Goal: Task Accomplishment & Management: Manage account settings

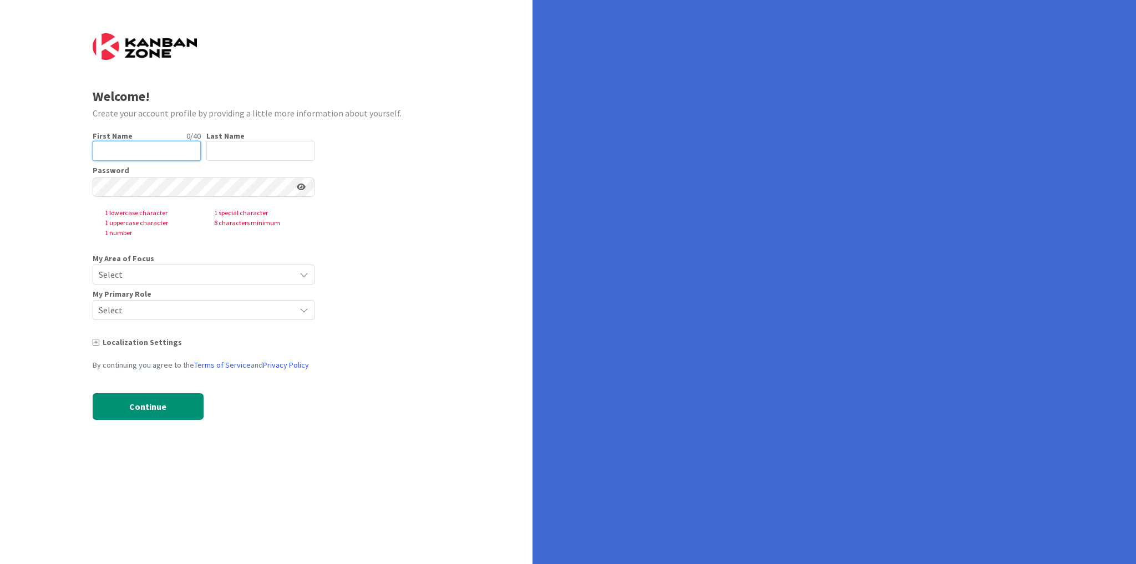
click at [179, 149] on input "text" at bounding box center [147, 151] width 108 height 20
type input "Darren"
type input "Setup"
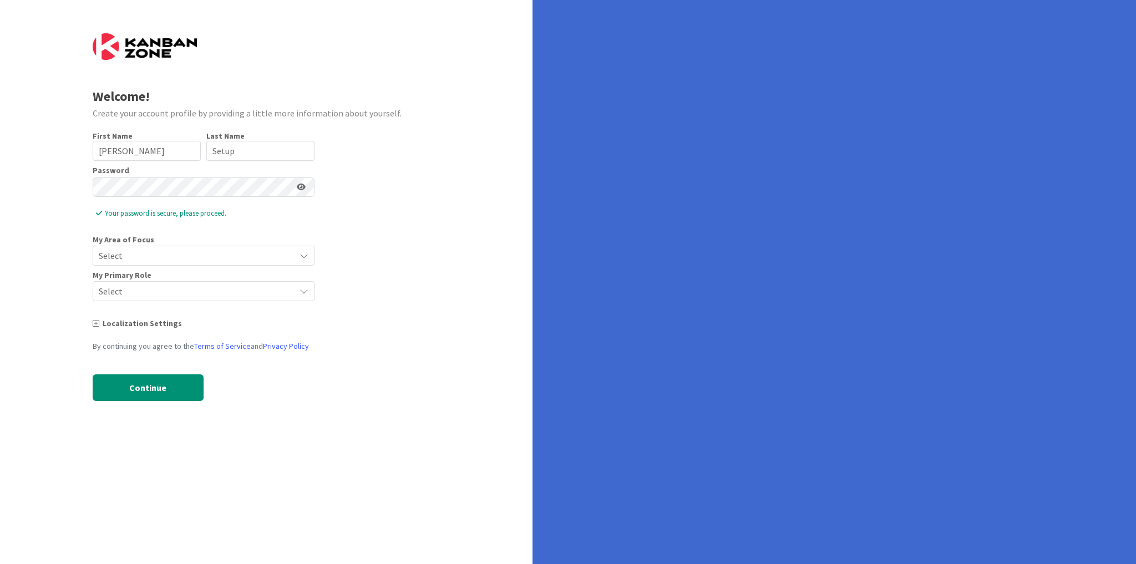
click at [172, 256] on span "Select" at bounding box center [194, 256] width 191 height 16
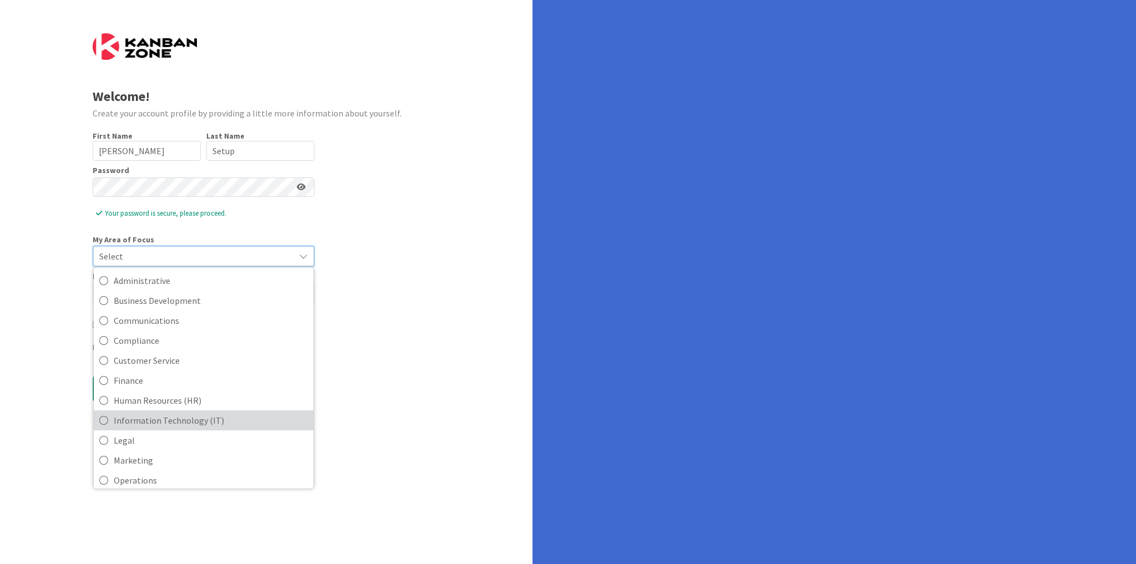
scroll to position [89, 0]
click at [173, 425] on span "Legal" at bounding box center [211, 424] width 194 height 17
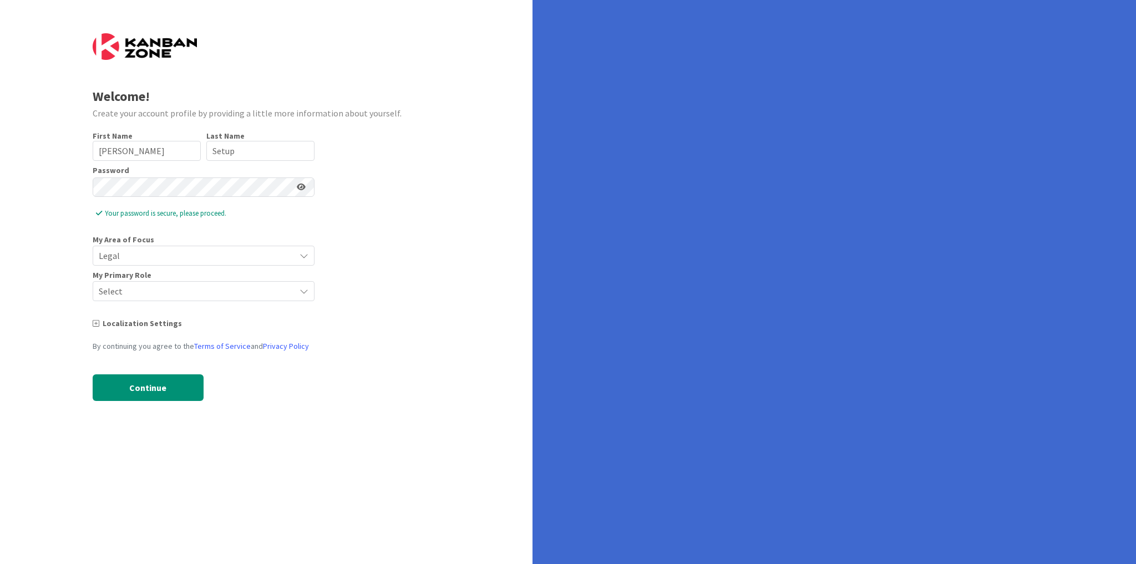
click at [166, 293] on span "Select" at bounding box center [194, 292] width 191 height 16
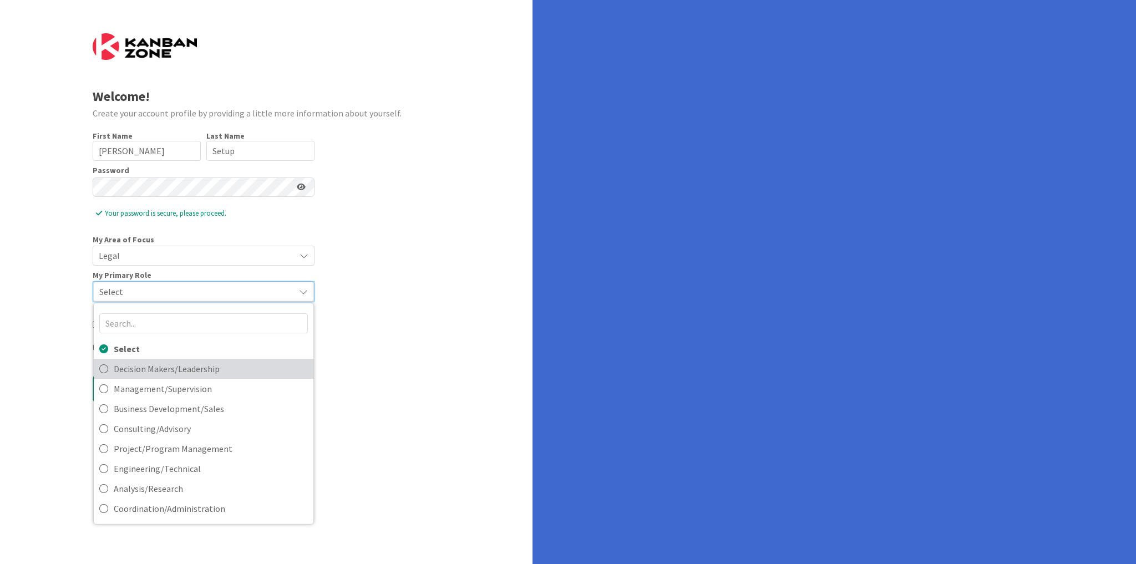
click at [171, 371] on span "Decision Makers/Leadership" at bounding box center [211, 368] width 194 height 17
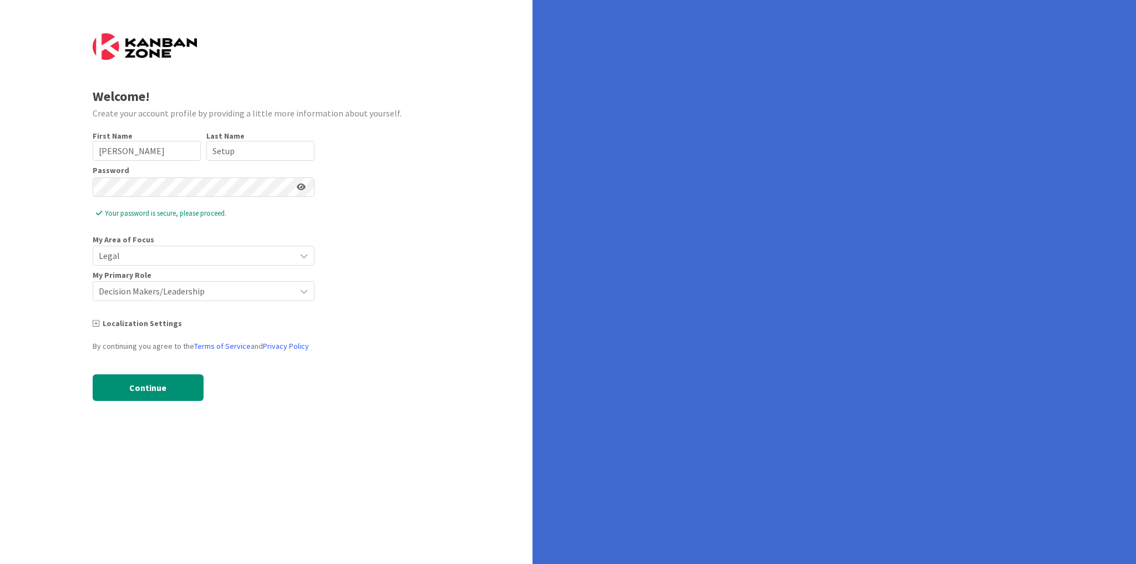
click at [149, 322] on div "Localization Settings" at bounding box center [204, 324] width 222 height 12
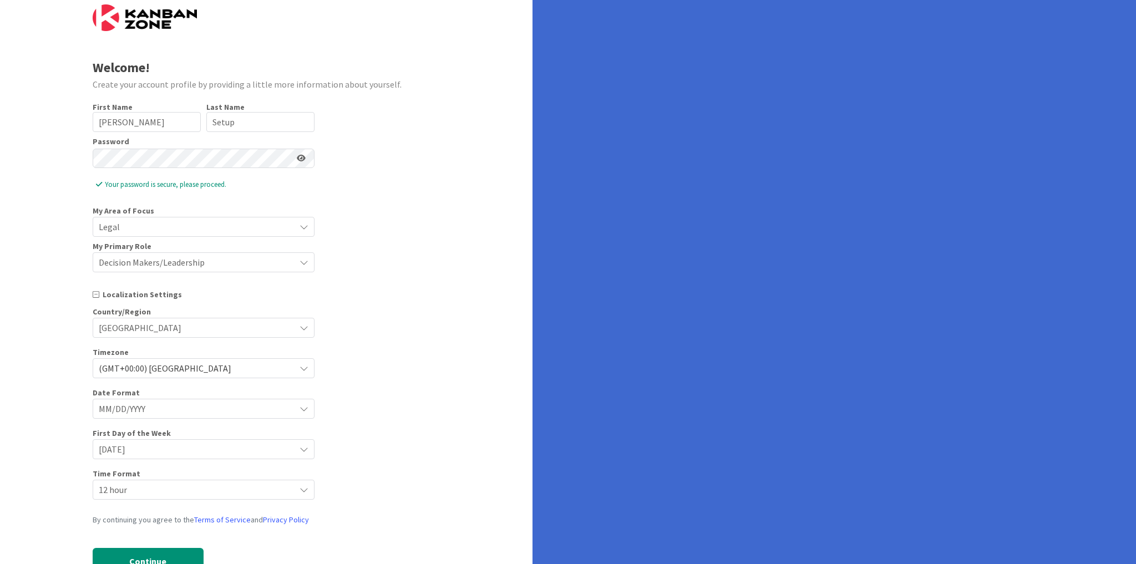
scroll to position [67, 0]
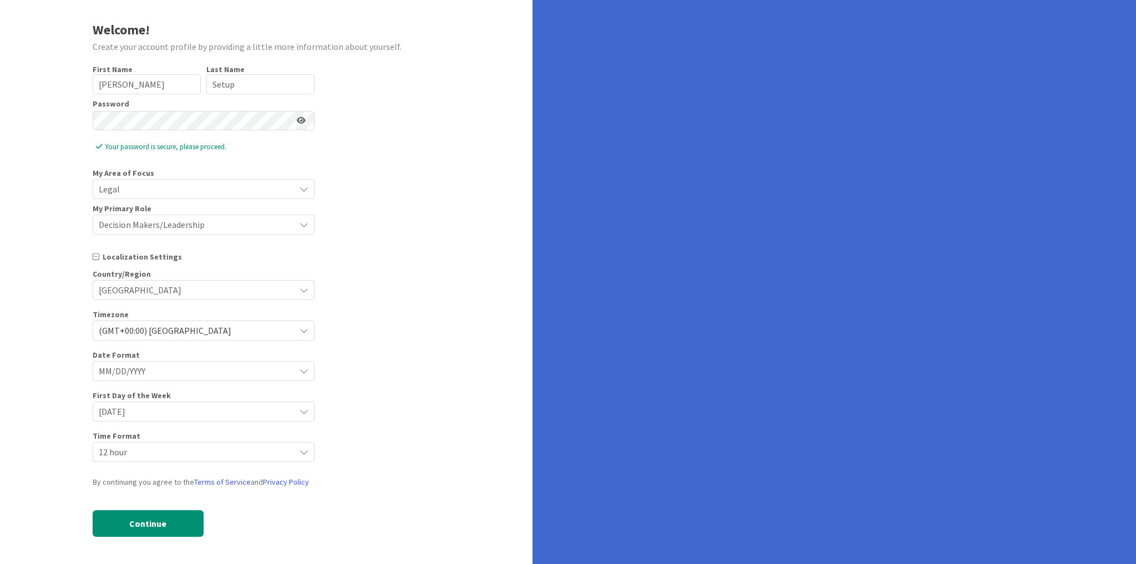
click at [191, 323] on span "(GMT+00:00) London" at bounding box center [194, 331] width 191 height 16
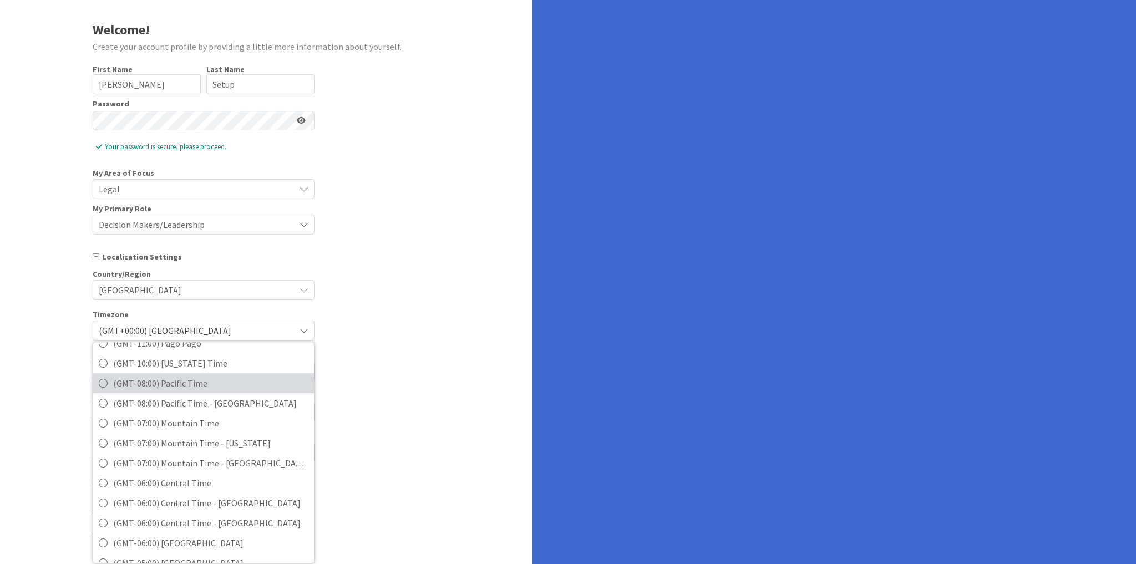
scroll to position [0, 0]
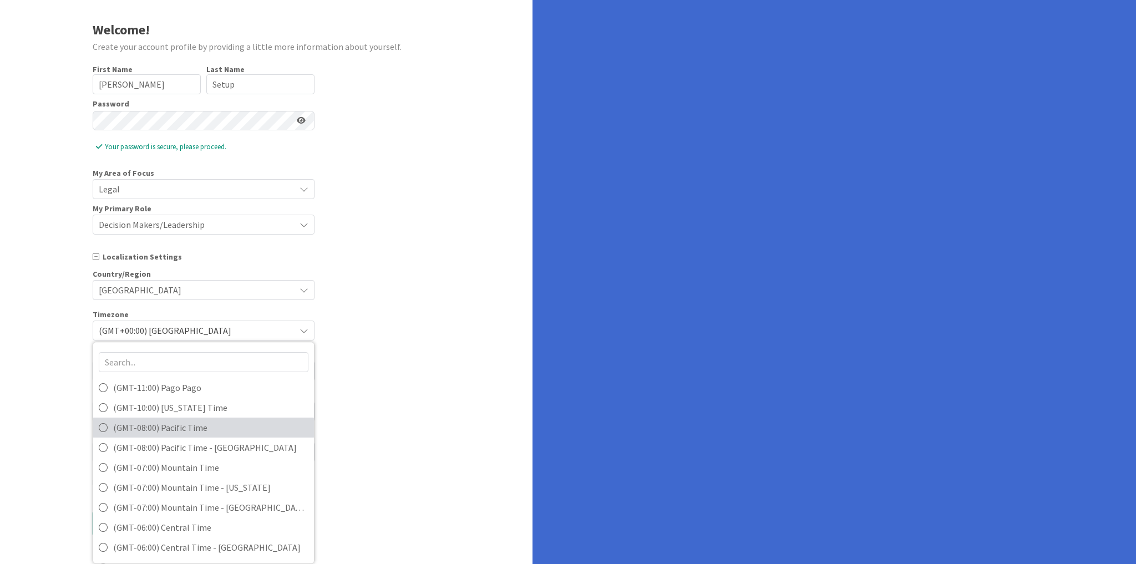
click at [216, 419] on span "(GMT-08:00) Pacific Time" at bounding box center [210, 427] width 195 height 17
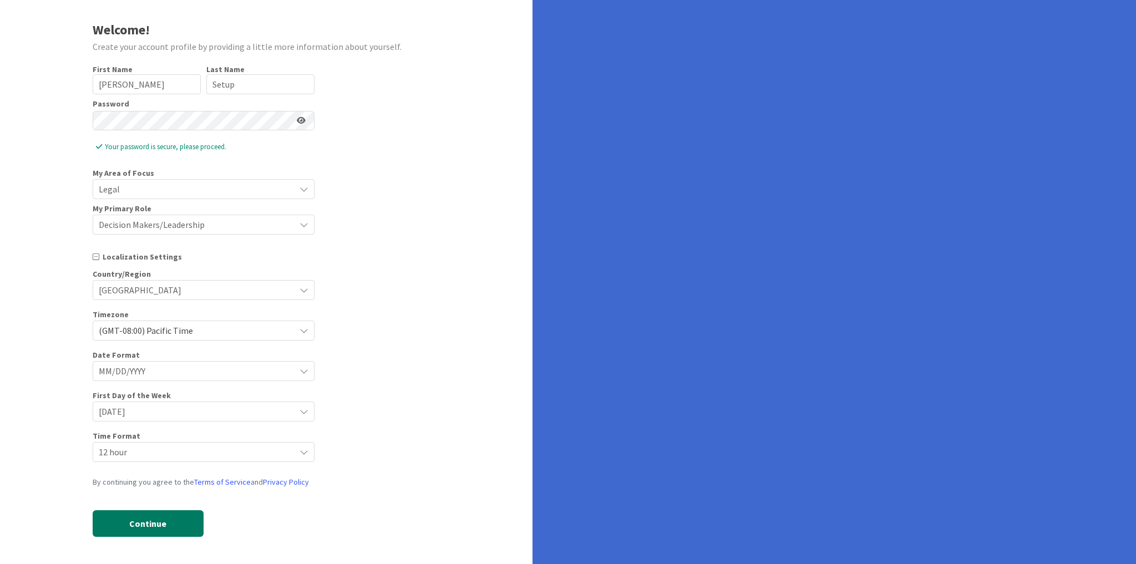
click at [179, 524] on button "Continue" at bounding box center [148, 523] width 111 height 27
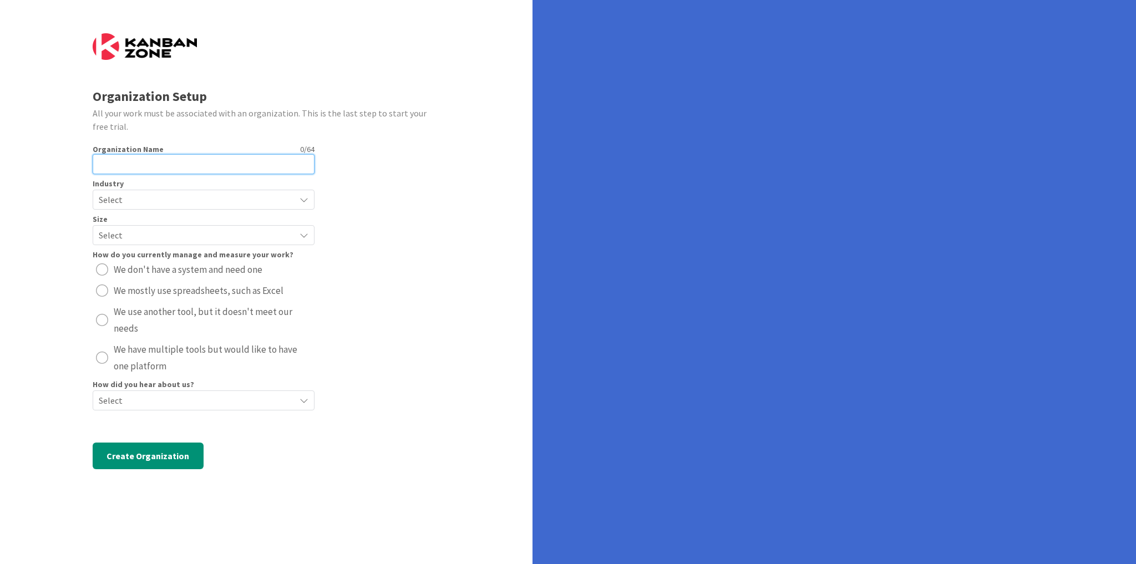
click at [198, 160] on input "text" at bounding box center [204, 164] width 222 height 20
paste input "The Law Office of [PERSON_NAME]"
type input "The Law Office of [PERSON_NAME]"
click at [160, 200] on span "Select" at bounding box center [194, 200] width 191 height 16
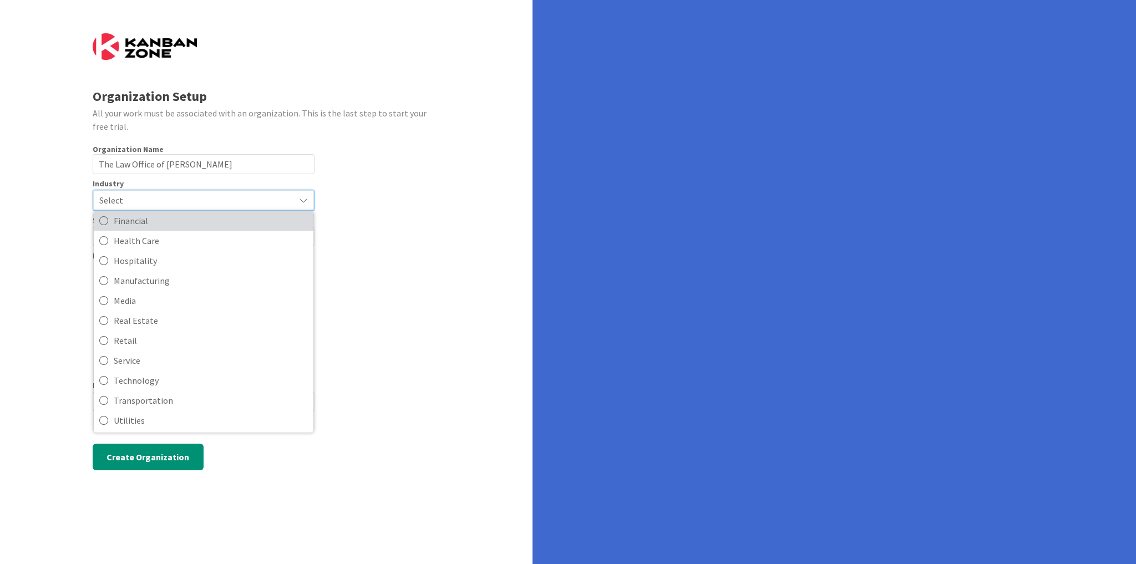
scroll to position [138, 0]
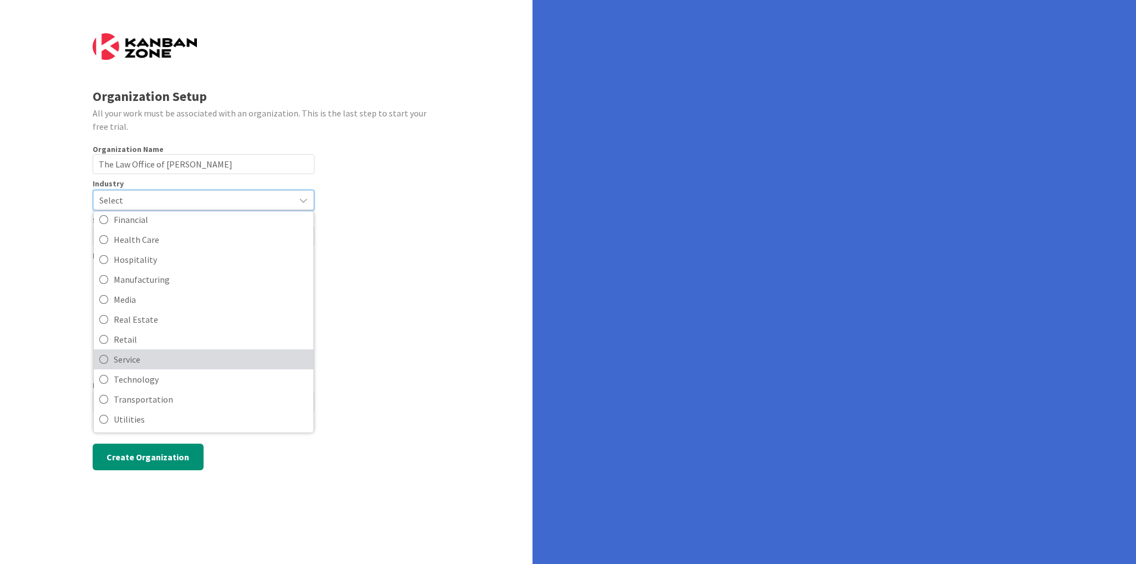
click at [165, 360] on span "Service" at bounding box center [211, 359] width 194 height 17
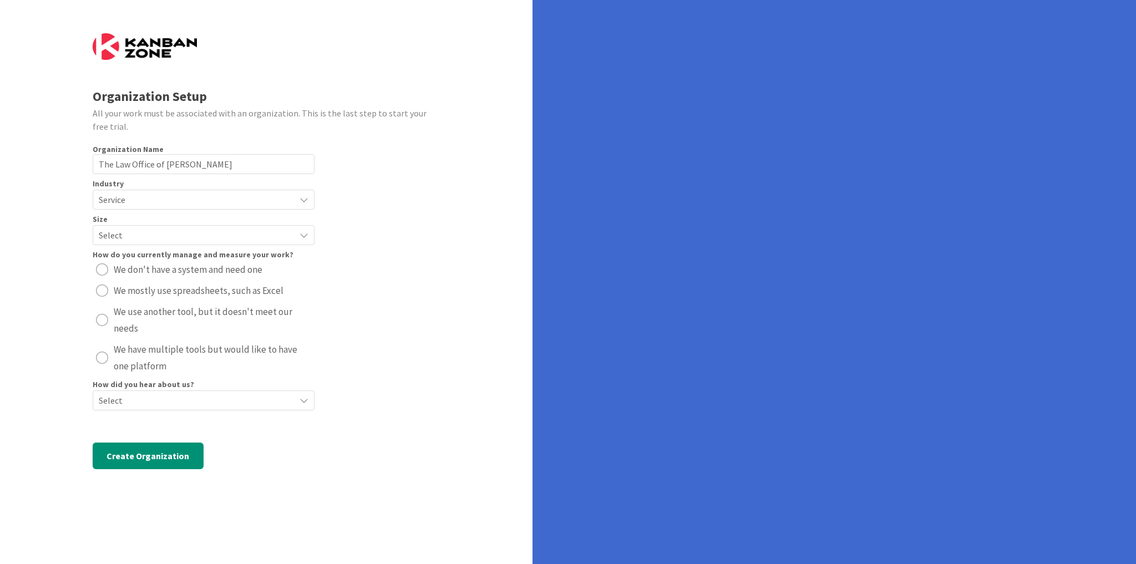
click at [155, 235] on span "Select" at bounding box center [194, 235] width 191 height 16
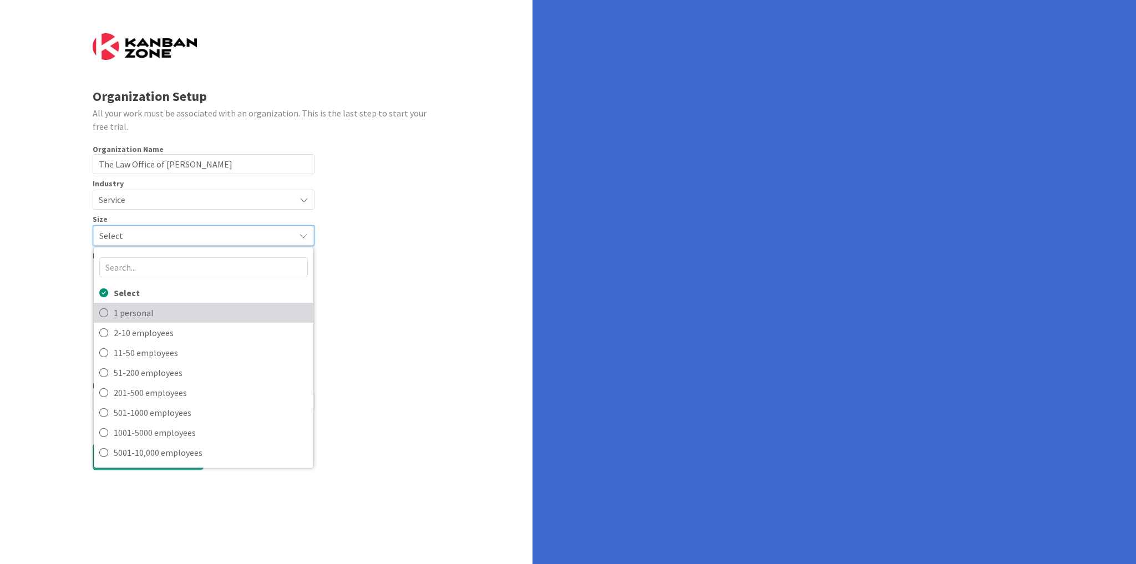
click at [160, 316] on span "1 personal" at bounding box center [211, 312] width 194 height 17
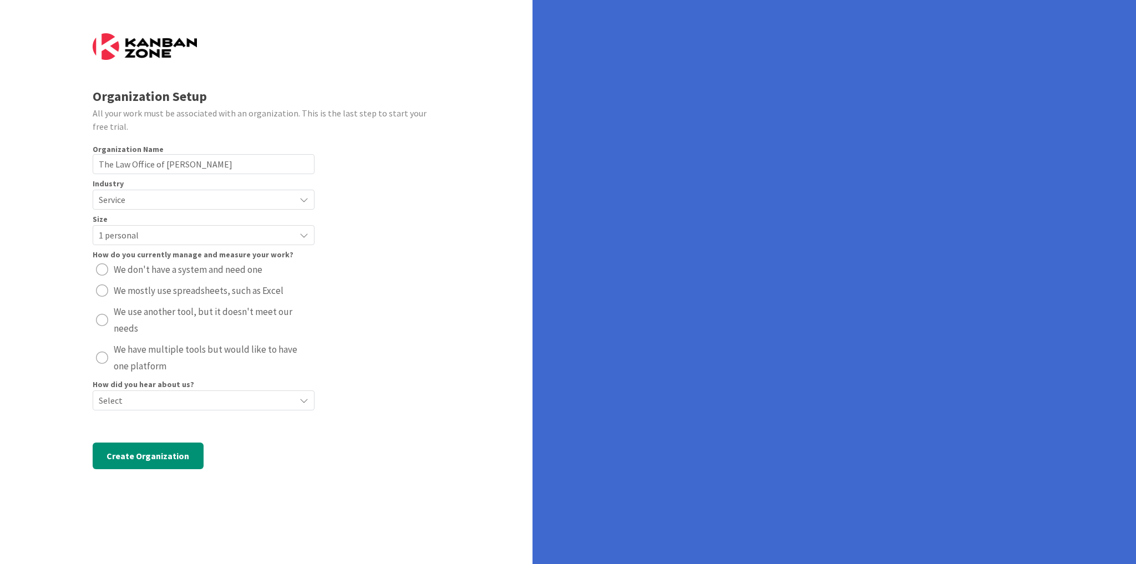
click at [235, 273] on span "We don't have a system and need one" at bounding box center [188, 269] width 149 height 17
click at [244, 393] on span "Select" at bounding box center [194, 401] width 191 height 16
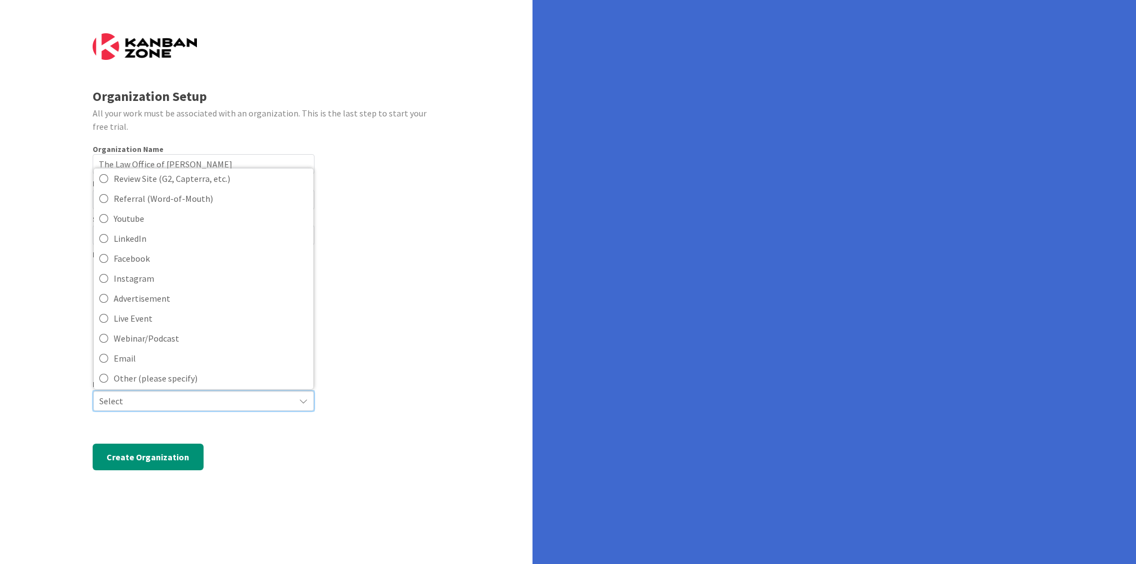
scroll to position [78, 0]
click at [196, 373] on span "Other (please specify)" at bounding box center [211, 375] width 194 height 17
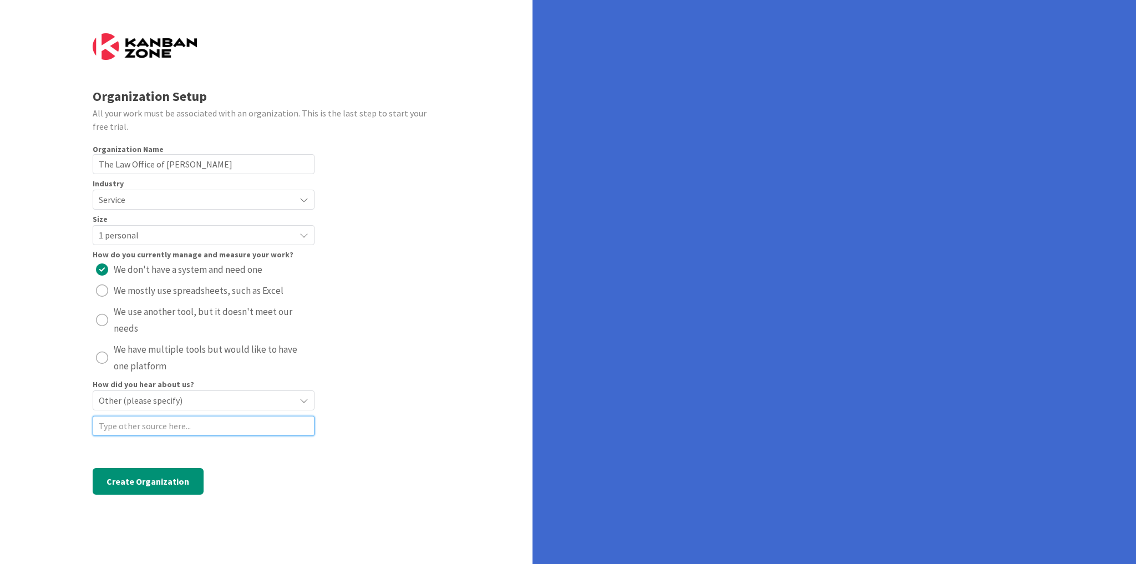
click at [185, 424] on input at bounding box center [204, 426] width 222 height 20
type input "GreenLine"
click at [182, 478] on button "Create Organization" at bounding box center [148, 481] width 111 height 27
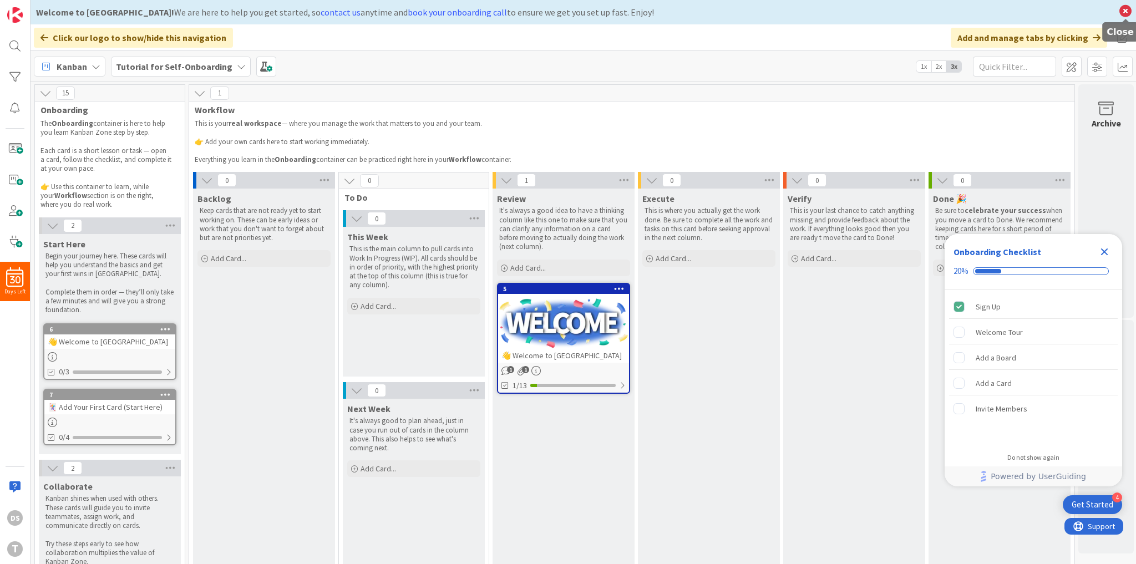
click at [1124, 12] on icon at bounding box center [1125, 11] width 14 height 16
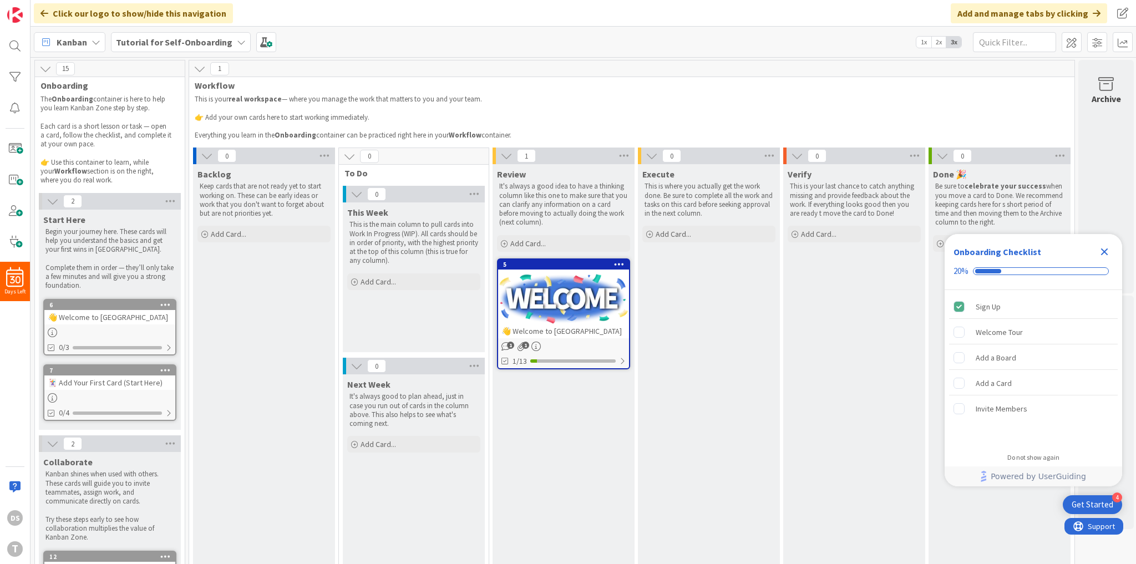
click at [1103, 250] on icon "Close Checklist" at bounding box center [1104, 252] width 7 height 7
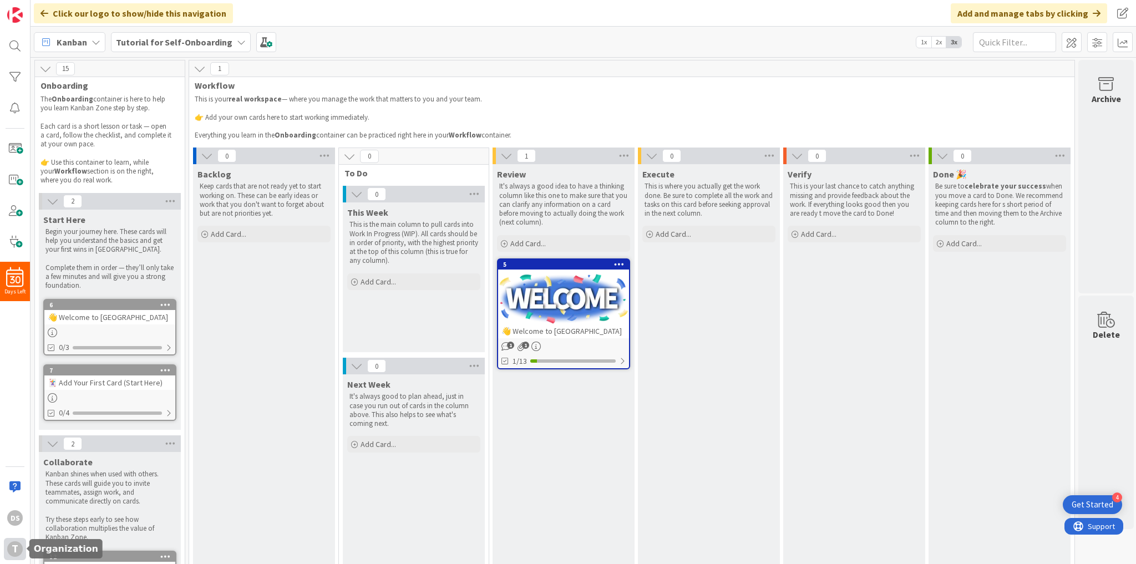
click at [17, 549] on div "T" at bounding box center [15, 549] width 16 height 16
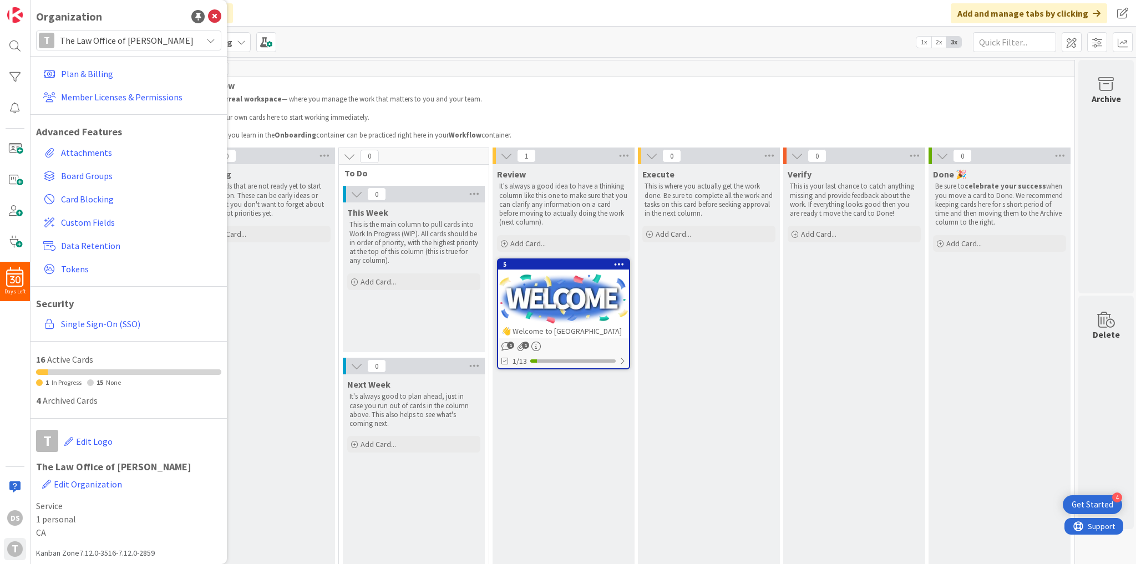
click at [368, 16] on div "Click our logo to show/hide this navigation Add and manage tabs by clicking" at bounding box center [584, 13] width 1106 height 27
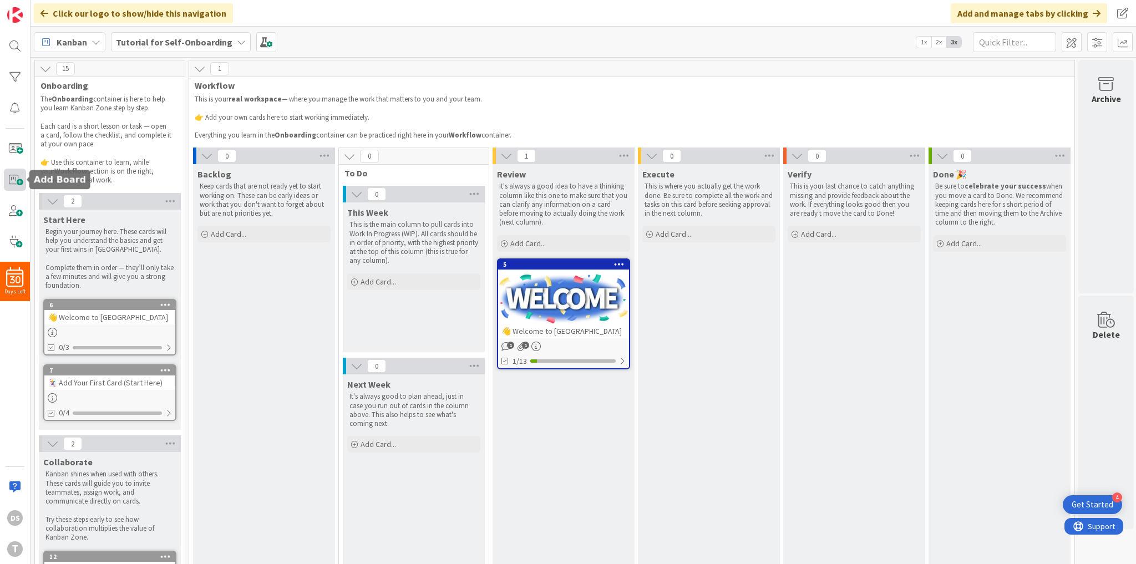
click at [13, 180] on span at bounding box center [15, 180] width 22 height 22
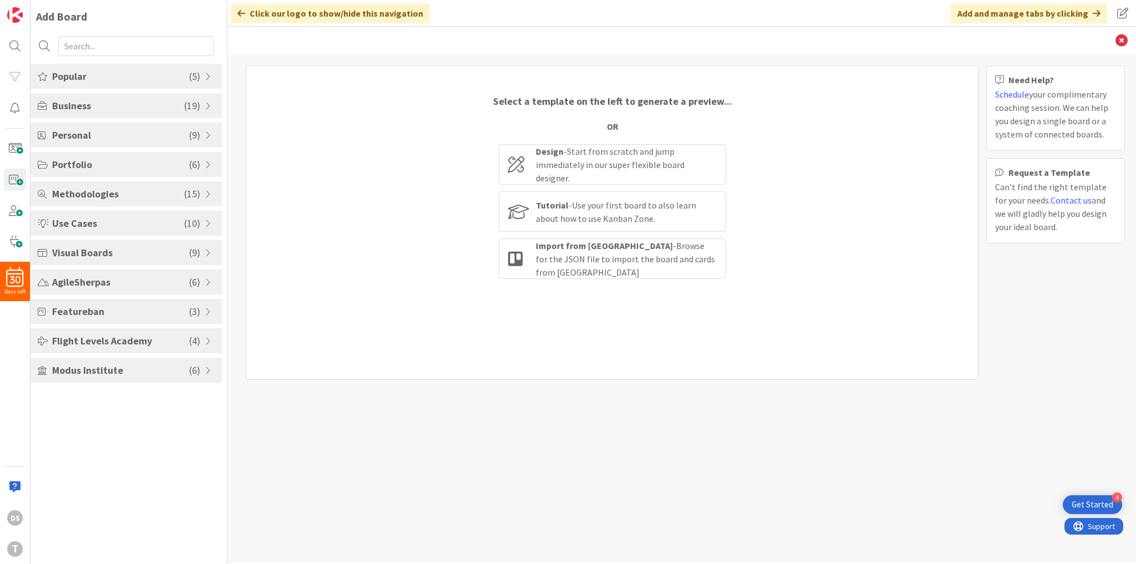
click at [178, 306] on span "Featureban" at bounding box center [120, 311] width 137 height 15
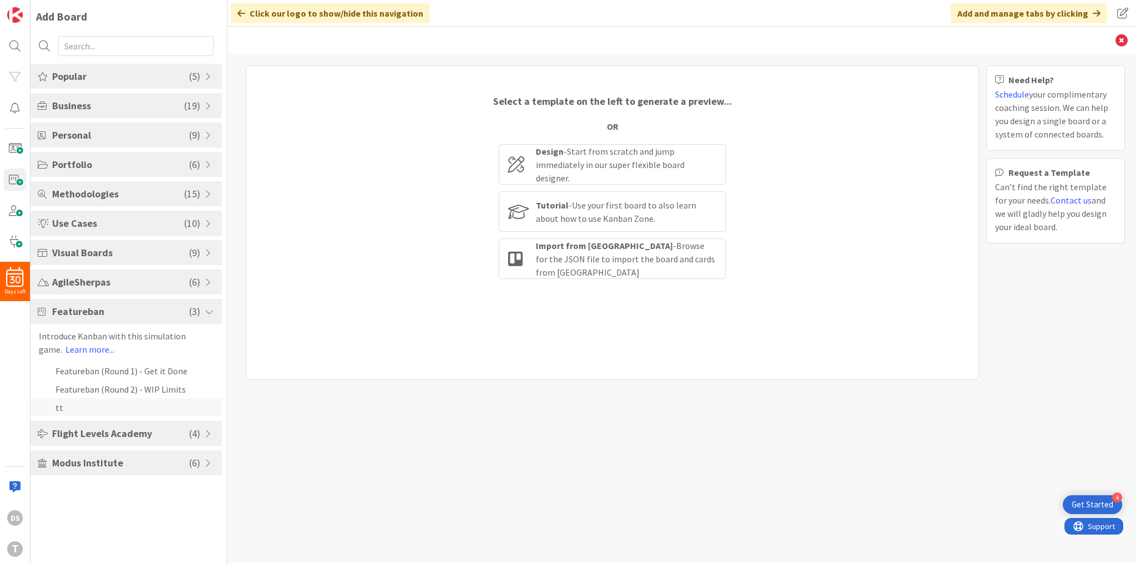
click at [91, 407] on li "tt" at bounding box center [126, 407] width 191 height 18
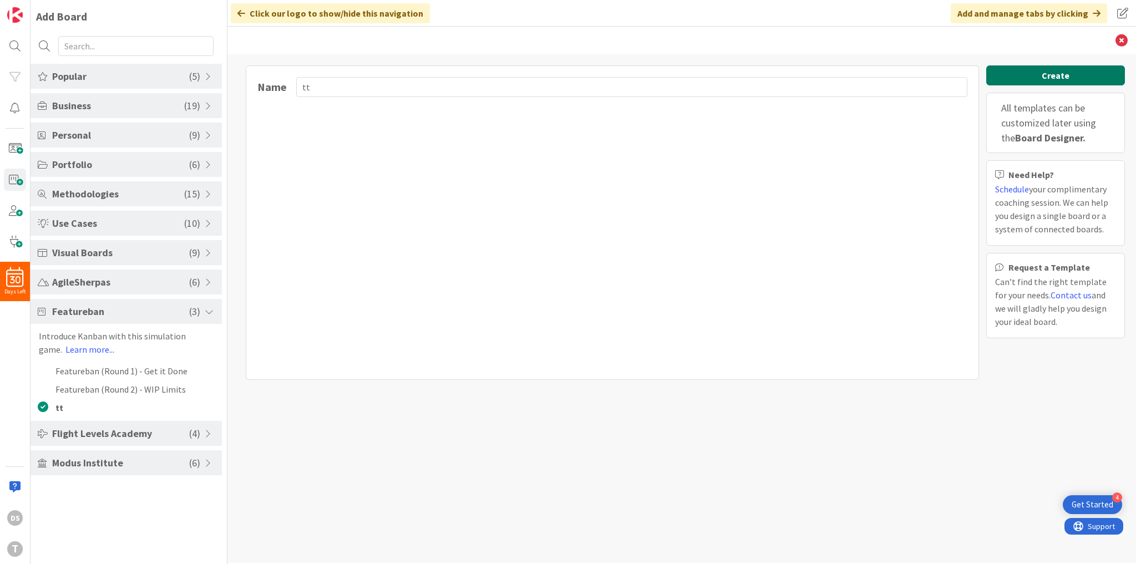
click at [1024, 80] on button "Create" at bounding box center [1055, 75] width 139 height 20
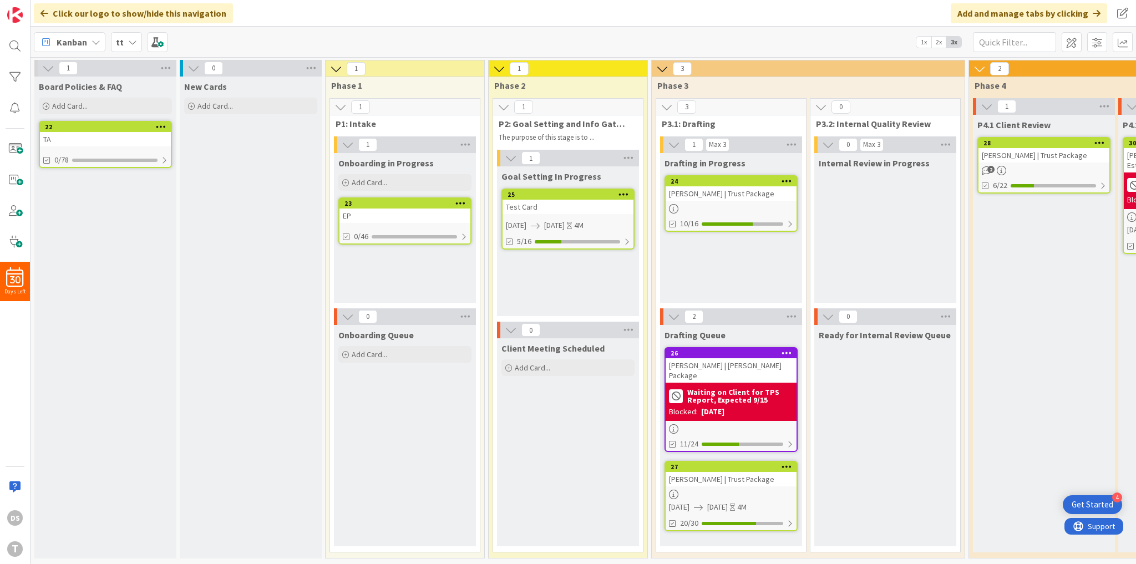
click at [163, 127] on icon at bounding box center [161, 127] width 11 height 8
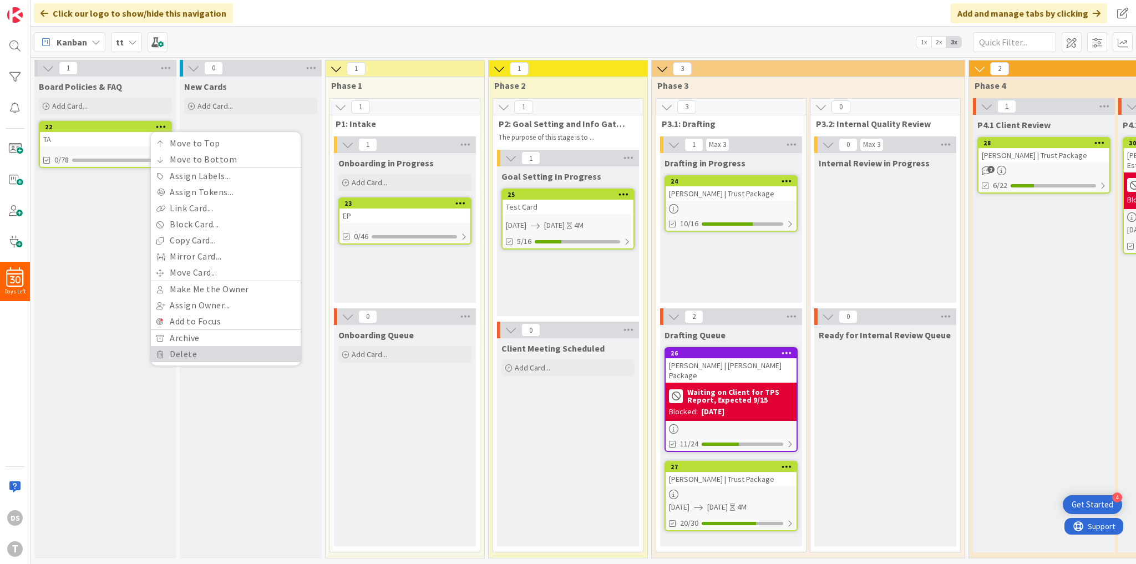
click at [210, 357] on link "Delete" at bounding box center [226, 354] width 150 height 16
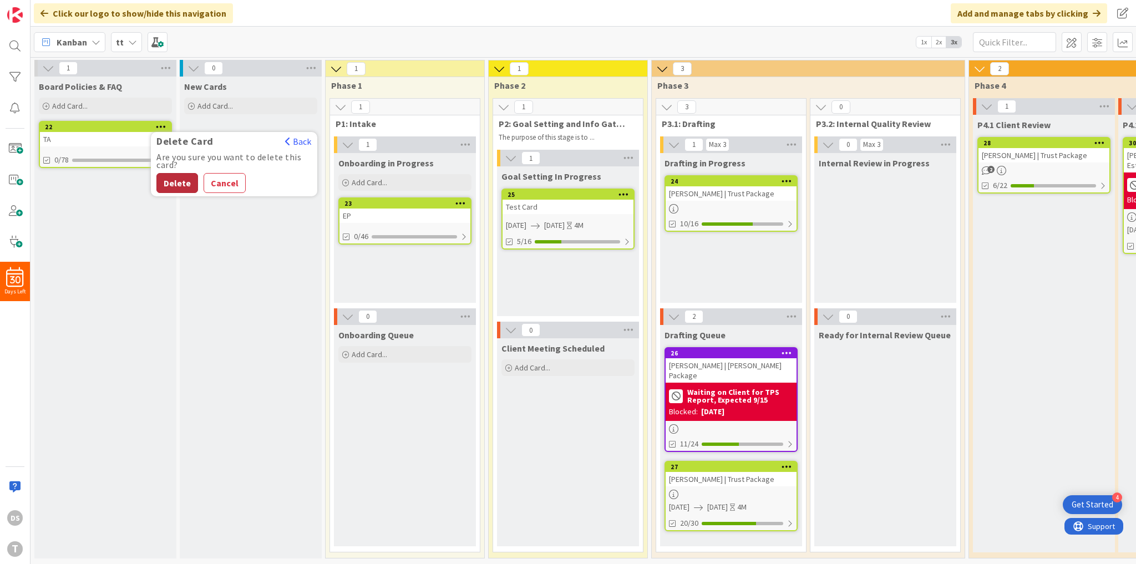
click at [184, 176] on button "Delete" at bounding box center [177, 183] width 42 height 20
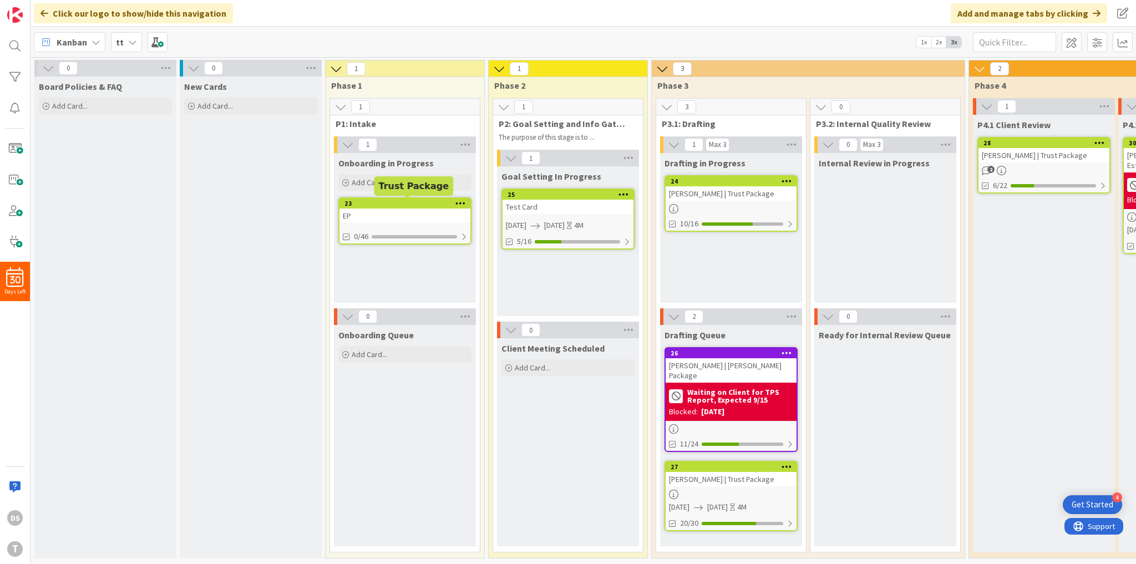
click at [454, 206] on div at bounding box center [460, 204] width 20 height 8
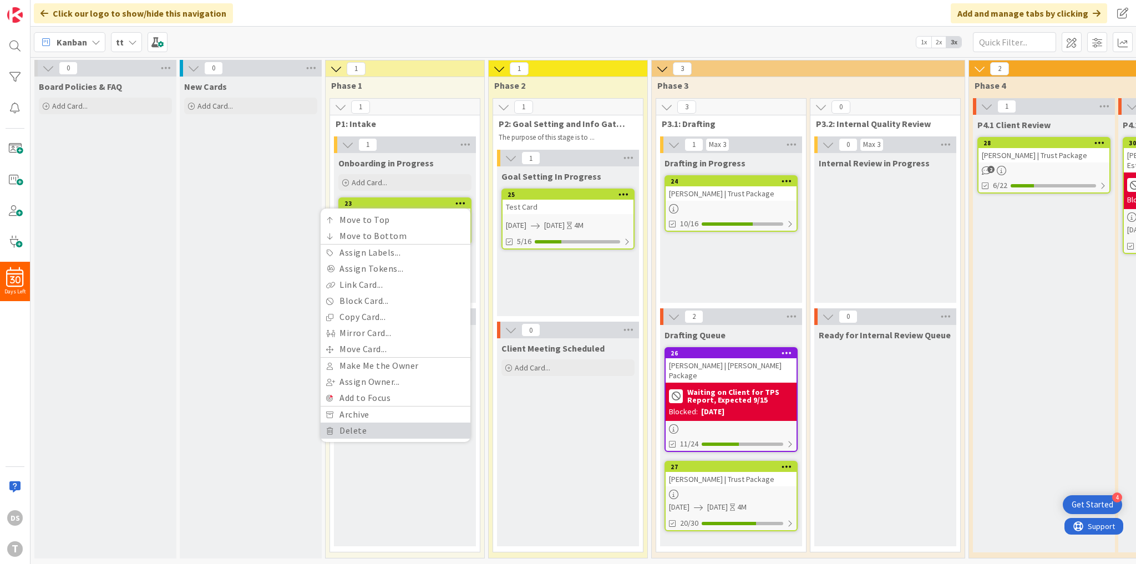
click at [445, 426] on link "Delete" at bounding box center [396, 431] width 150 height 16
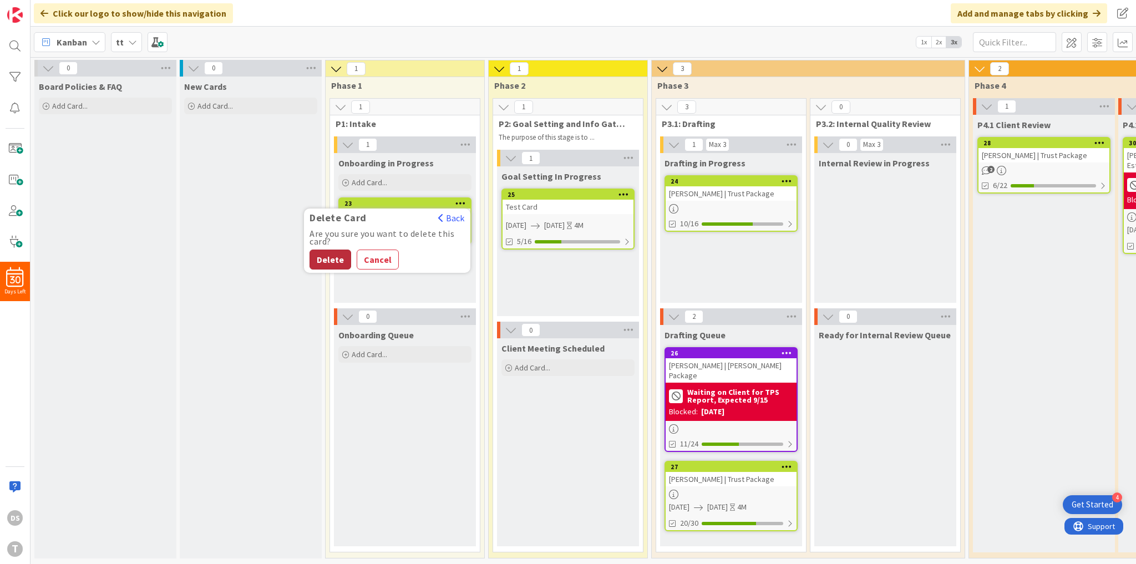
click at [336, 262] on button "Delete" at bounding box center [331, 260] width 42 height 20
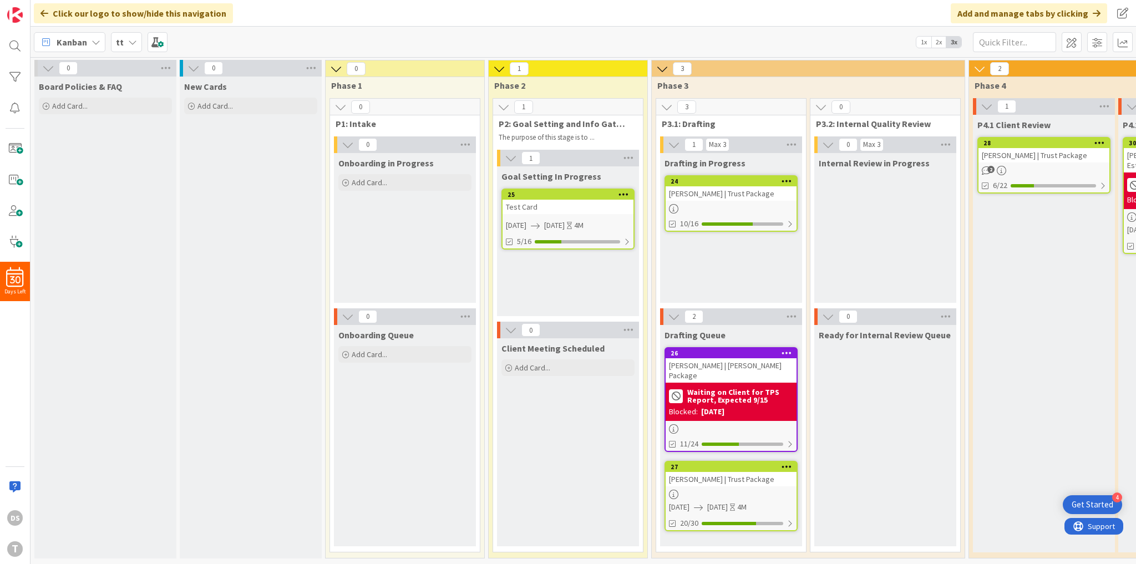
click at [622, 196] on icon at bounding box center [624, 194] width 11 height 8
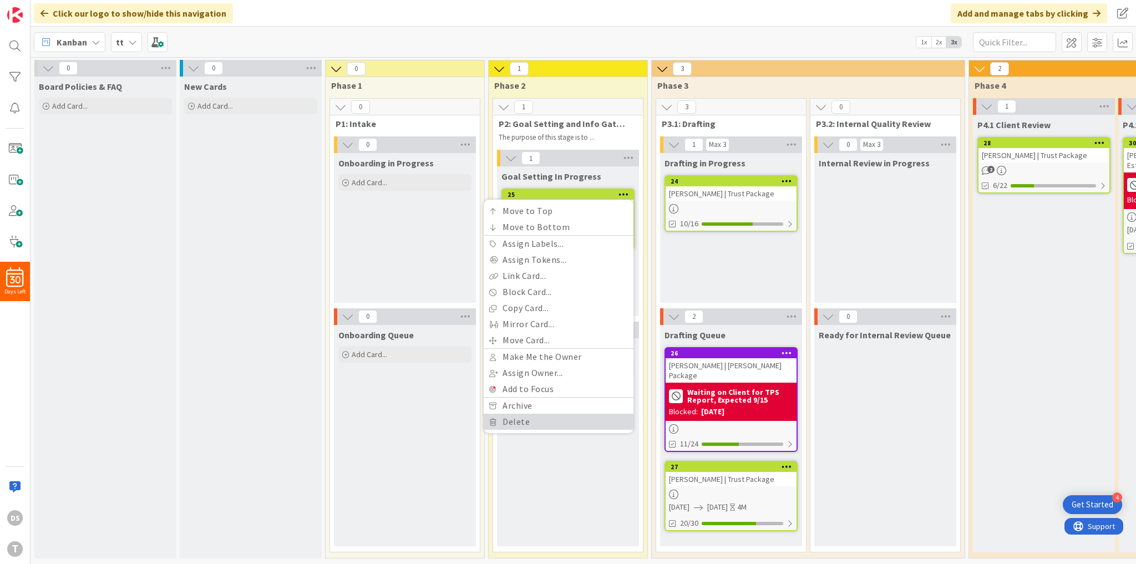
click at [560, 423] on link "Delete" at bounding box center [559, 422] width 150 height 16
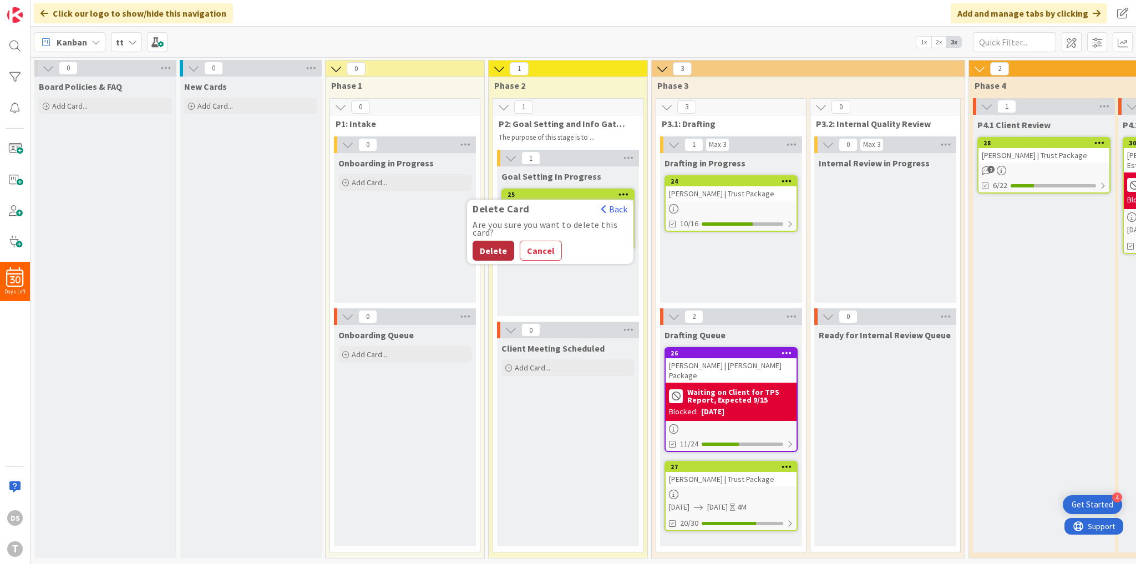
click at [499, 247] on button "Delete" at bounding box center [494, 251] width 42 height 20
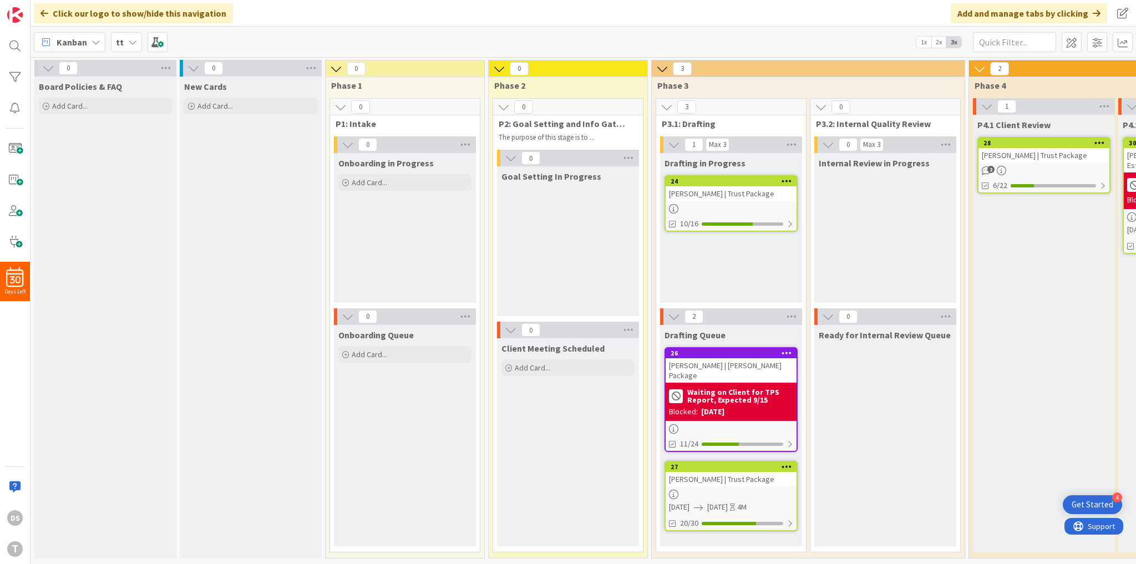
click at [125, 44] on div "tt" at bounding box center [126, 42] width 31 height 20
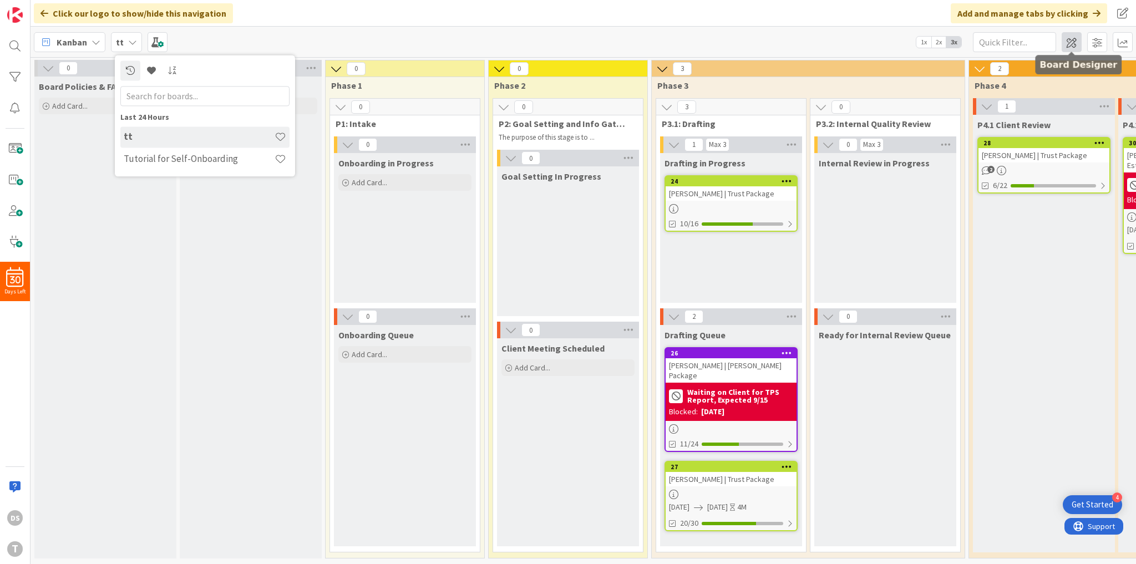
click at [1079, 47] on span at bounding box center [1072, 42] width 20 height 20
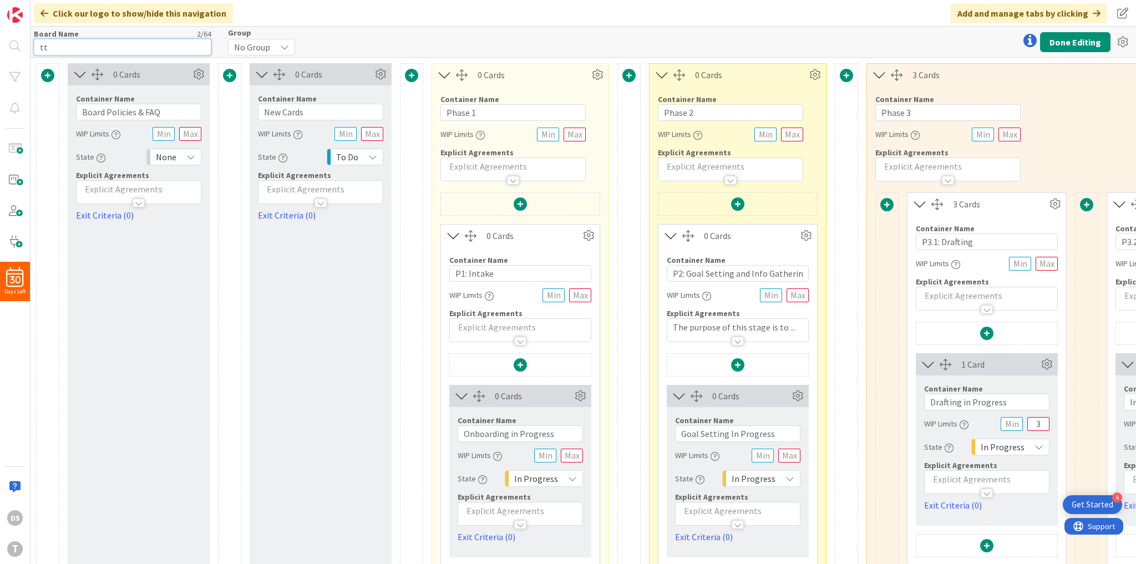
click at [118, 49] on input "tt" at bounding box center [123, 47] width 178 height 17
type input "Estate Planning"
click at [1060, 43] on button "Done Editing" at bounding box center [1075, 42] width 70 height 20
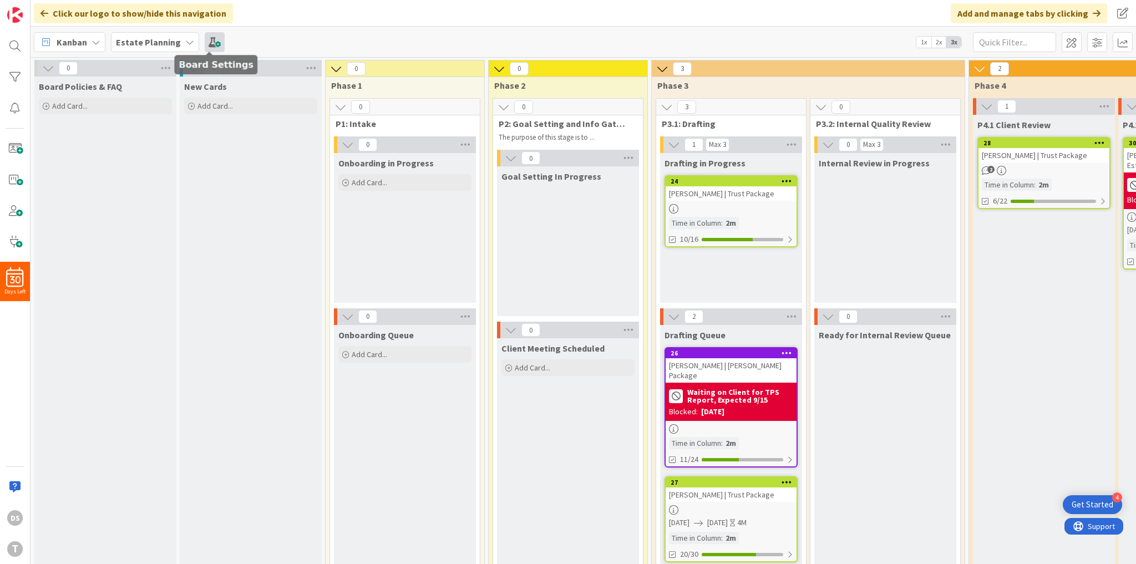
click at [213, 40] on span at bounding box center [215, 42] width 20 height 20
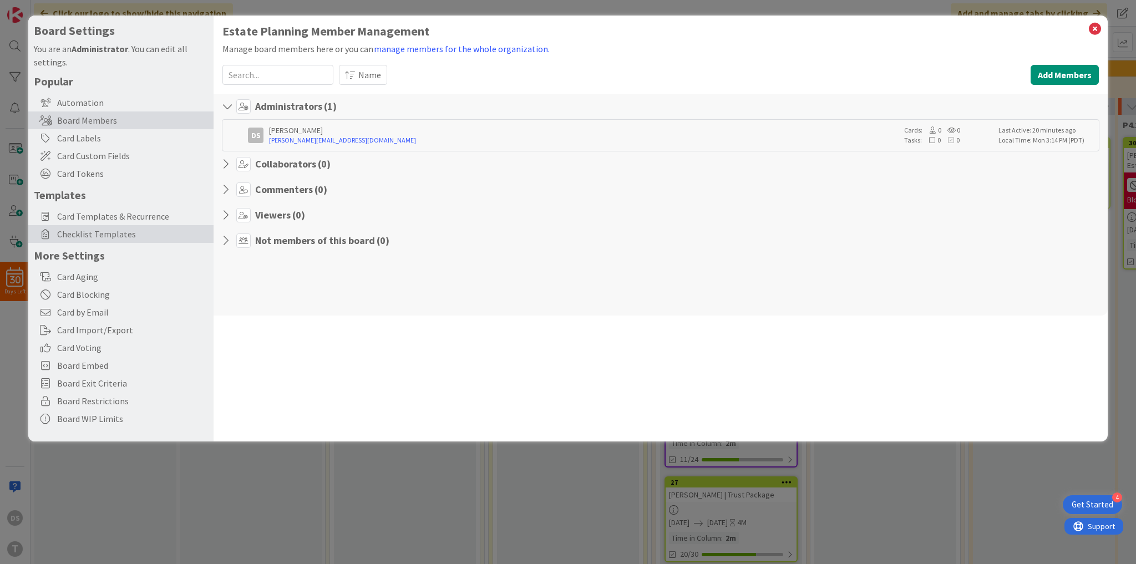
click at [118, 229] on span "Checklist Templates" at bounding box center [132, 233] width 151 height 13
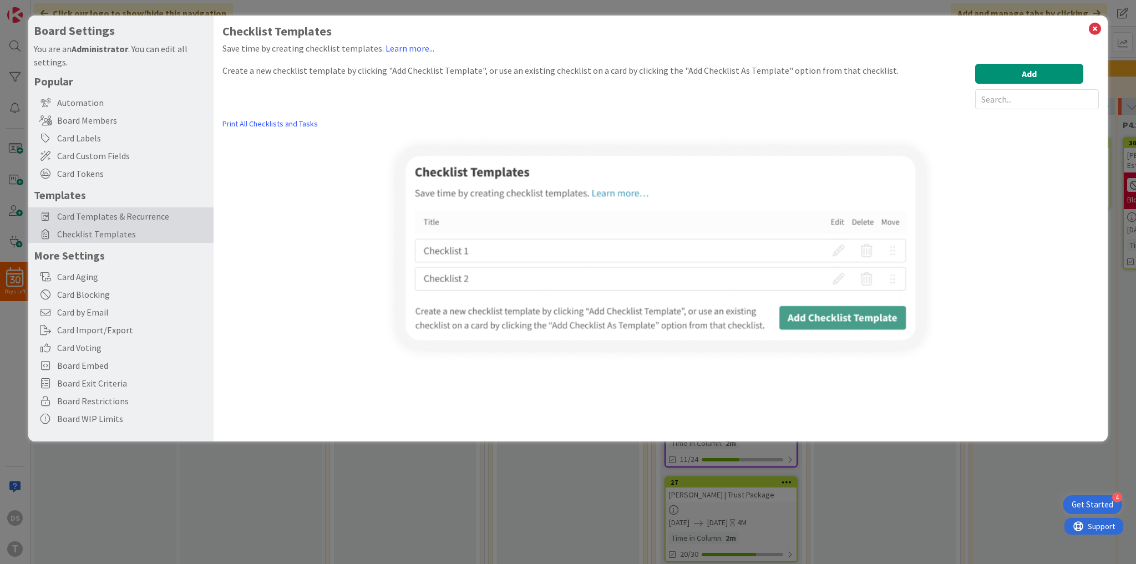
click at [115, 217] on span "Card Templates & Recurrence" at bounding box center [132, 216] width 151 height 13
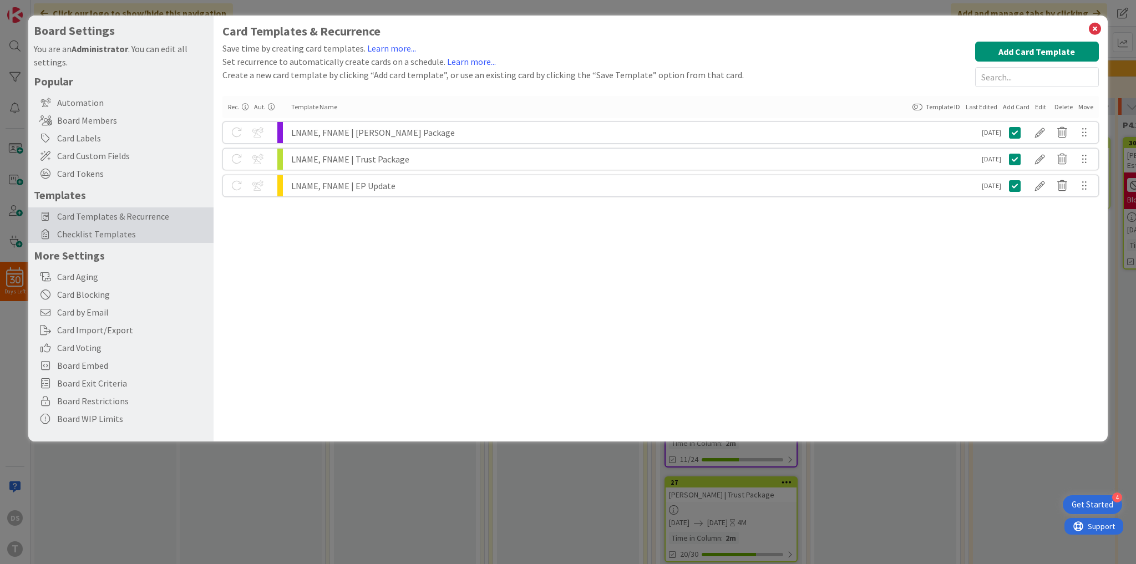
click at [78, 234] on span "Checklist Templates" at bounding box center [132, 233] width 151 height 13
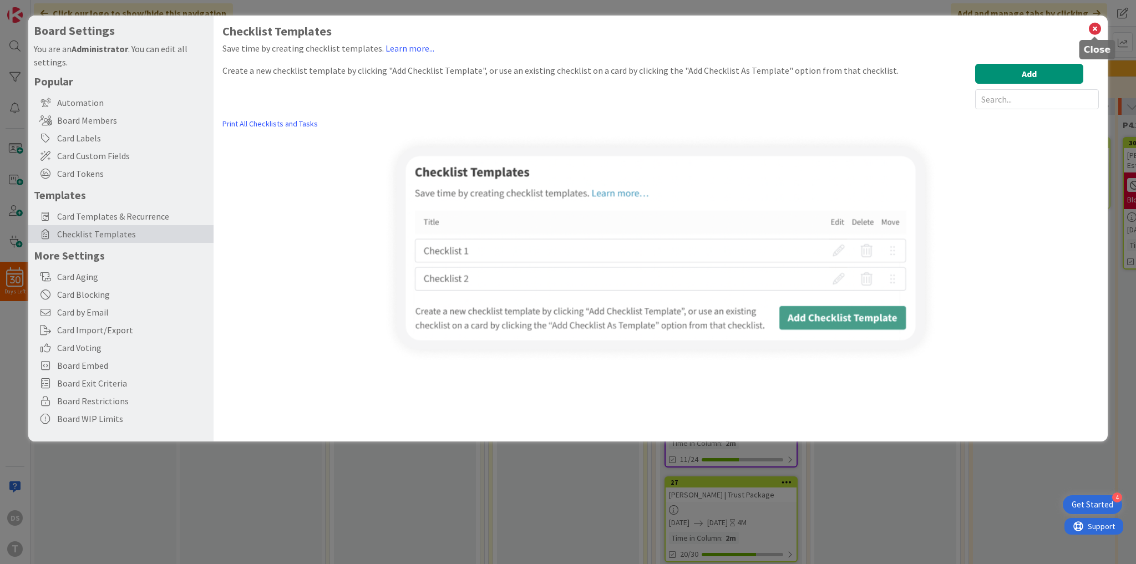
click at [1095, 24] on icon at bounding box center [1095, 29] width 14 height 16
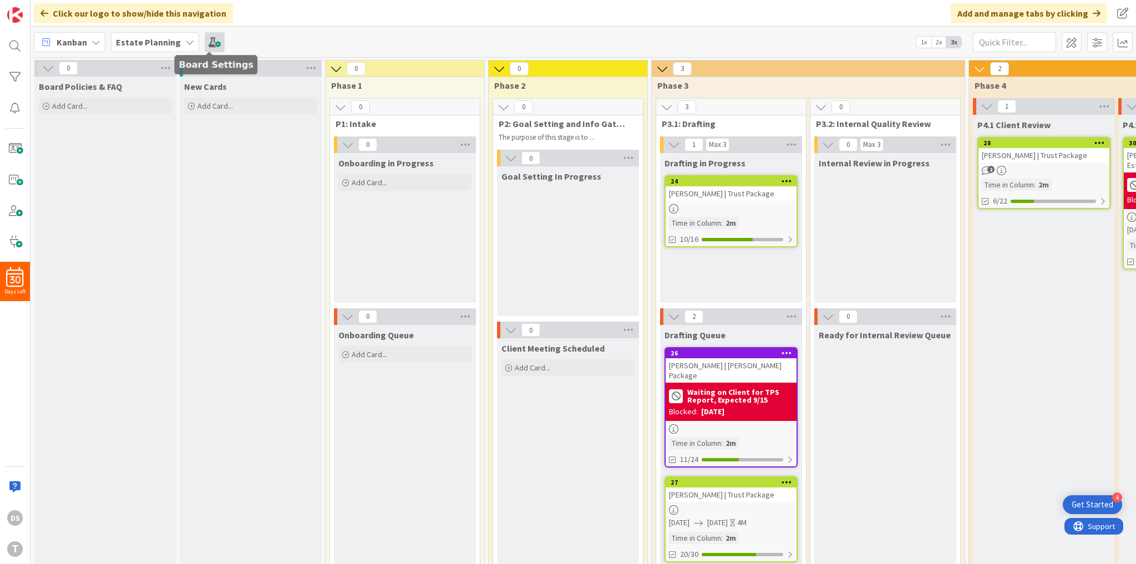
click at [212, 39] on span at bounding box center [215, 42] width 20 height 20
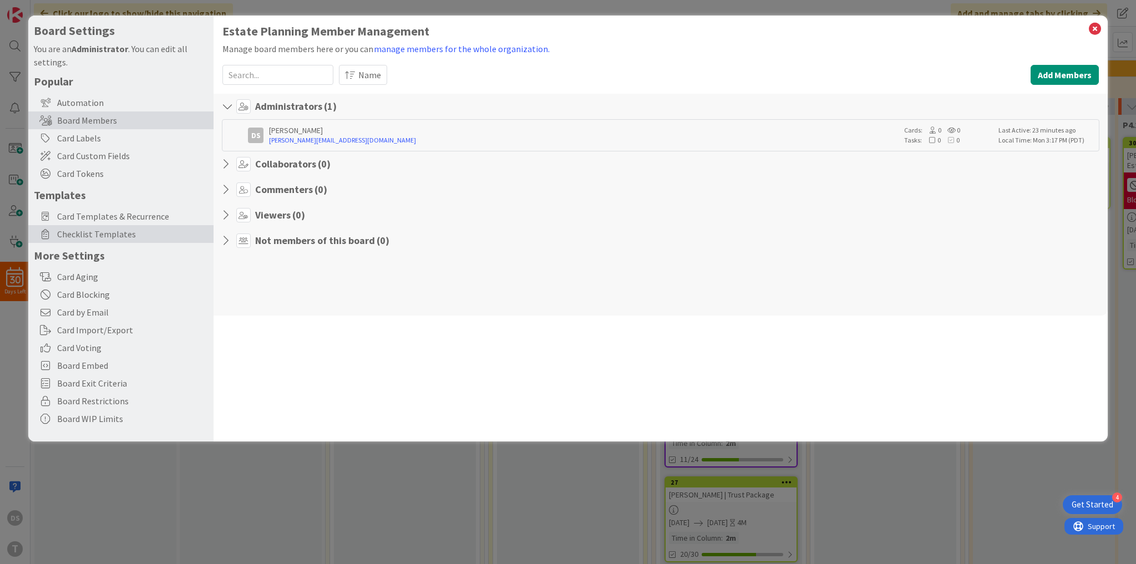
click at [115, 231] on span "Checklist Templates" at bounding box center [132, 233] width 151 height 13
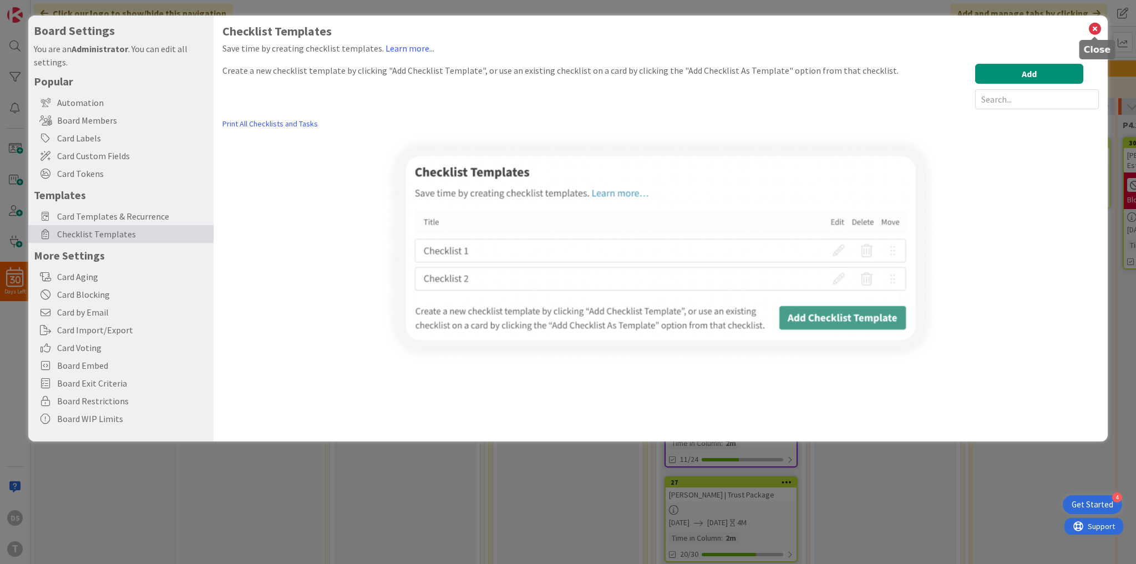
click at [1101, 30] on icon at bounding box center [1095, 29] width 14 height 16
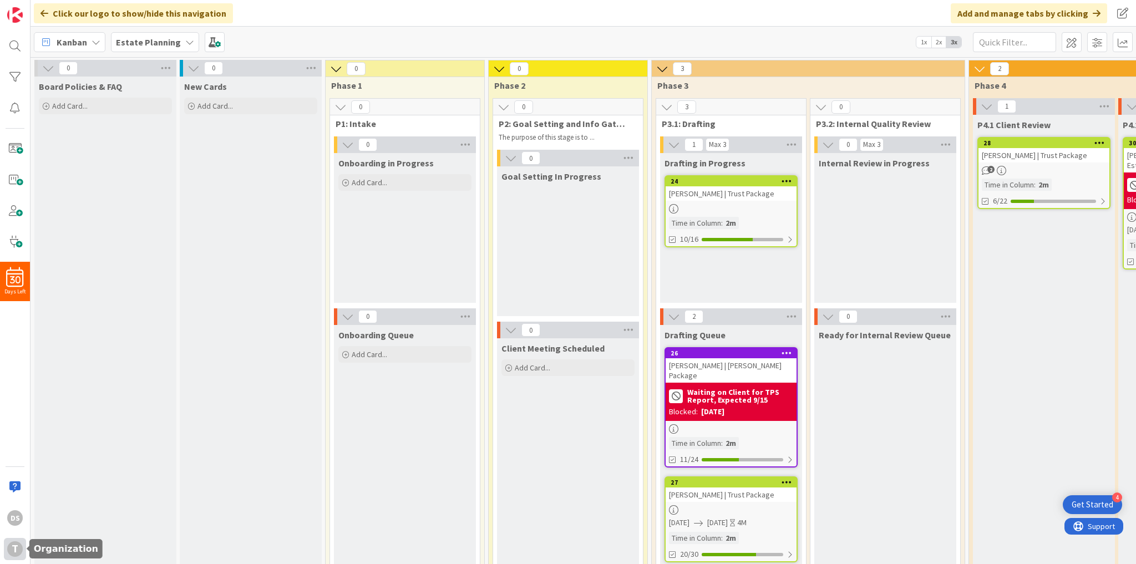
click at [11, 545] on div "T" at bounding box center [15, 549] width 16 height 16
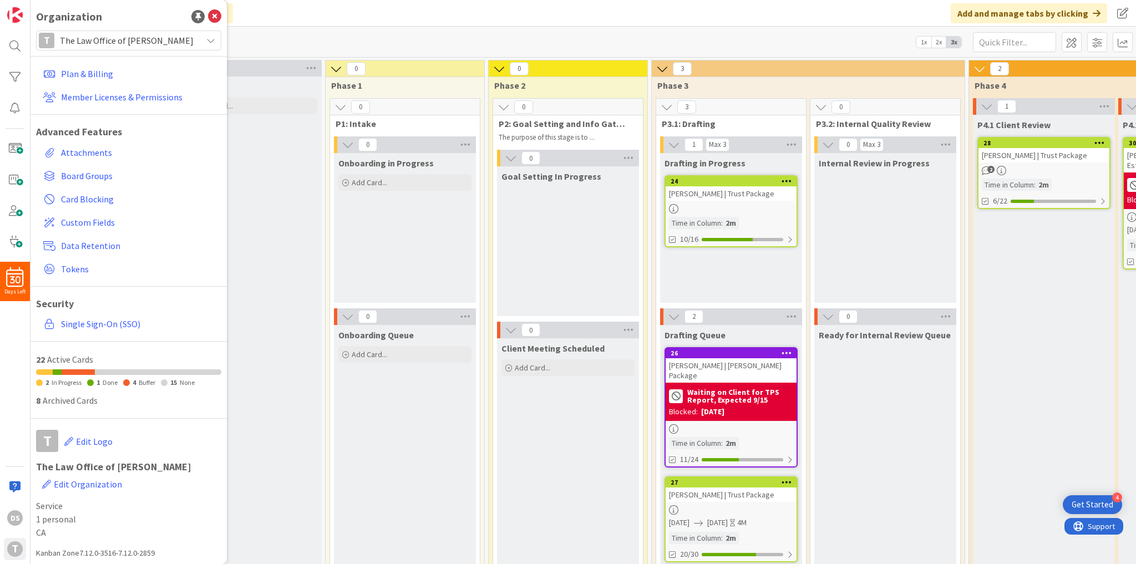
click at [282, 198] on div "New Cards Add Card..." at bounding box center [251, 330] width 142 height 507
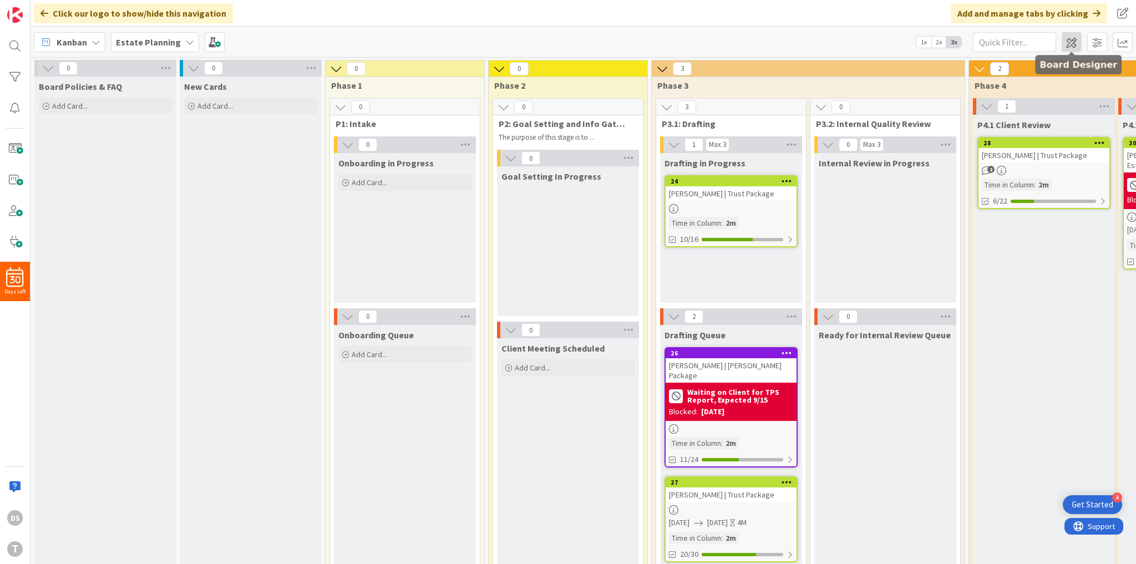
click at [1072, 42] on span at bounding box center [1072, 42] width 20 height 20
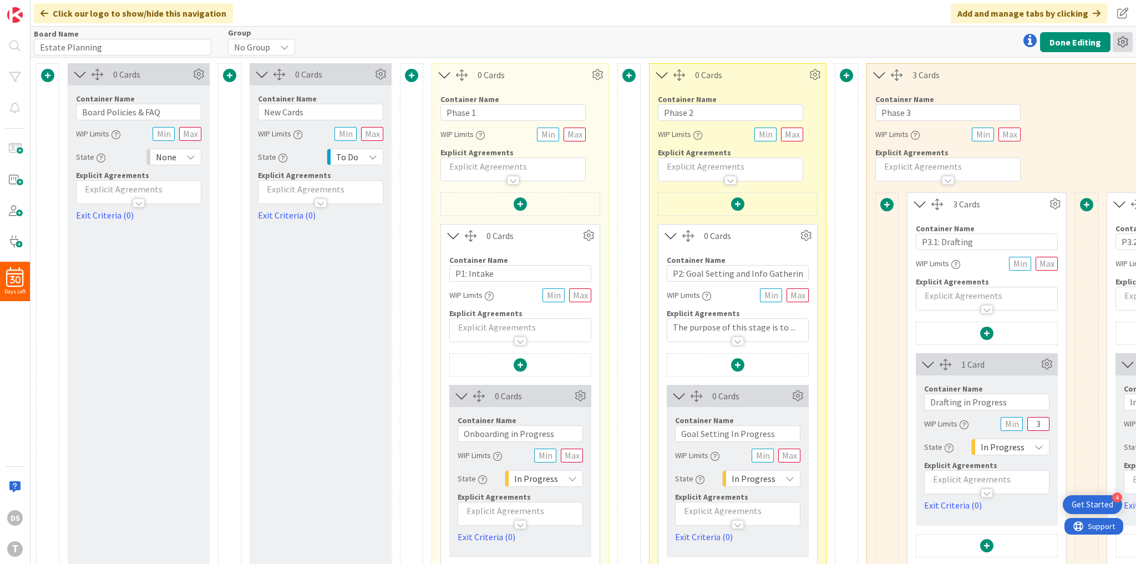
click at [1121, 43] on icon at bounding box center [1123, 42] width 20 height 20
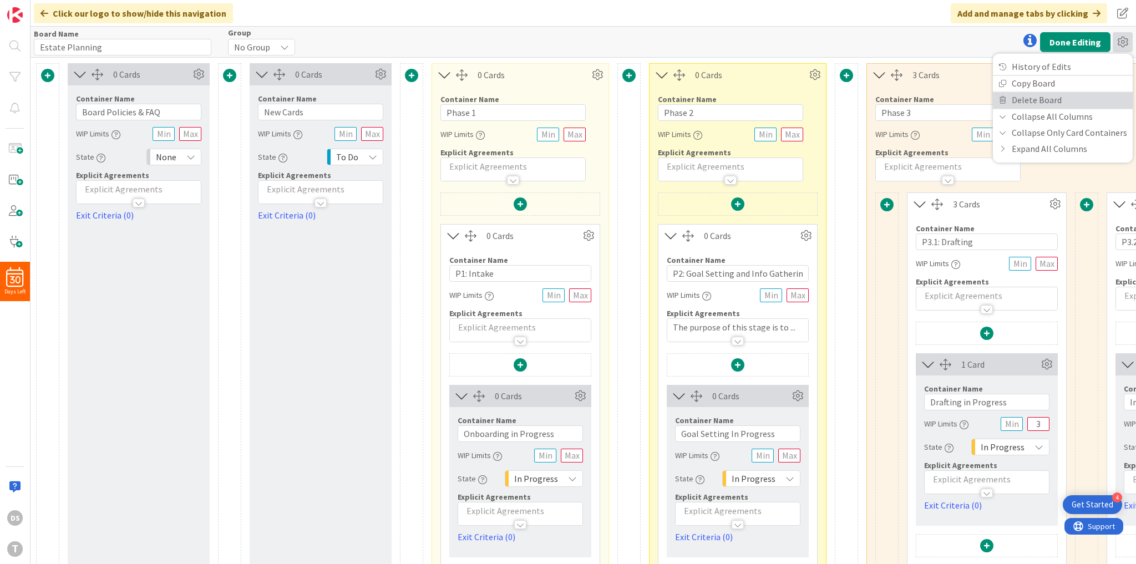
click at [1065, 99] on link "Delete Board" at bounding box center [1063, 100] width 140 height 16
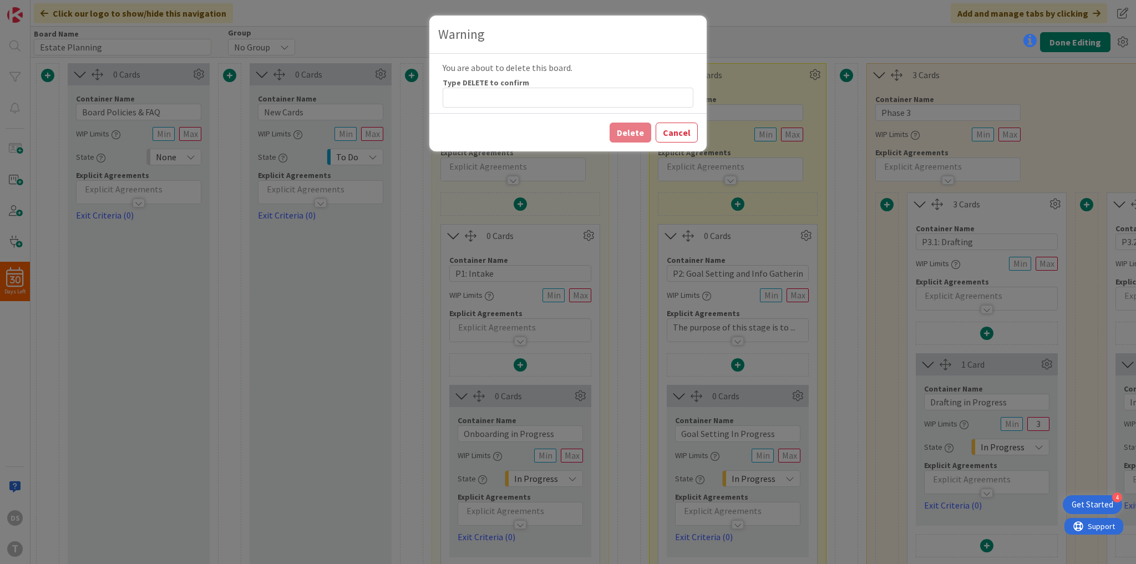
click at [482, 81] on label "Type DELETE to confirm" at bounding box center [486, 83] width 87 height 10
copy label "DELETE"
click at [489, 96] on input at bounding box center [568, 98] width 251 height 20
paste input "DELETE"
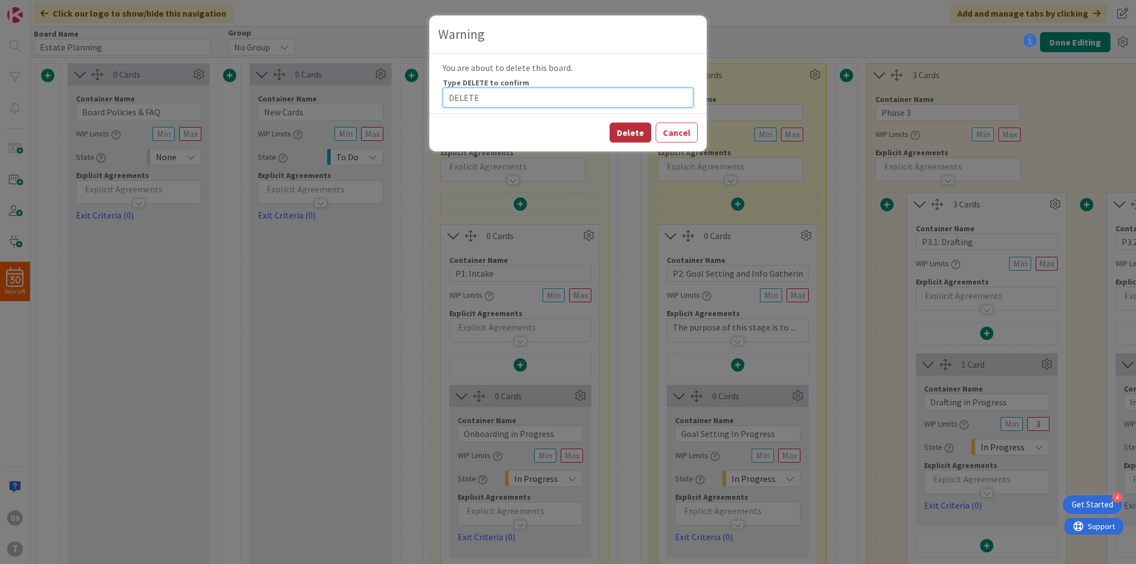
type input "DELETE"
click at [636, 133] on button "Delete" at bounding box center [631, 133] width 42 height 20
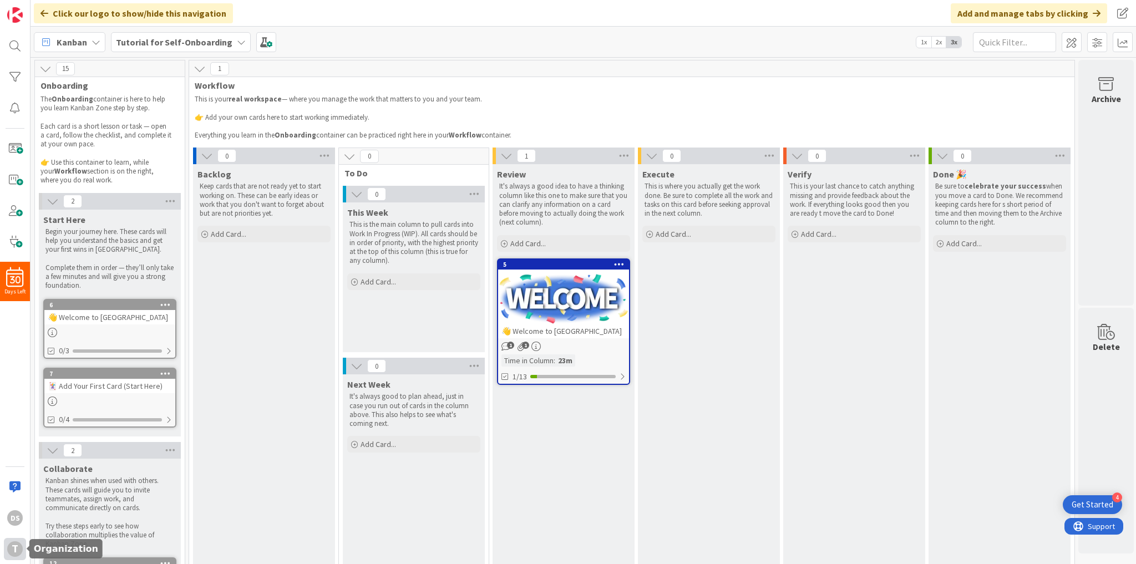
click at [11, 551] on div "T" at bounding box center [15, 549] width 16 height 16
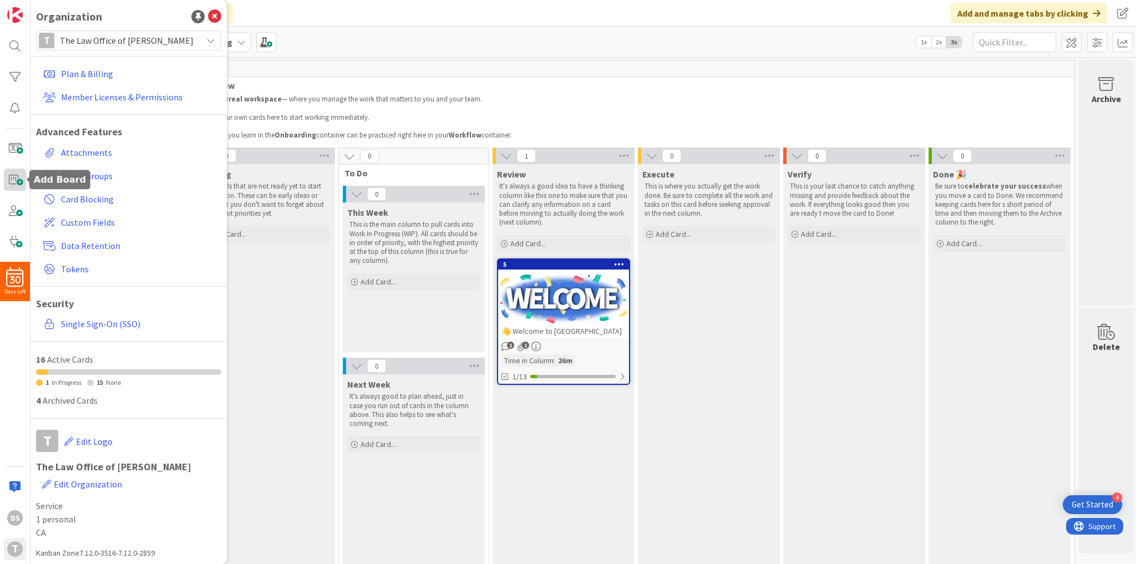
click at [10, 179] on span at bounding box center [15, 180] width 22 height 22
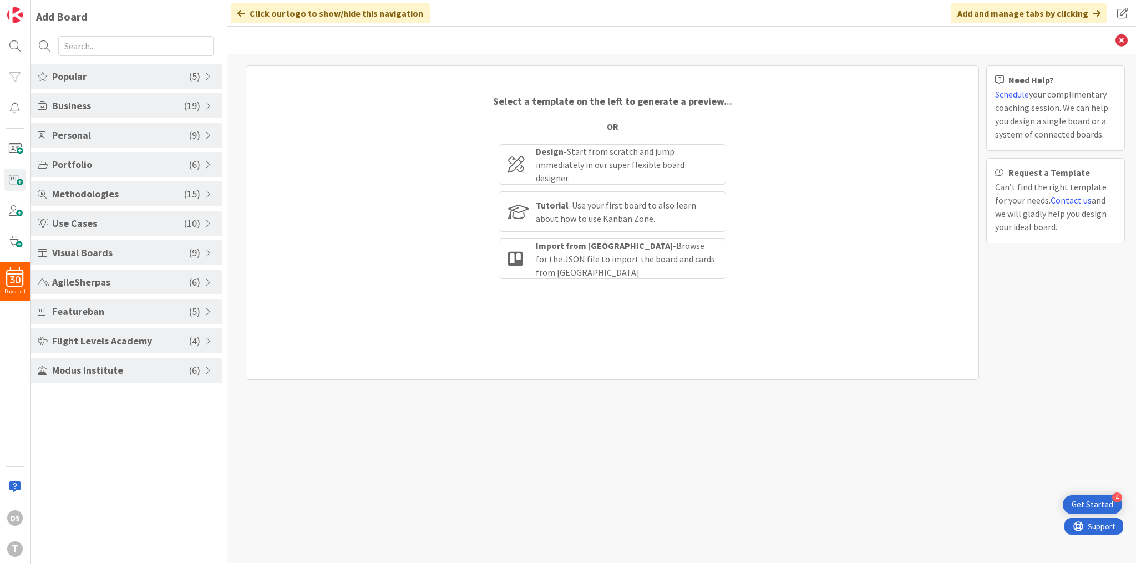
click at [211, 311] on span at bounding box center [210, 311] width 10 height 9
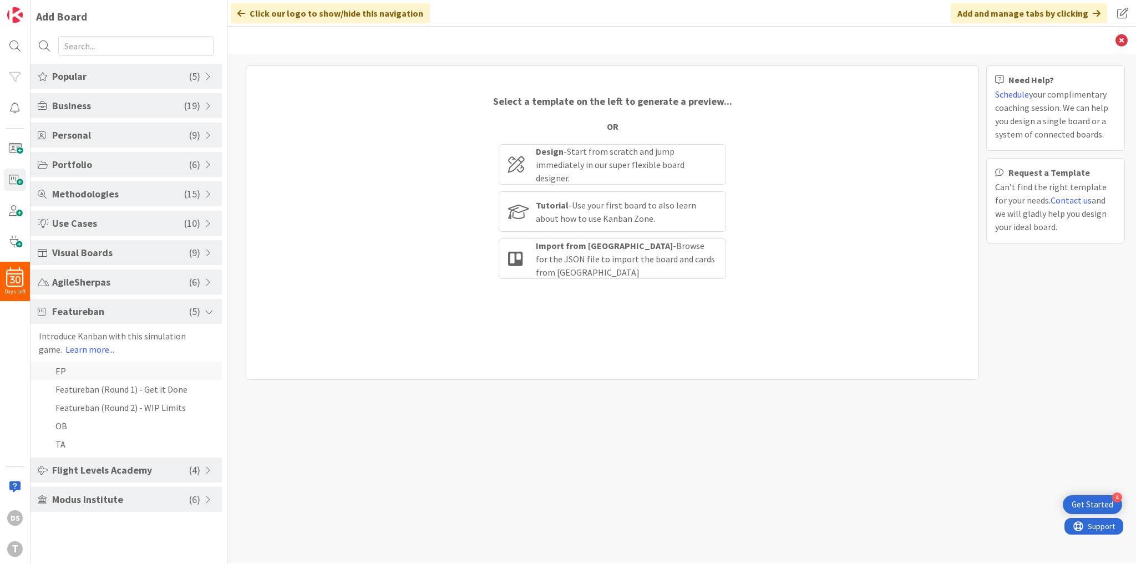
click at [118, 368] on li "EP" at bounding box center [126, 371] width 191 height 18
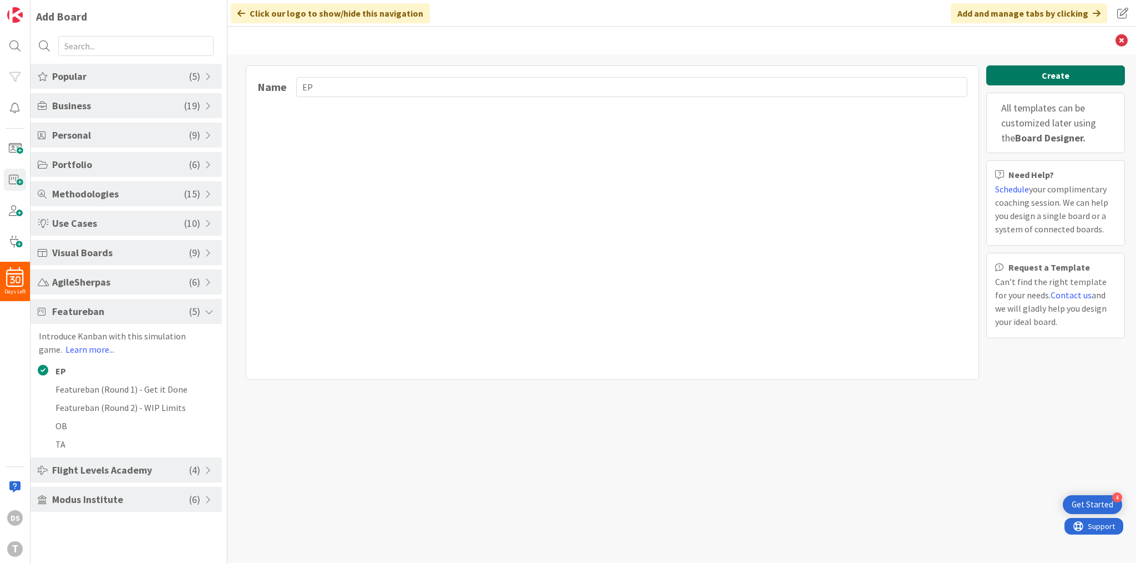
click at [1059, 79] on button "Create" at bounding box center [1055, 75] width 139 height 20
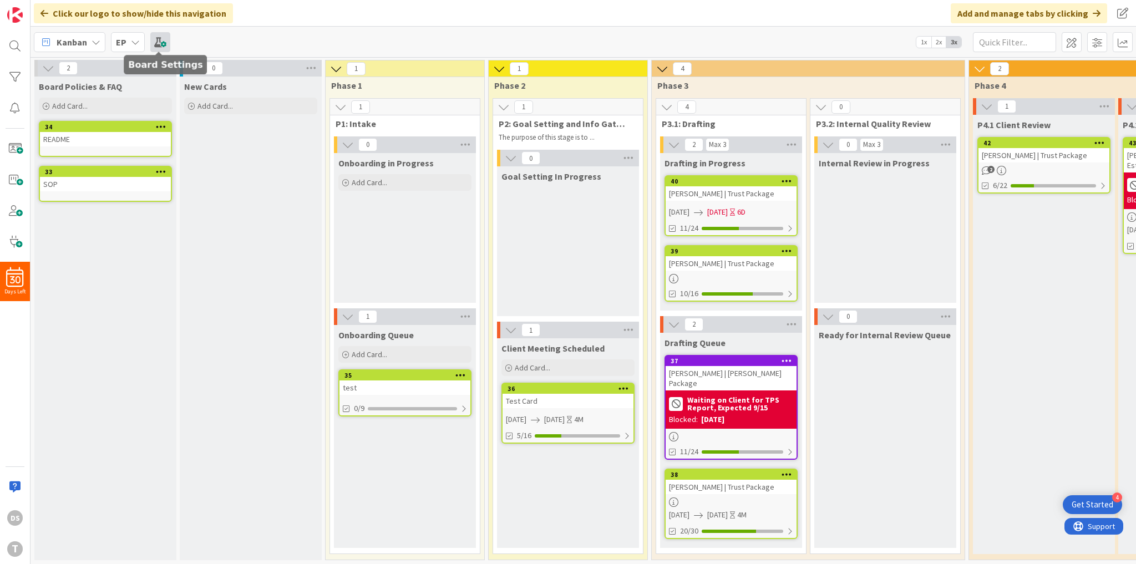
click at [163, 38] on span at bounding box center [160, 42] width 20 height 20
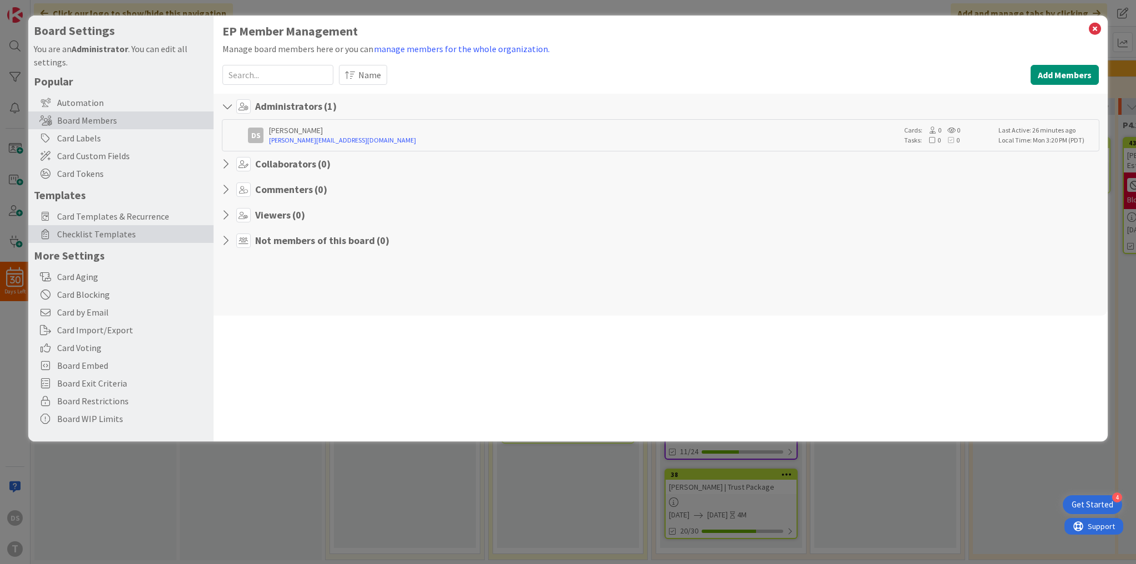
click at [140, 231] on span "Checklist Templates" at bounding box center [132, 233] width 151 height 13
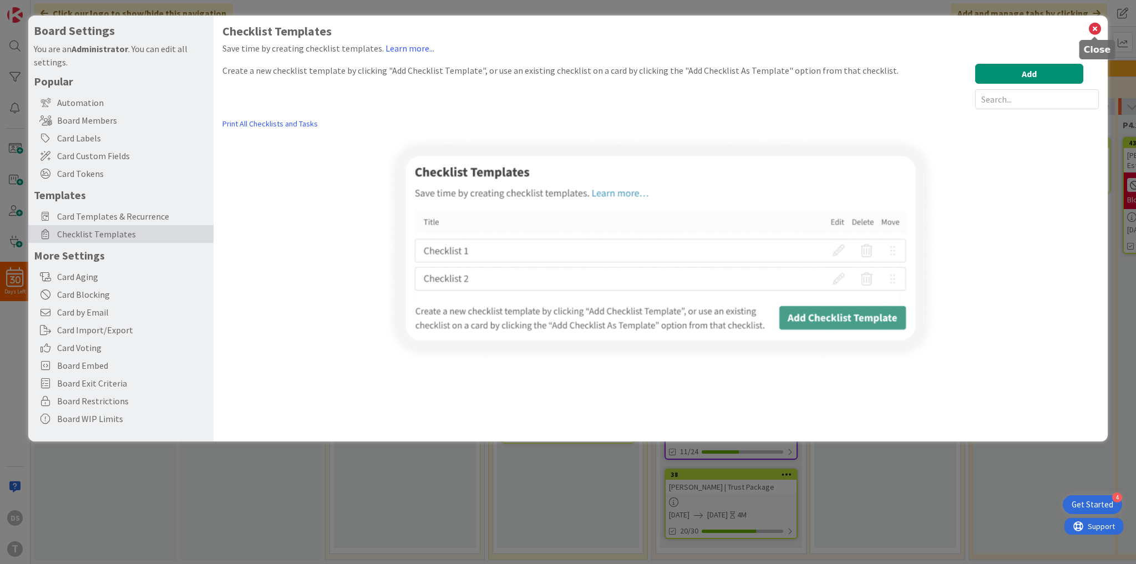
click at [1093, 29] on icon at bounding box center [1095, 29] width 14 height 16
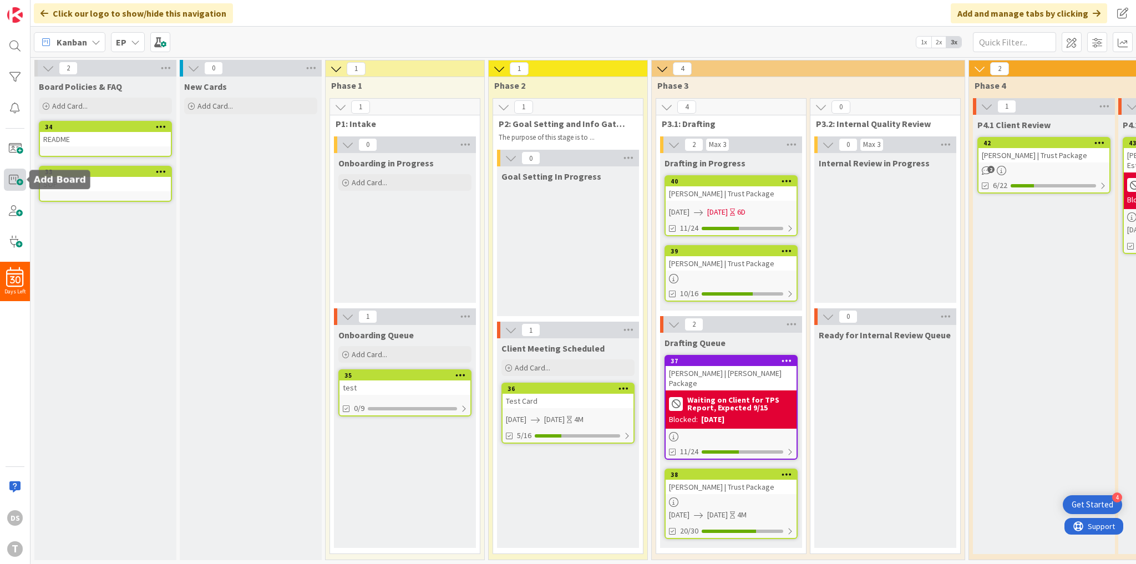
click at [18, 184] on span at bounding box center [15, 180] width 22 height 22
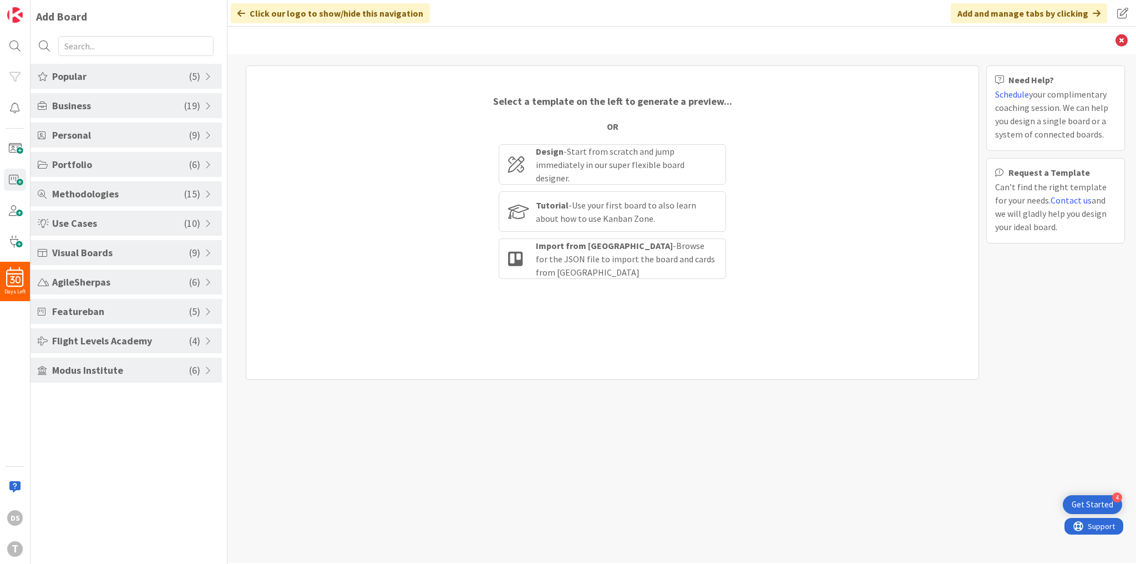
click at [134, 304] on span "Featureban" at bounding box center [120, 311] width 137 height 15
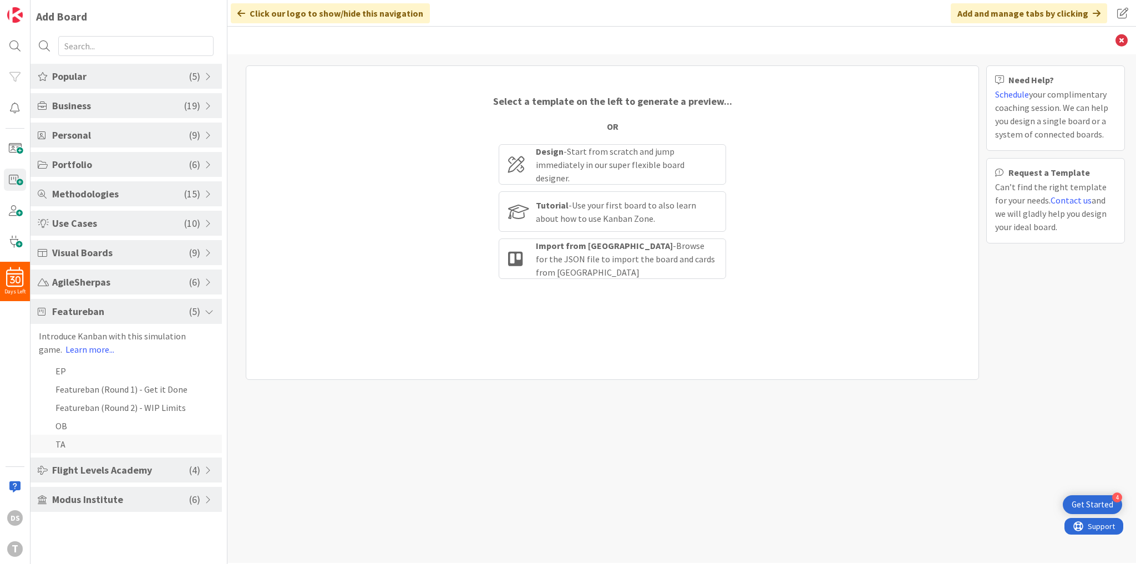
click at [120, 439] on li "TA" at bounding box center [126, 444] width 191 height 18
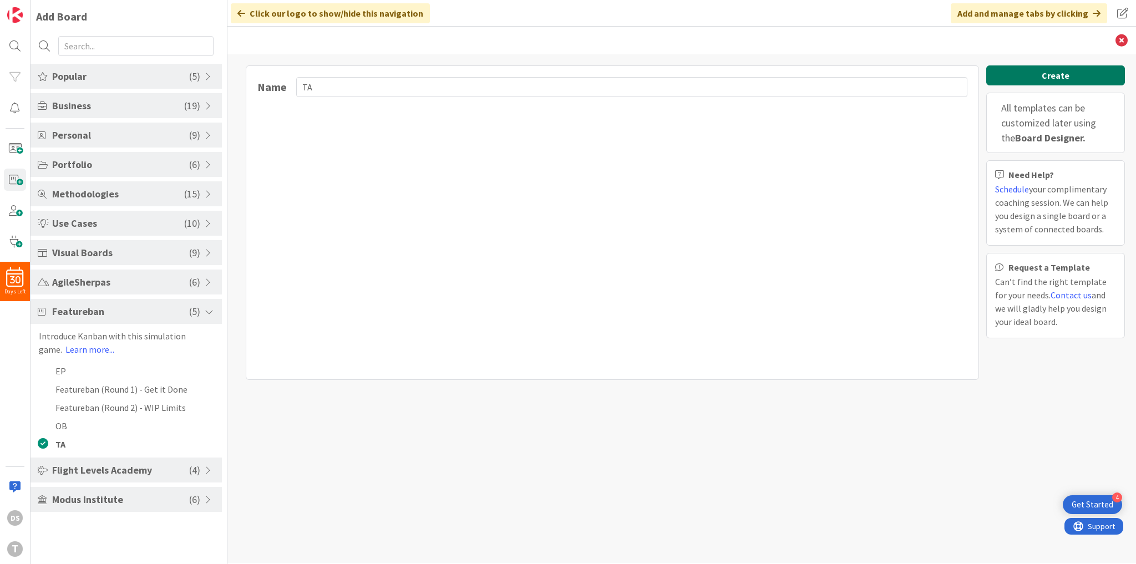
click at [1061, 81] on button "Create" at bounding box center [1055, 75] width 139 height 20
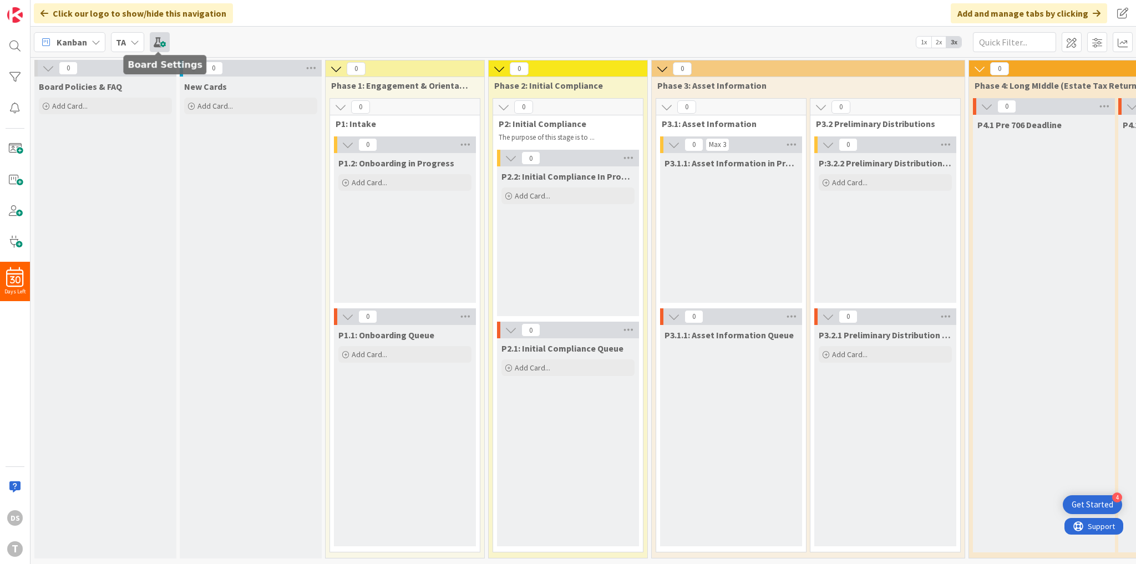
click at [159, 41] on span at bounding box center [160, 42] width 20 height 20
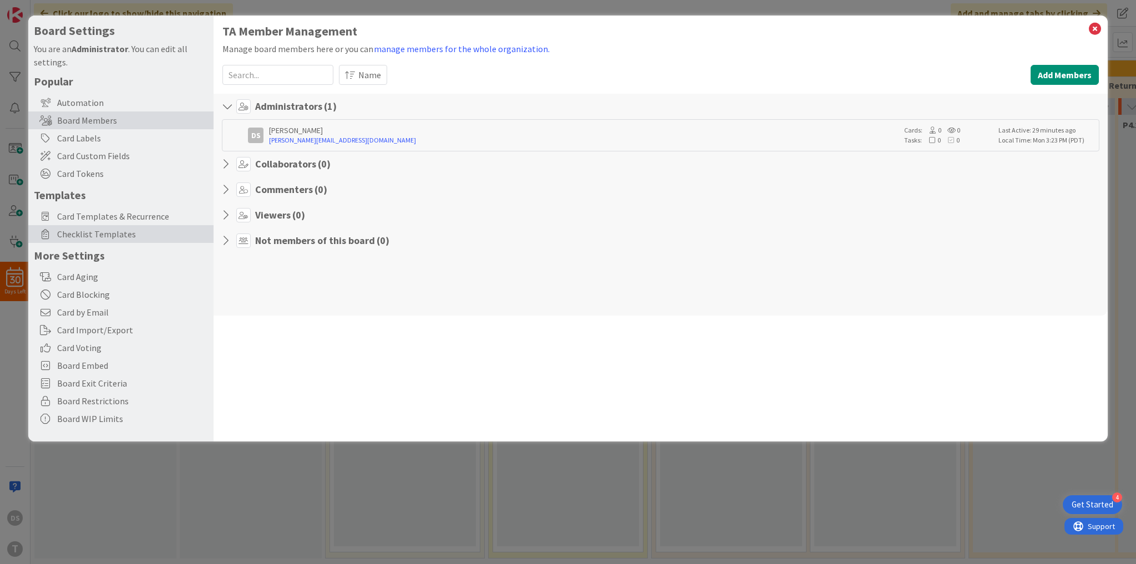
click at [135, 230] on span "Checklist Templates" at bounding box center [132, 233] width 151 height 13
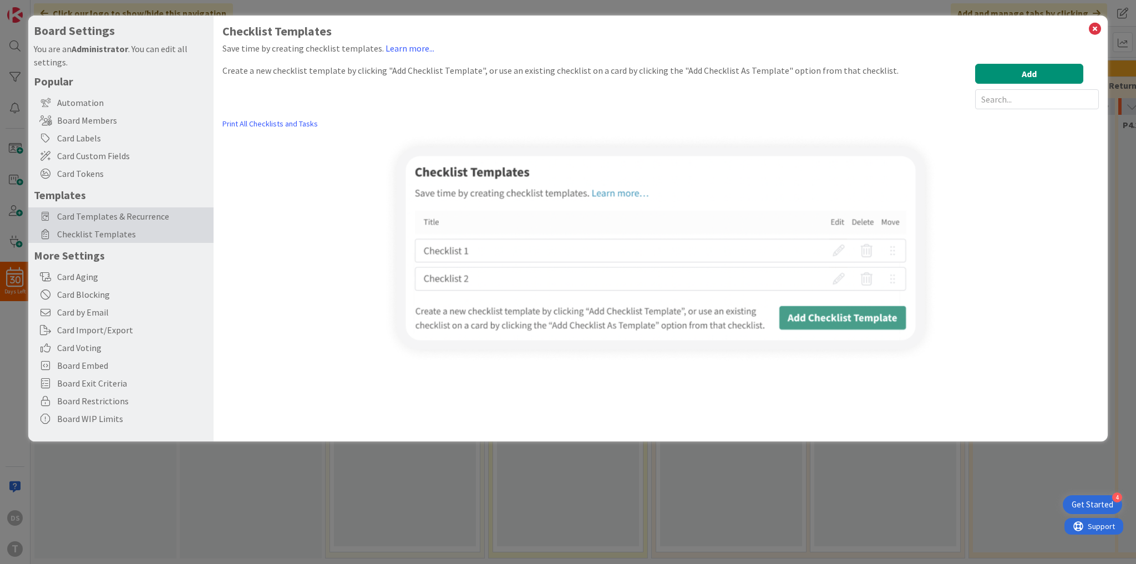
click at [159, 212] on span "Card Templates & Recurrence" at bounding box center [132, 216] width 151 height 13
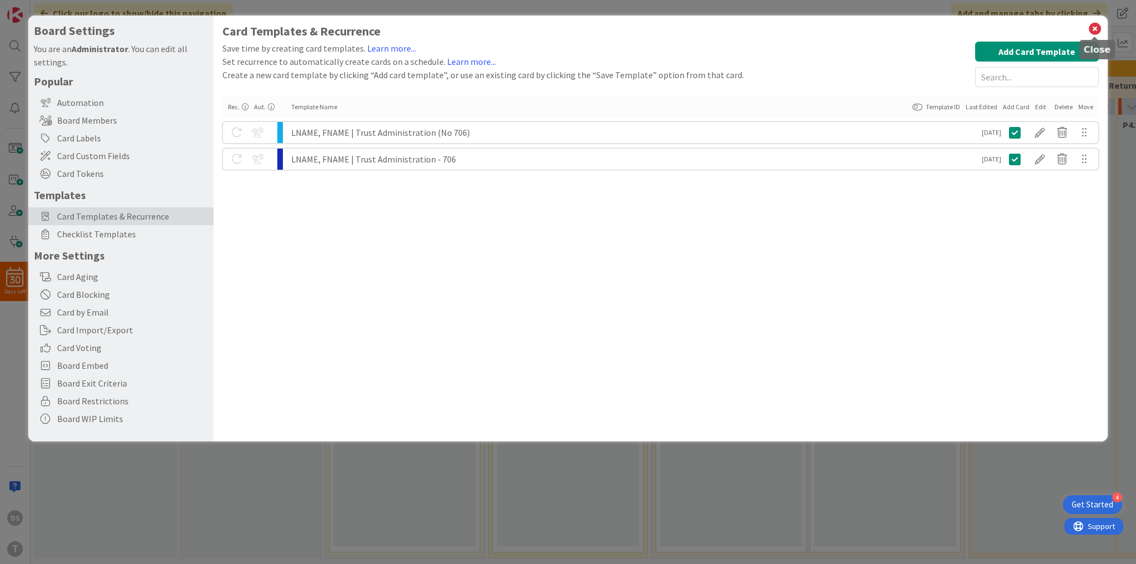
click at [1089, 29] on icon at bounding box center [1095, 29] width 14 height 16
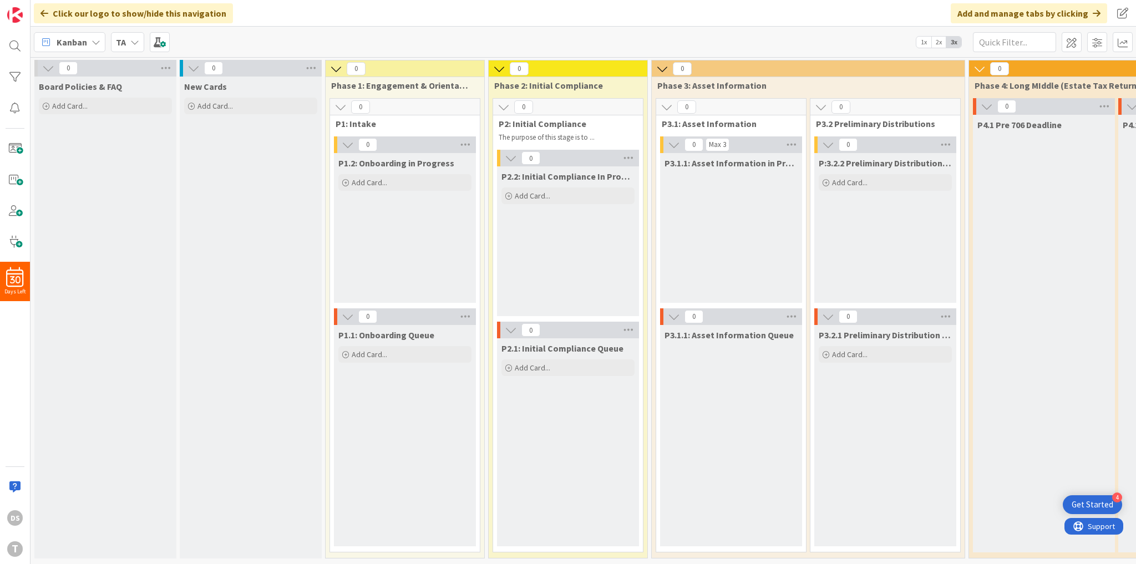
click at [185, 253] on div "New Cards Add Card..." at bounding box center [251, 318] width 142 height 482
click at [20, 180] on span at bounding box center [15, 180] width 22 height 22
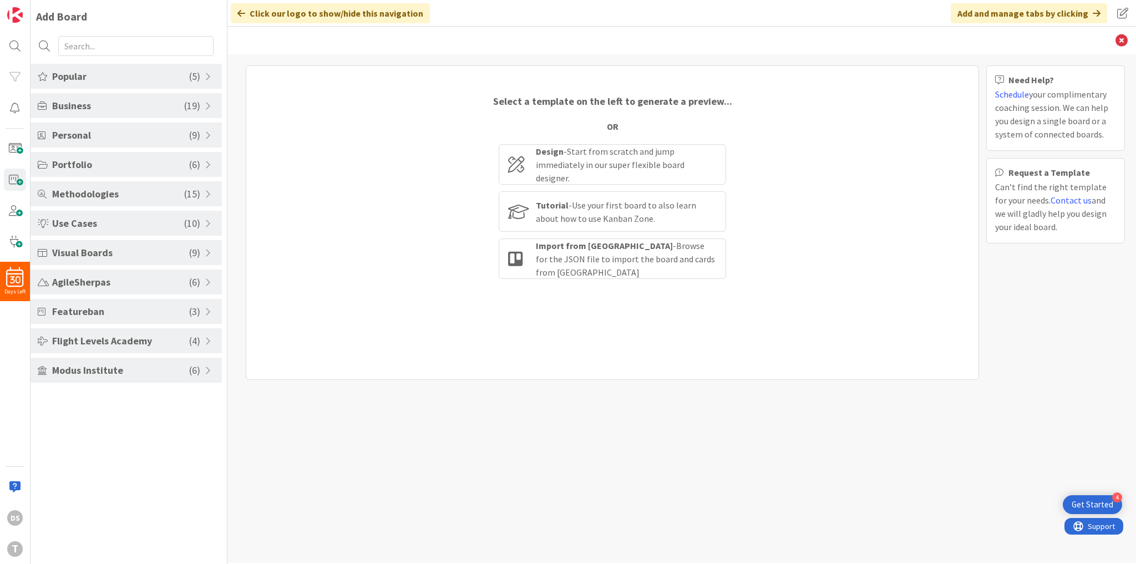
click at [184, 313] on span "Featureban" at bounding box center [120, 311] width 137 height 15
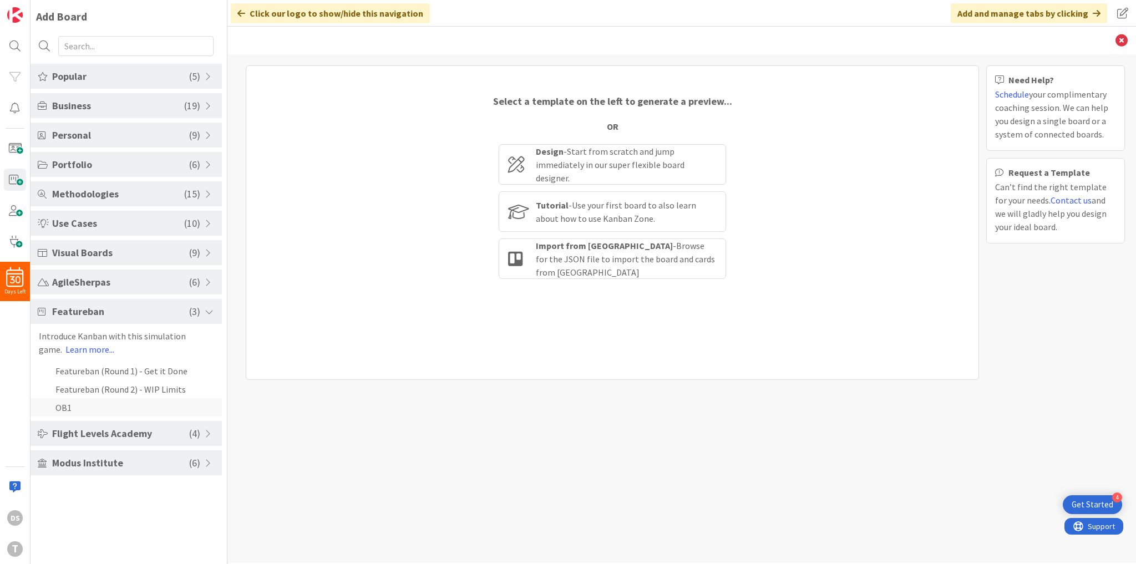
click at [113, 413] on li "OB1" at bounding box center [126, 407] width 191 height 18
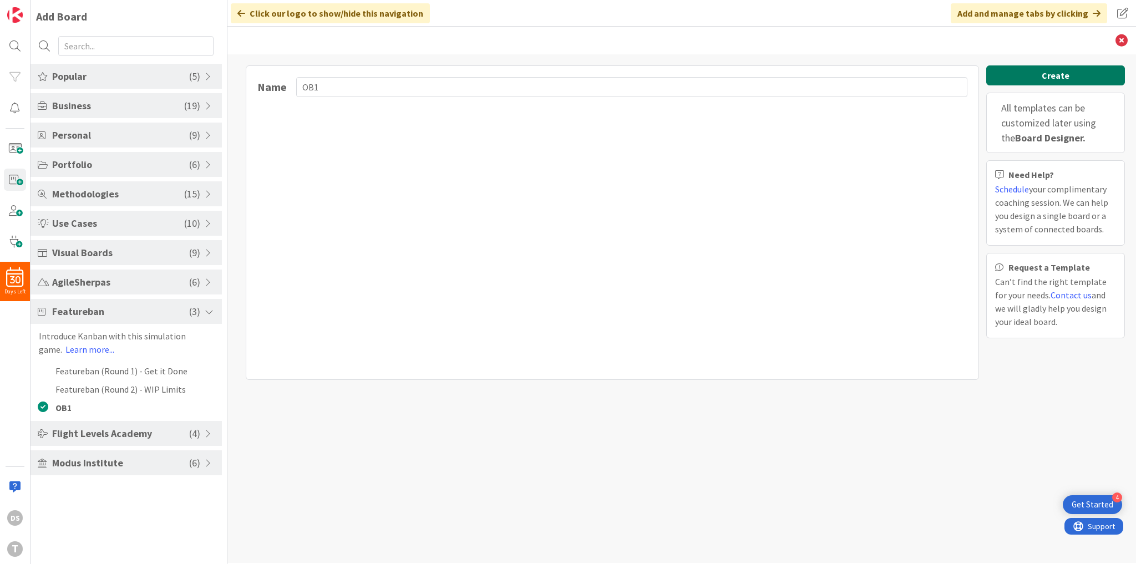
click at [1052, 78] on button "Create" at bounding box center [1055, 75] width 139 height 20
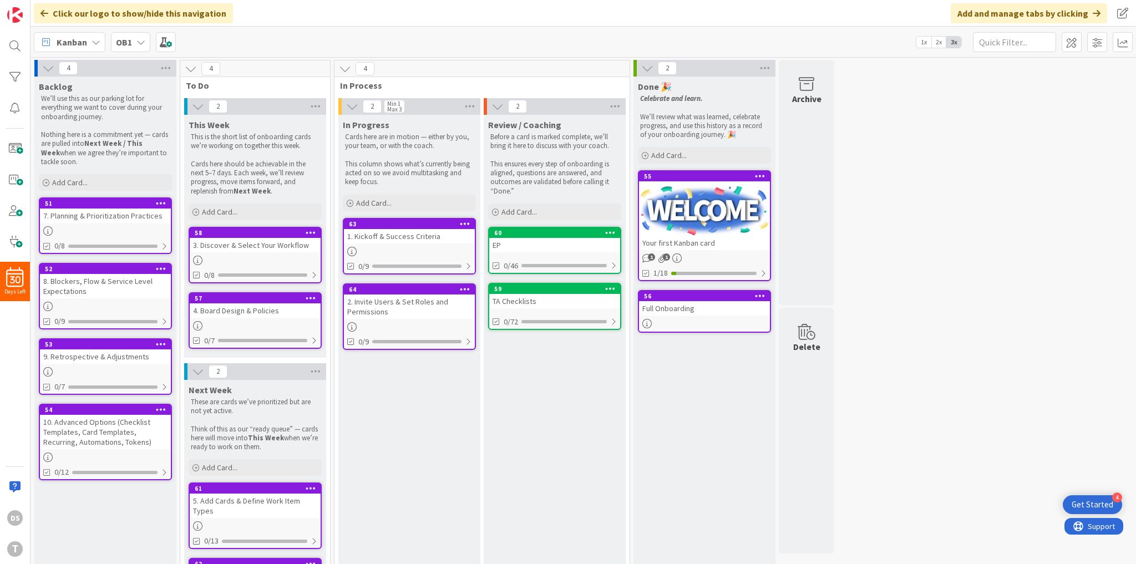
drag, startPoint x: 939, startPoint y: 196, endPoint x: 715, endPoint y: 240, distance: 228.9
click at [941, 197] on div "4 Backlog We’ll use this as our parking lot for everything we want to cover dur…" at bounding box center [583, 347] width 1101 height 575
click at [19, 544] on div "T" at bounding box center [15, 549] width 16 height 16
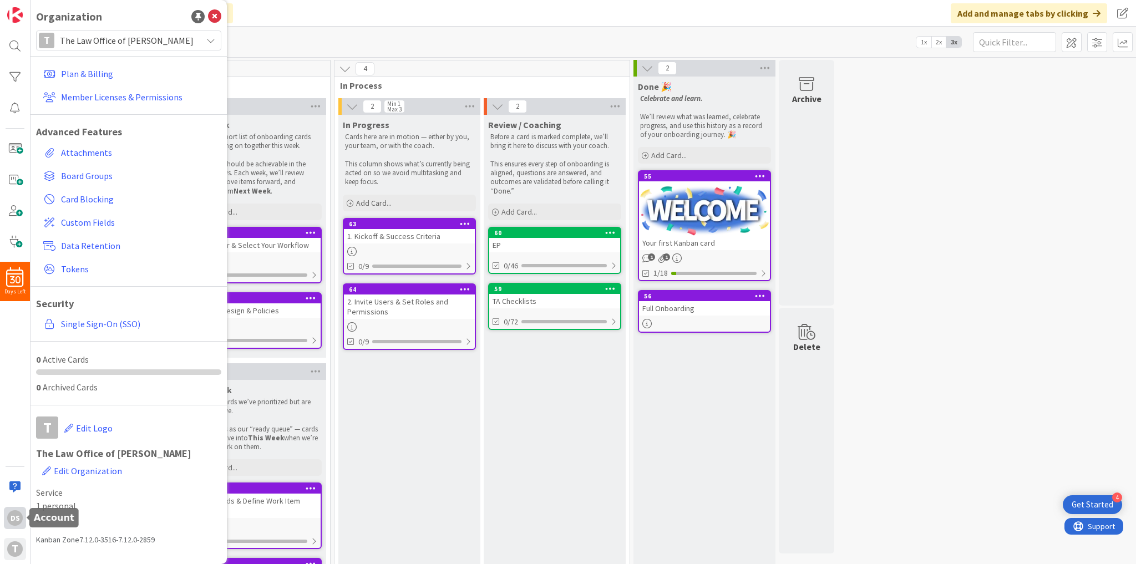
click at [10, 517] on div "DS" at bounding box center [15, 518] width 16 height 16
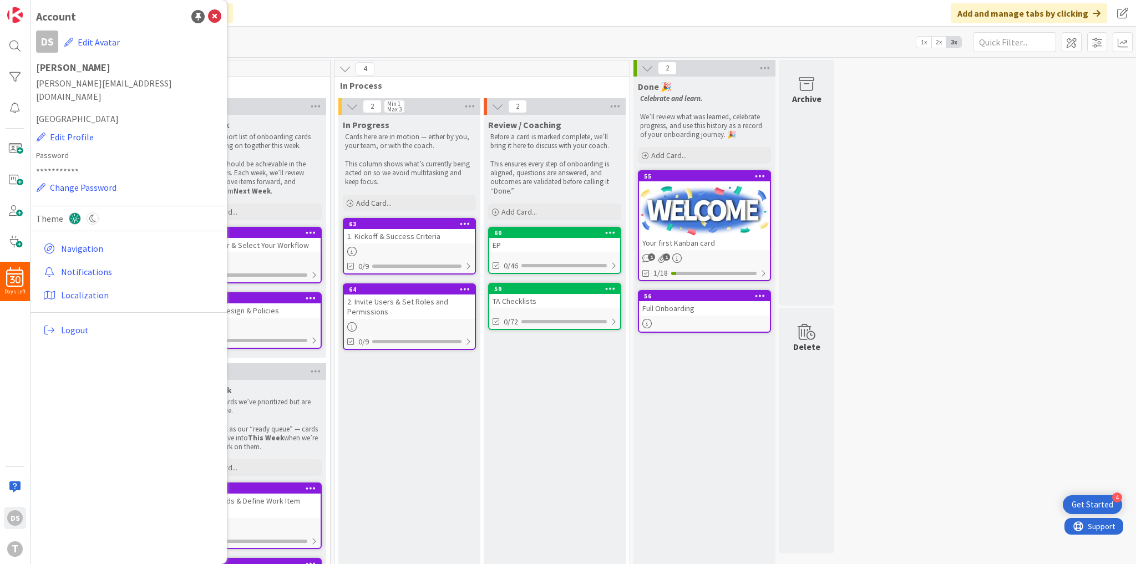
click at [399, 394] on div "In Progress Cards here are in motion — either by you, your team, or with the co…" at bounding box center [409, 369] width 142 height 509
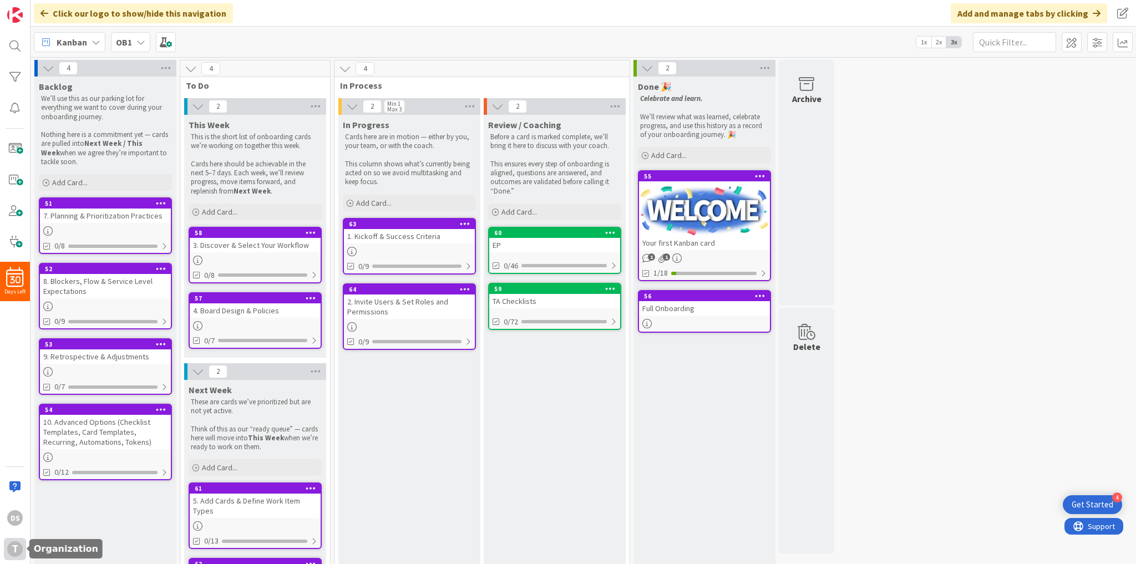
click at [13, 546] on div "T" at bounding box center [15, 549] width 16 height 16
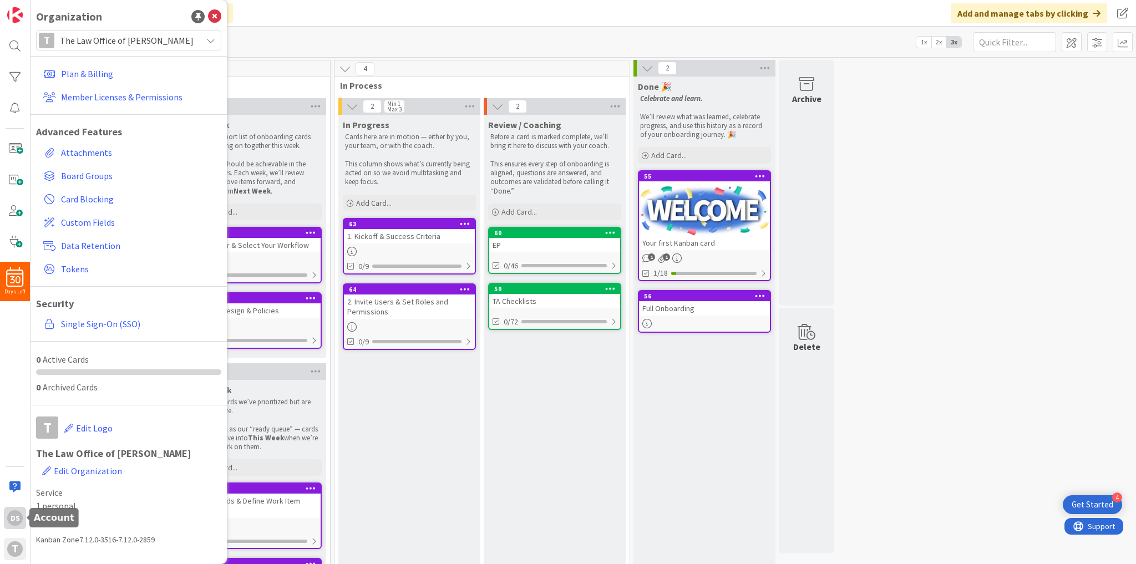
click at [20, 513] on div "DS" at bounding box center [15, 518] width 16 height 16
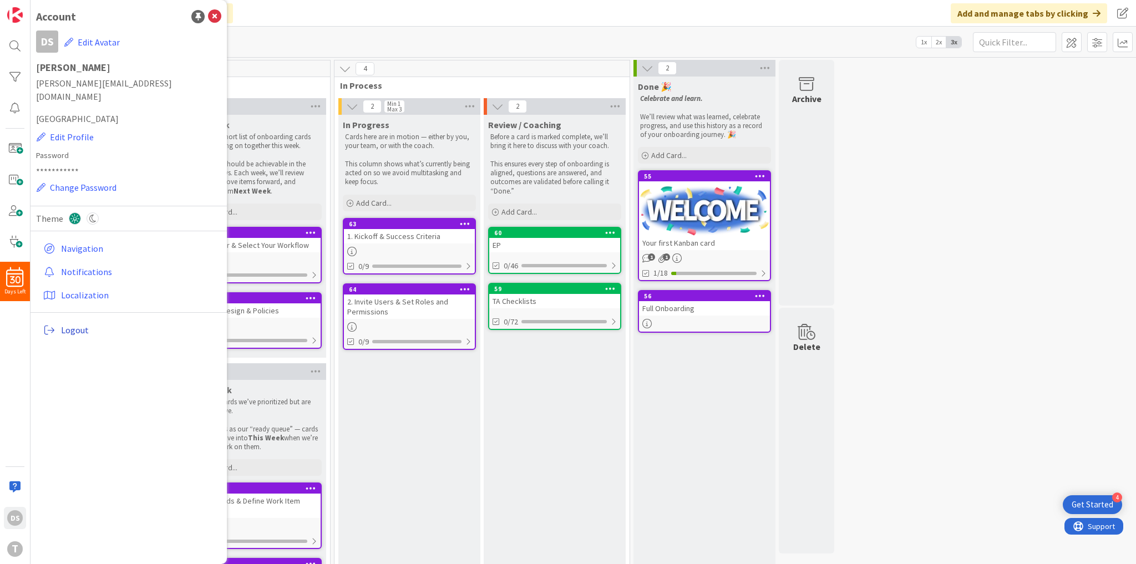
click at [68, 323] on span "Logout" at bounding box center [139, 329] width 156 height 13
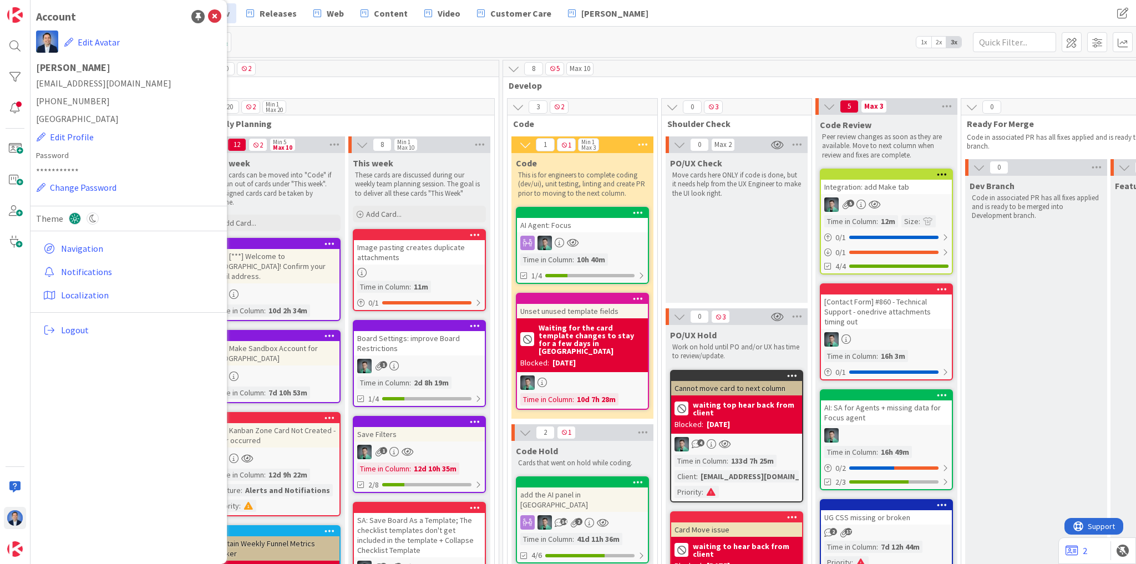
click at [429, 255] on div "Image pasting creates duplicate attachments" at bounding box center [419, 252] width 131 height 24
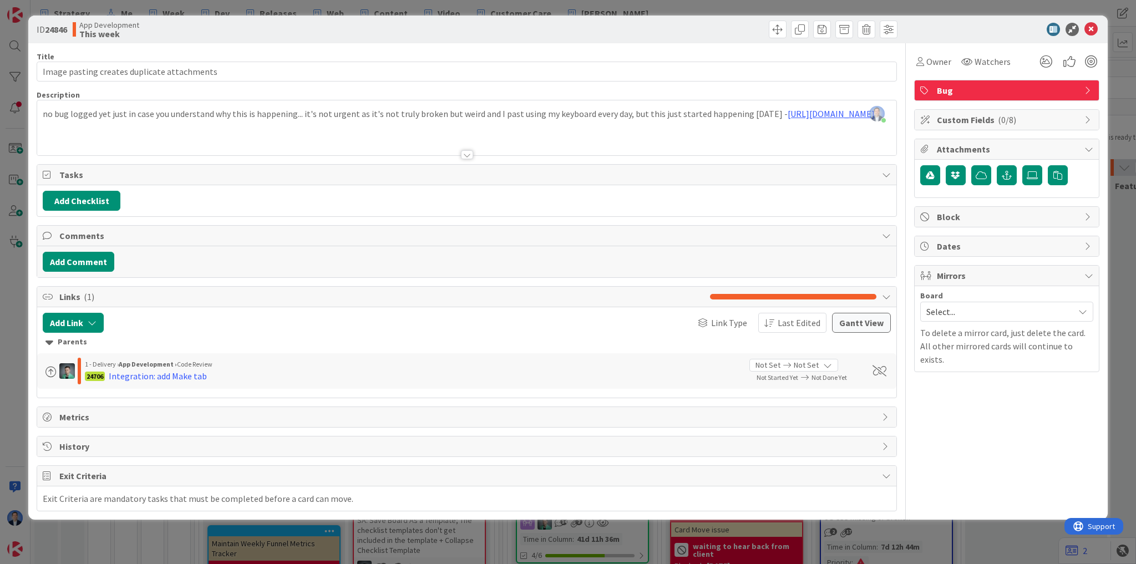
click at [1003, 30] on div at bounding box center [1001, 29] width 196 height 13
click at [982, 33] on div at bounding box center [1001, 29] width 196 height 13
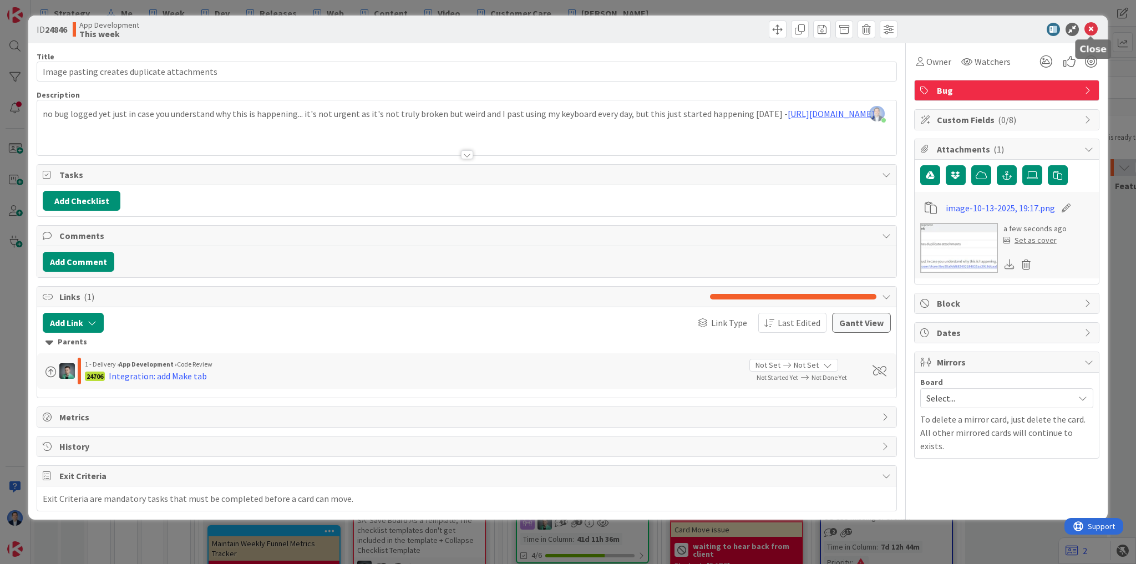
click at [1090, 28] on icon at bounding box center [1091, 29] width 13 height 13
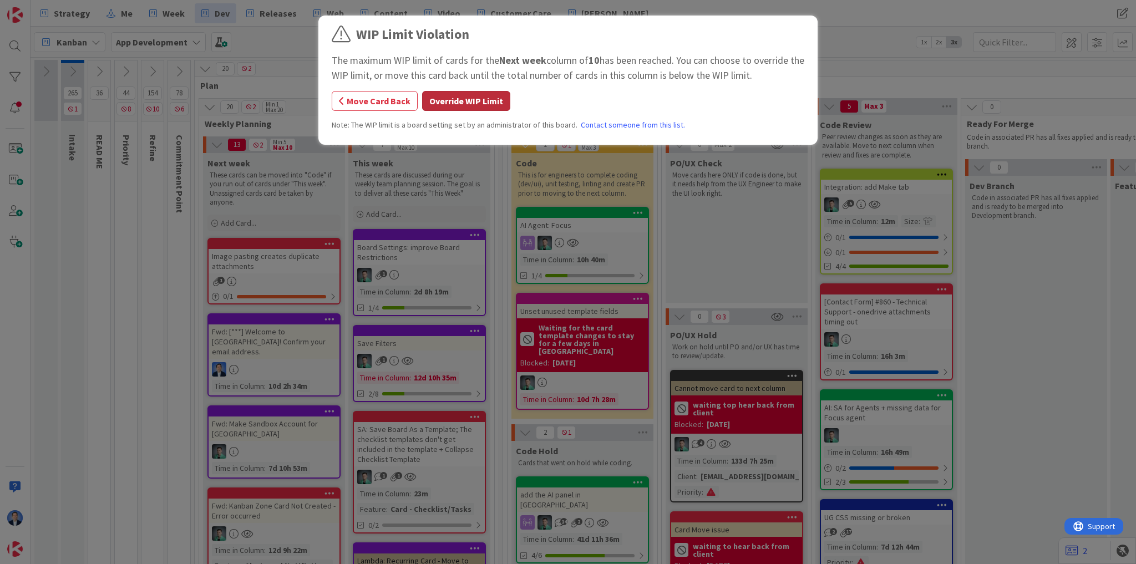
click at [468, 109] on button "Override WIP Limit" at bounding box center [466, 101] width 88 height 20
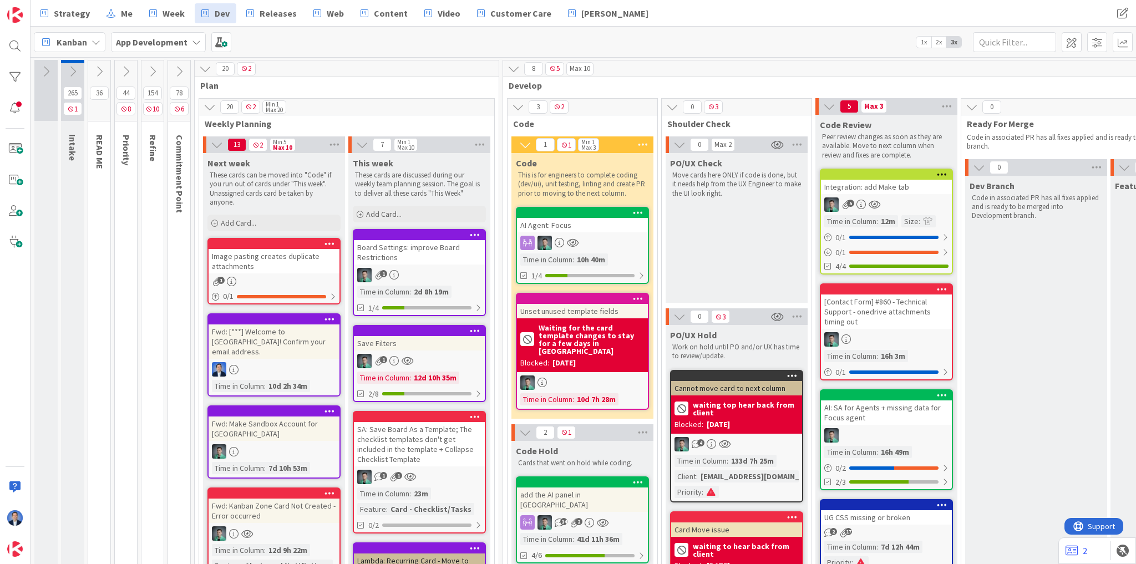
click at [424, 445] on div "SA: Save Board As a Template; The checklist templates don't get included in the…" at bounding box center [419, 444] width 131 height 44
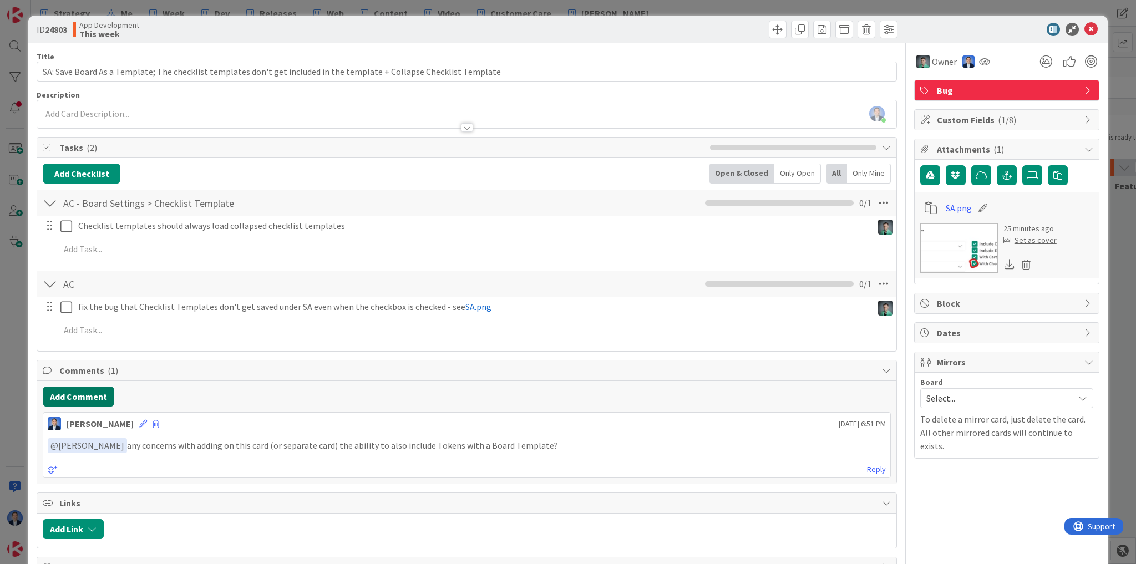
click at [89, 397] on button "Add Comment" at bounding box center [79, 397] width 72 height 20
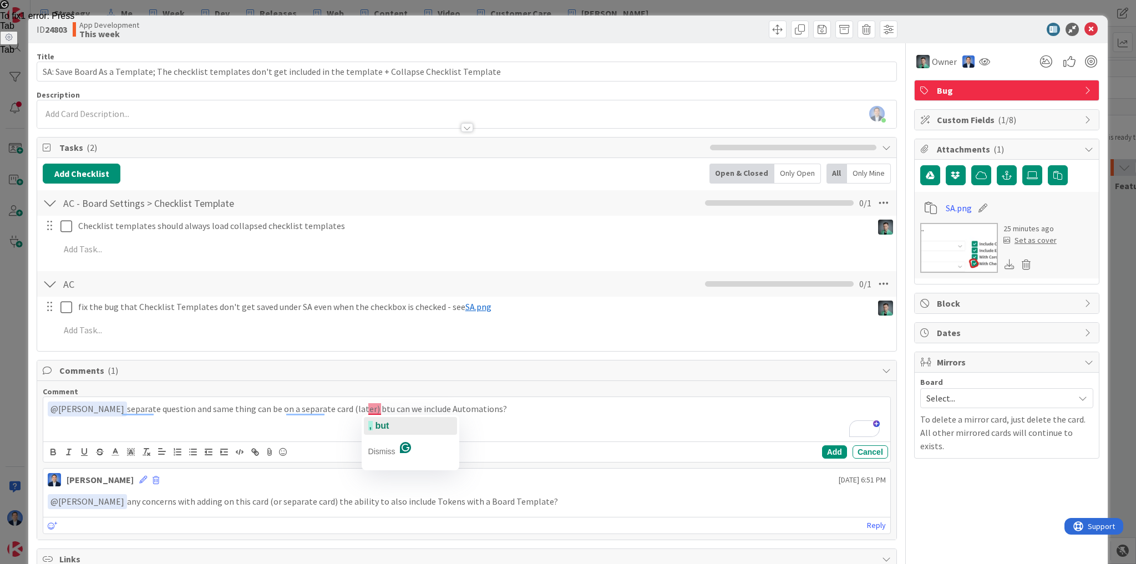
click at [378, 424] on span "but" at bounding box center [383, 425] width 14 height 9
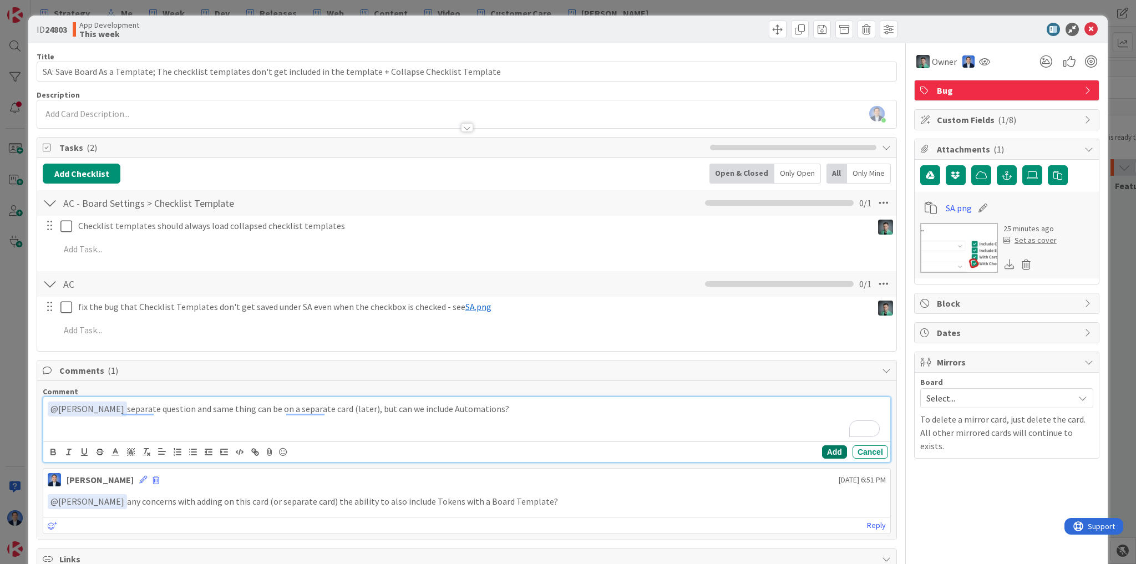
click at [823, 452] on button "Add" at bounding box center [834, 452] width 25 height 13
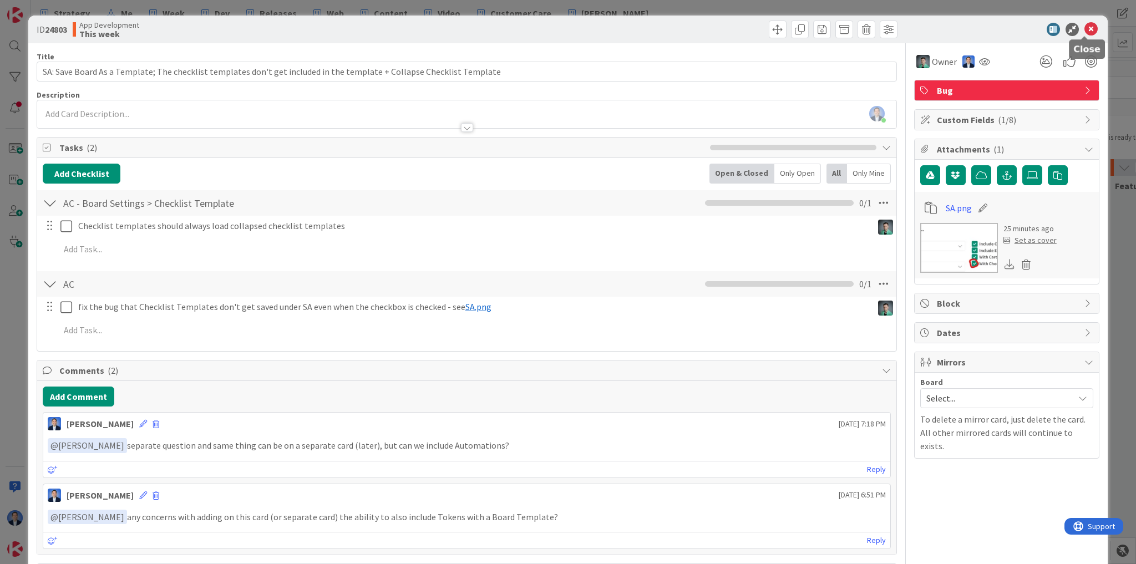
click at [1085, 31] on icon at bounding box center [1091, 29] width 13 height 13
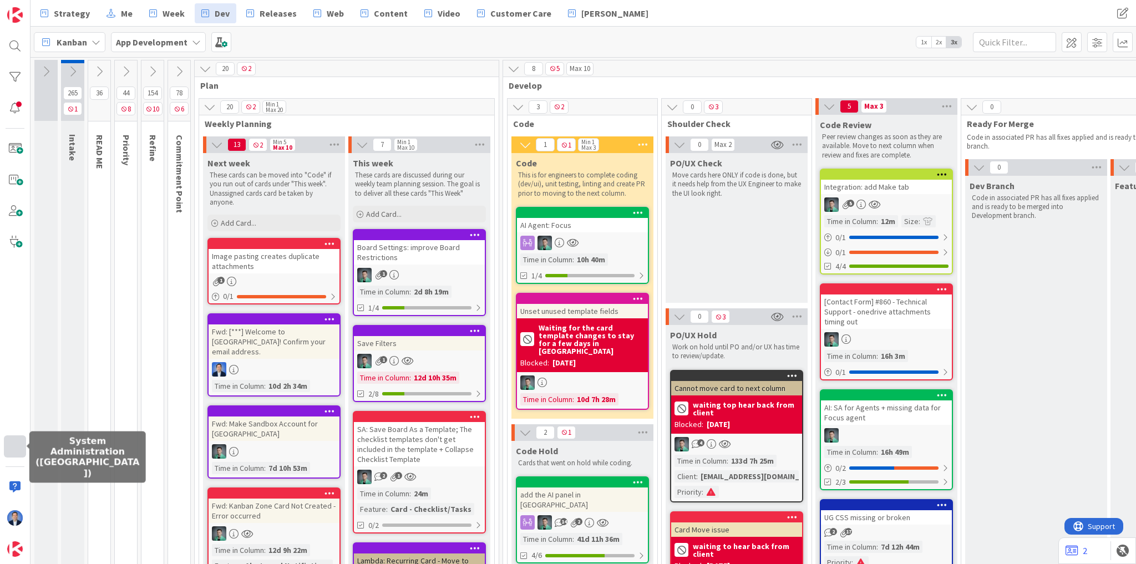
click at [9, 451] on div at bounding box center [15, 447] width 22 height 22
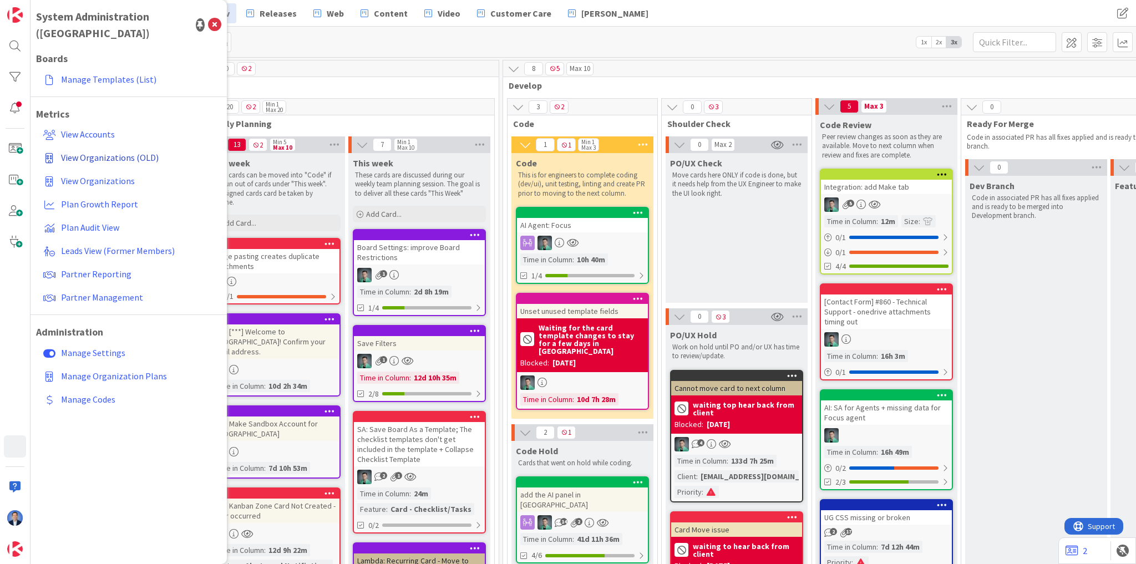
click at [125, 152] on span "View Organizations (OLD)" at bounding box center [110, 157] width 98 height 11
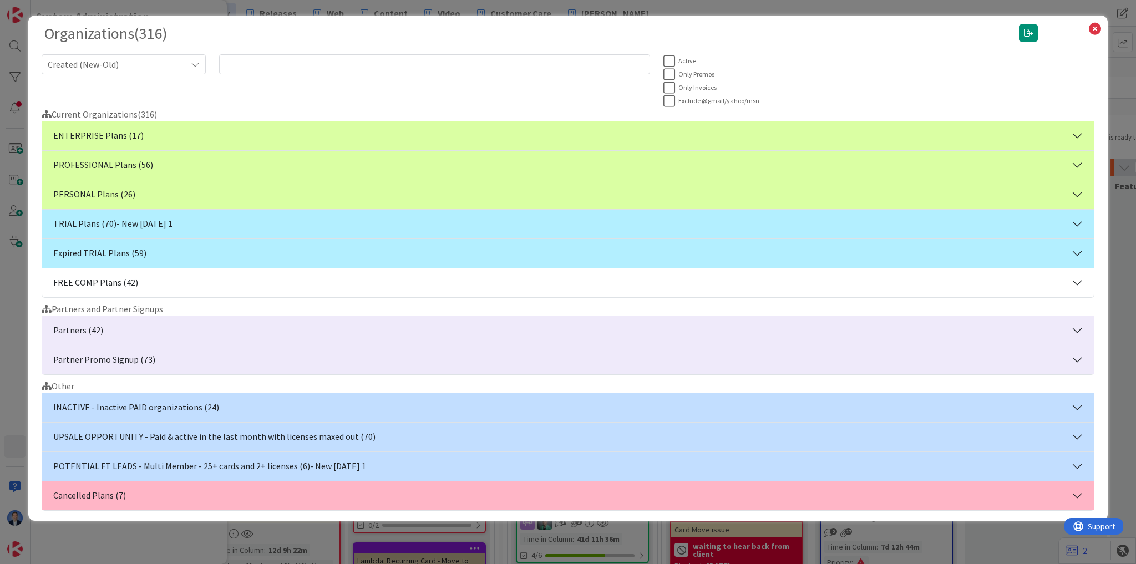
click at [219, 217] on button "TRIAL Plans (70) - New [DATE] 1" at bounding box center [568, 224] width 1052 height 29
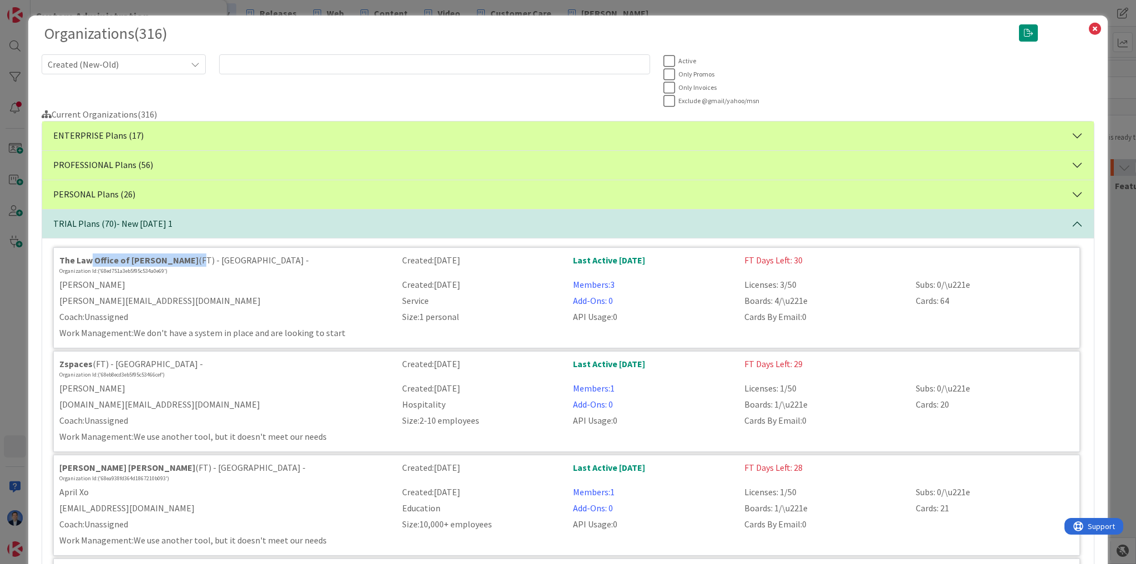
drag, startPoint x: 161, startPoint y: 267, endPoint x: 89, endPoint y: 264, distance: 72.2
click at [89, 264] on div "The Law Office of Darren A. Manley (FT) - Canada -" at bounding box center [224, 260] width 330 height 13
drag, startPoint x: 177, startPoint y: 269, endPoint x: 60, endPoint y: 260, distance: 117.4
click at [60, 260] on div "The Law Office of Darren A. Manley (FT) - Canada - Organization Id: ('68ed751a3…" at bounding box center [224, 265] width 343 height 22
copy div "The Law Office of Darren A. Manley (FT) - Canada - Organization Id: ('68ed751a3…"
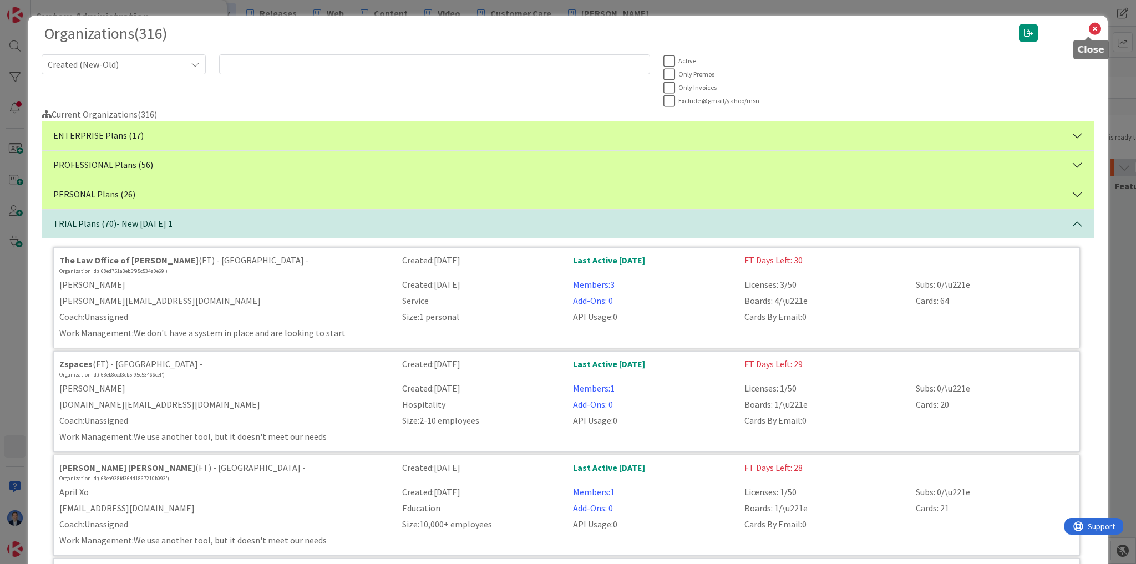
click at [1091, 32] on icon at bounding box center [1095, 29] width 14 height 16
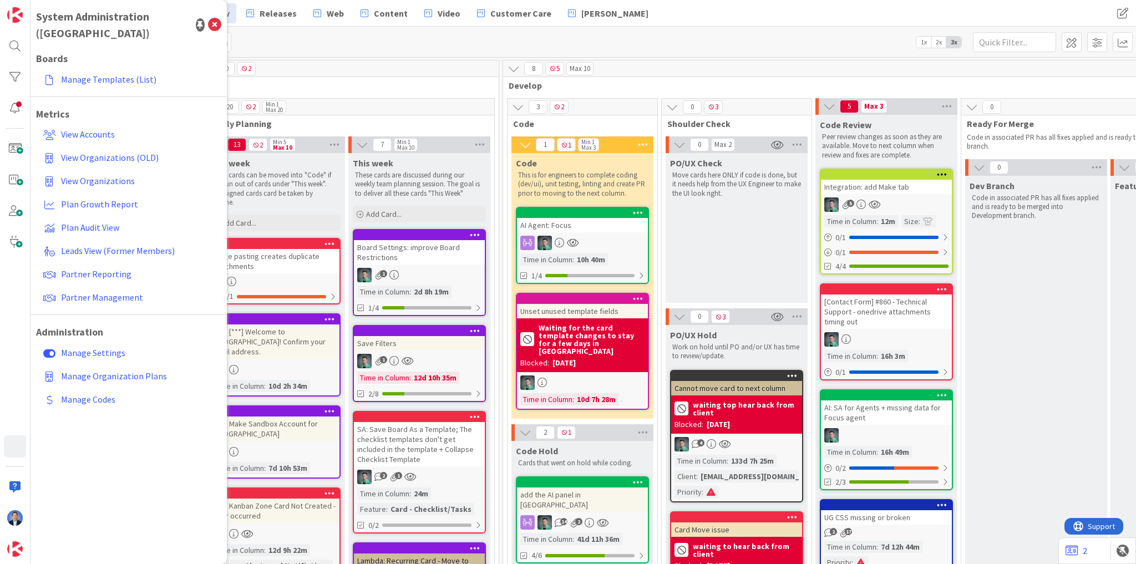
click at [444, 256] on div "Board Settings: improve Board Restrictions" at bounding box center [419, 252] width 131 height 24
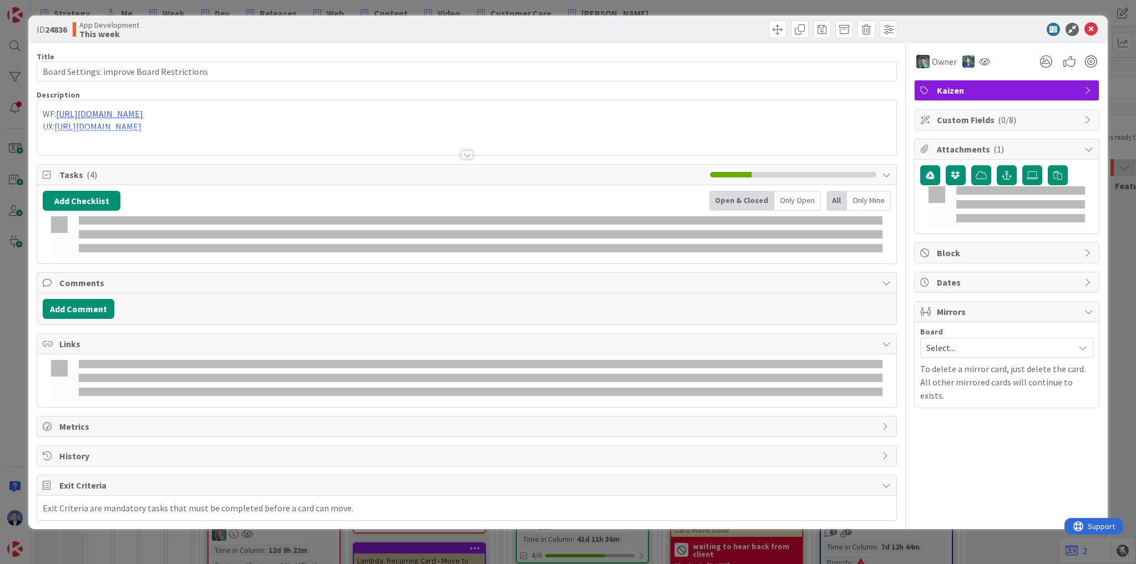
type input "Board Settings: improve Board Restrictions"
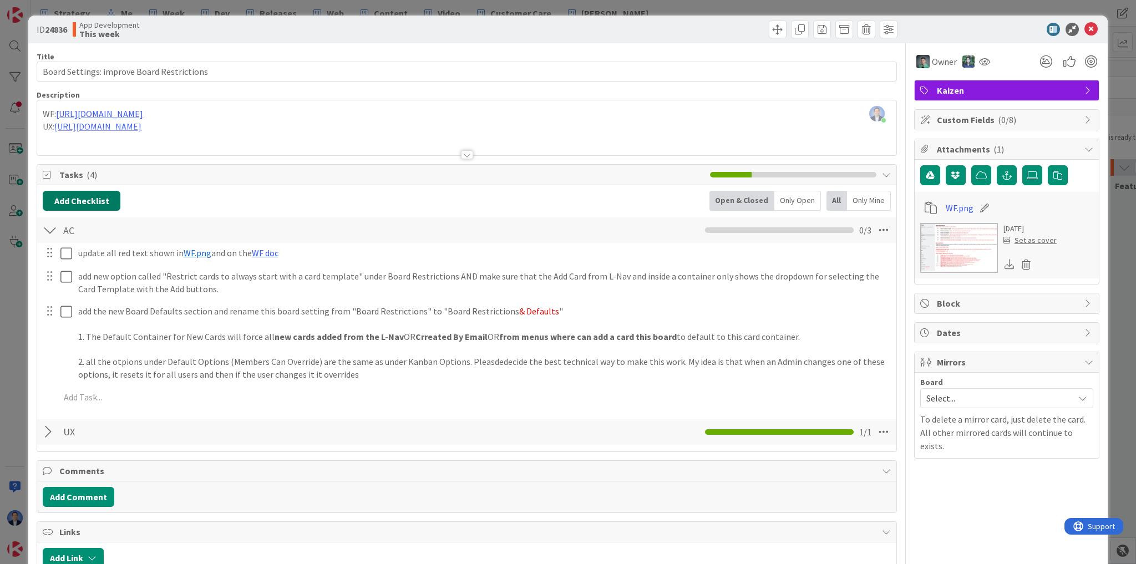
click at [99, 201] on button "Add Checklist" at bounding box center [82, 201] width 78 height 20
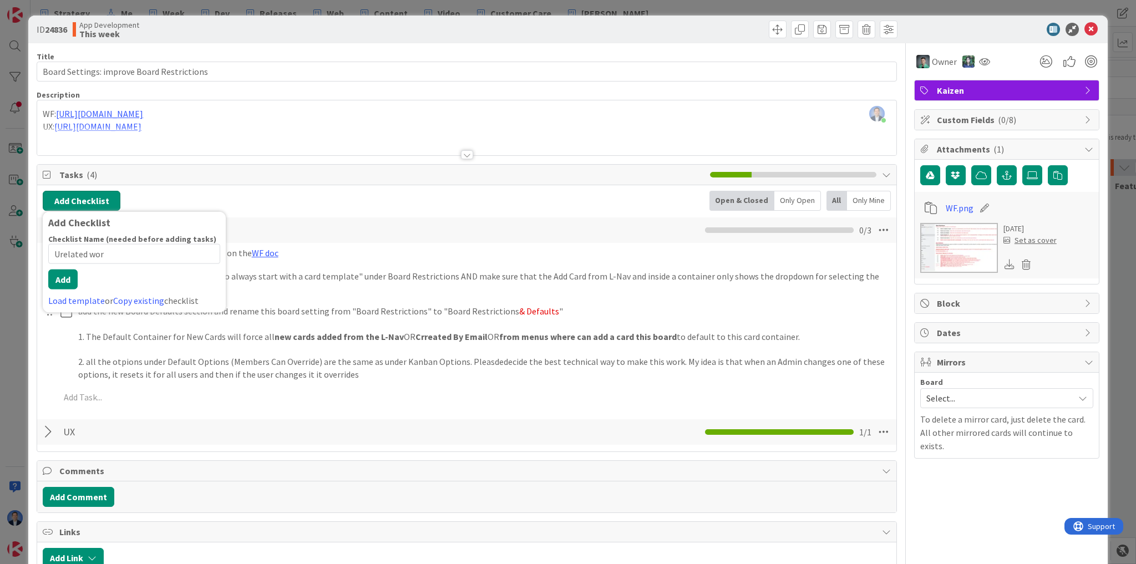
type input "Urelated work"
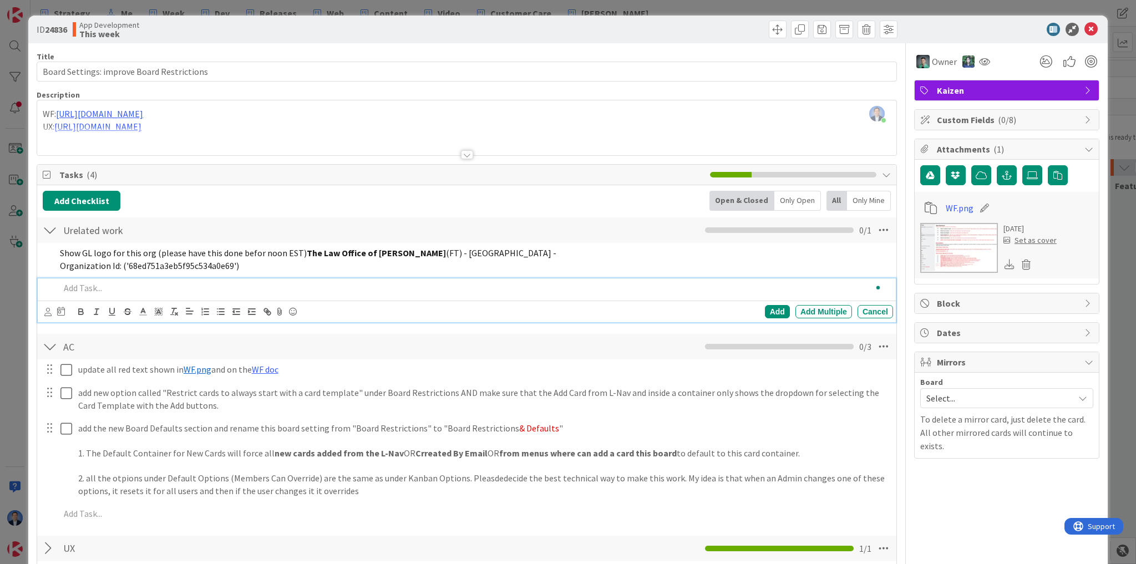
type input "Board Settings: improve Board Restrictions"
click at [878, 229] on icon at bounding box center [884, 230] width 20 height 20
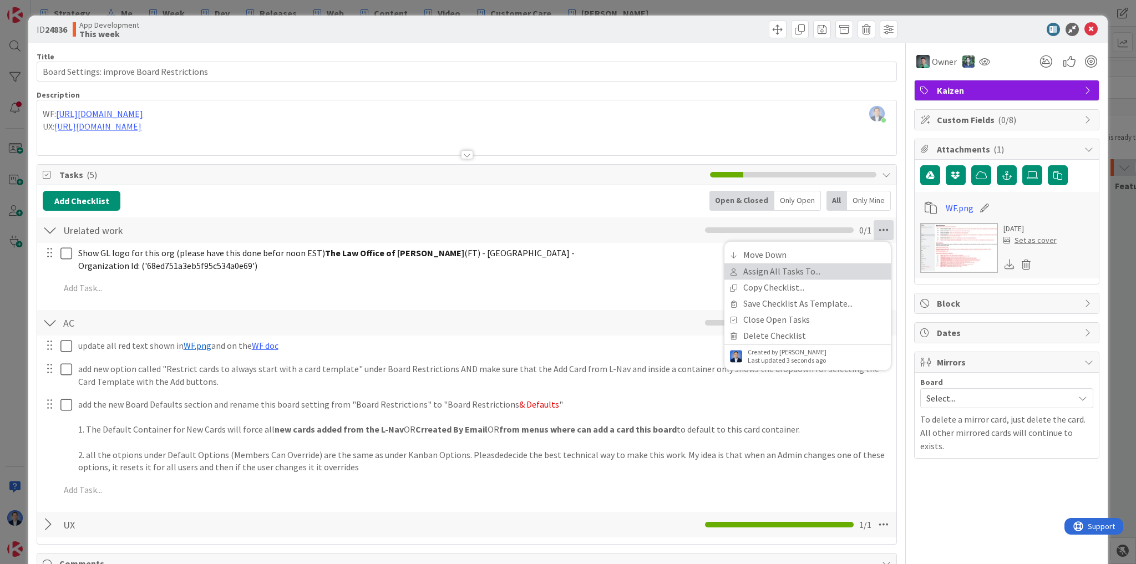
click at [852, 274] on link "Assign All Tasks To..." at bounding box center [808, 272] width 166 height 16
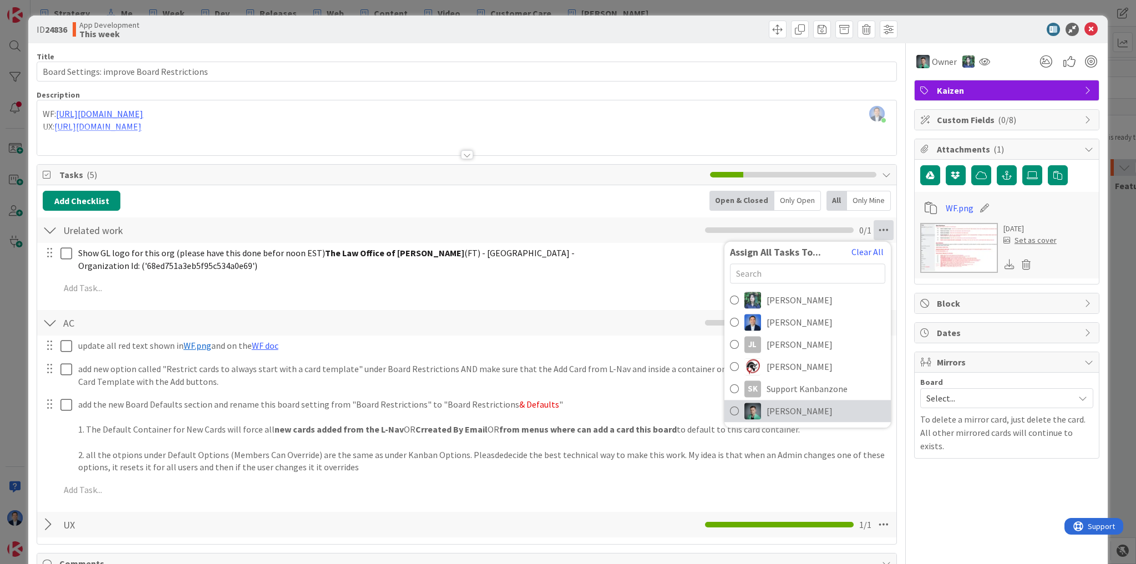
click at [807, 406] on span "[PERSON_NAME]" at bounding box center [800, 410] width 66 height 13
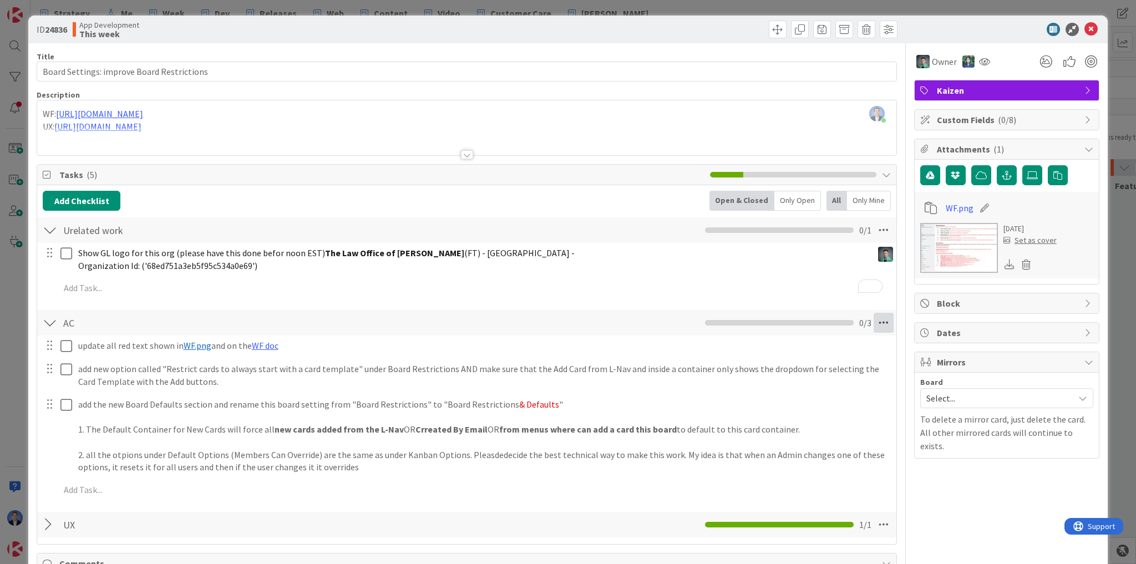
click at [874, 324] on icon at bounding box center [884, 323] width 20 height 20
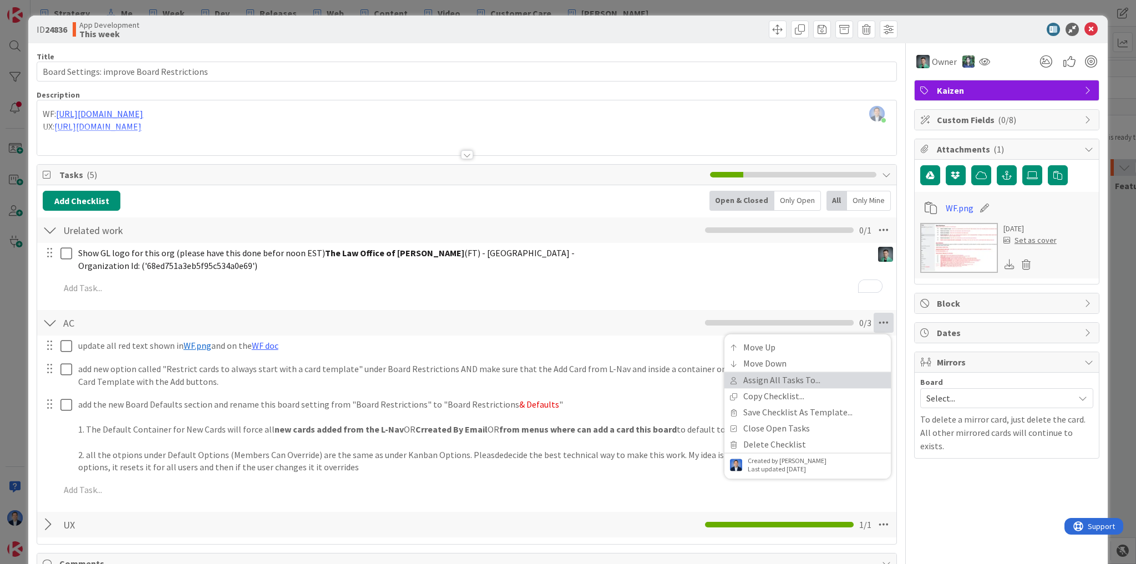
click at [834, 386] on link "Assign All Tasks To..." at bounding box center [808, 381] width 166 height 16
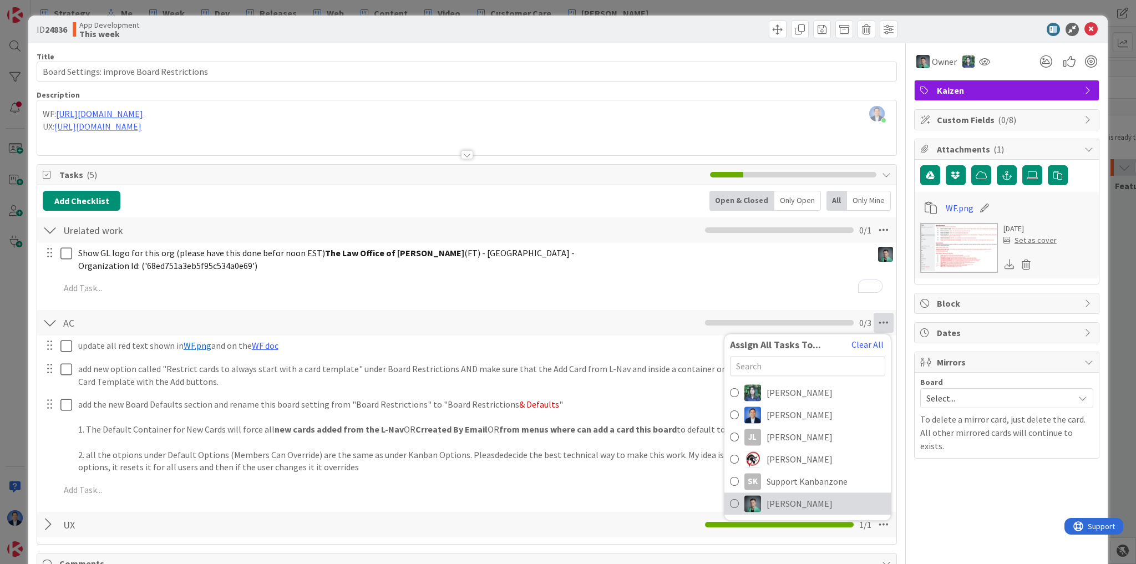
click at [806, 503] on span "[PERSON_NAME]" at bounding box center [800, 504] width 66 height 13
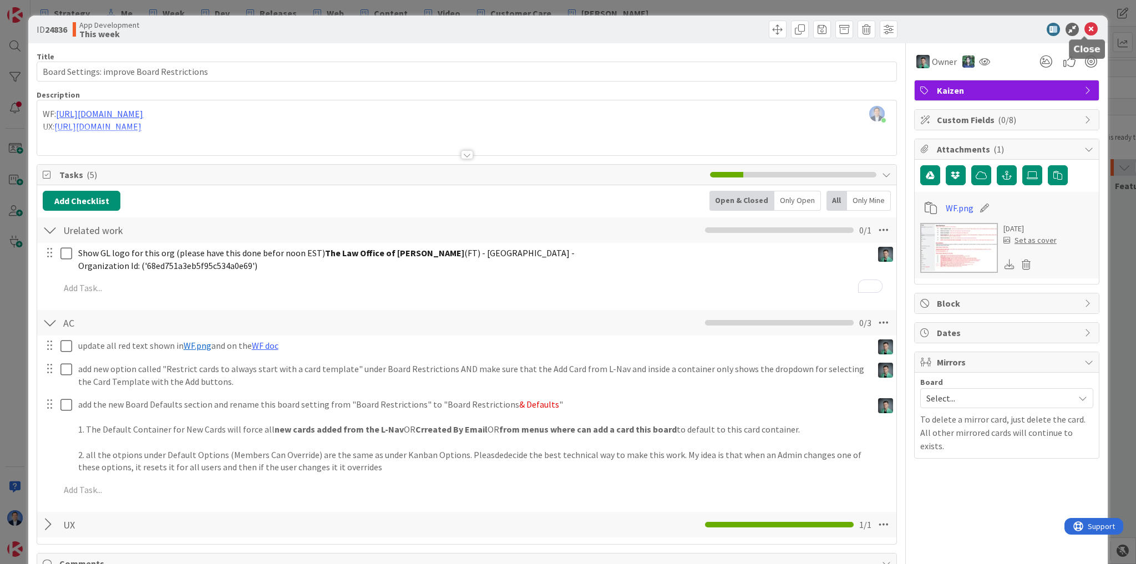
click at [1085, 29] on icon at bounding box center [1091, 29] width 13 height 13
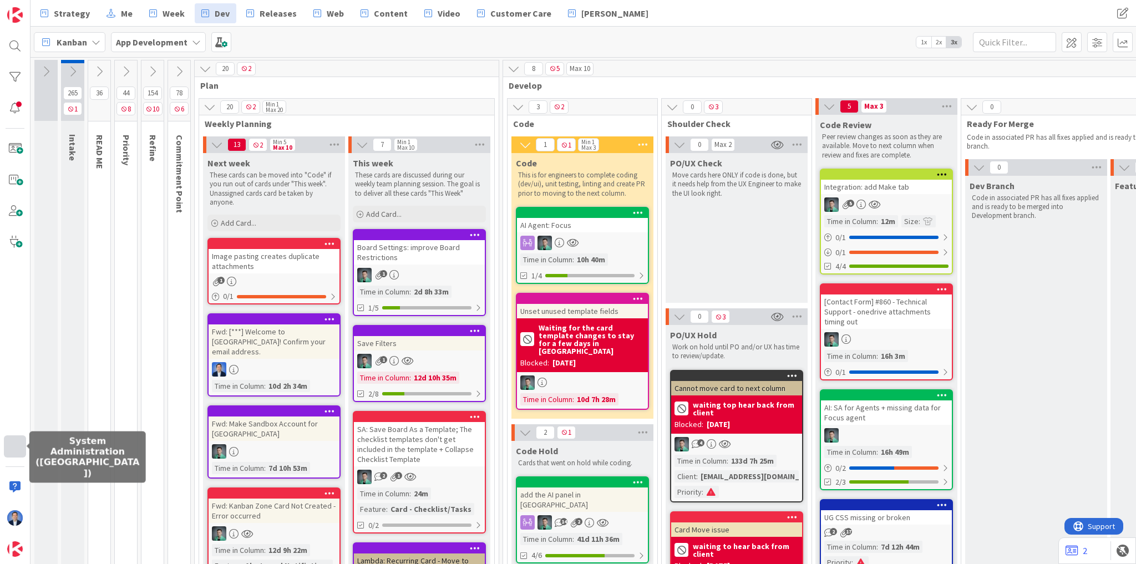
click at [9, 448] on div at bounding box center [15, 447] width 22 height 22
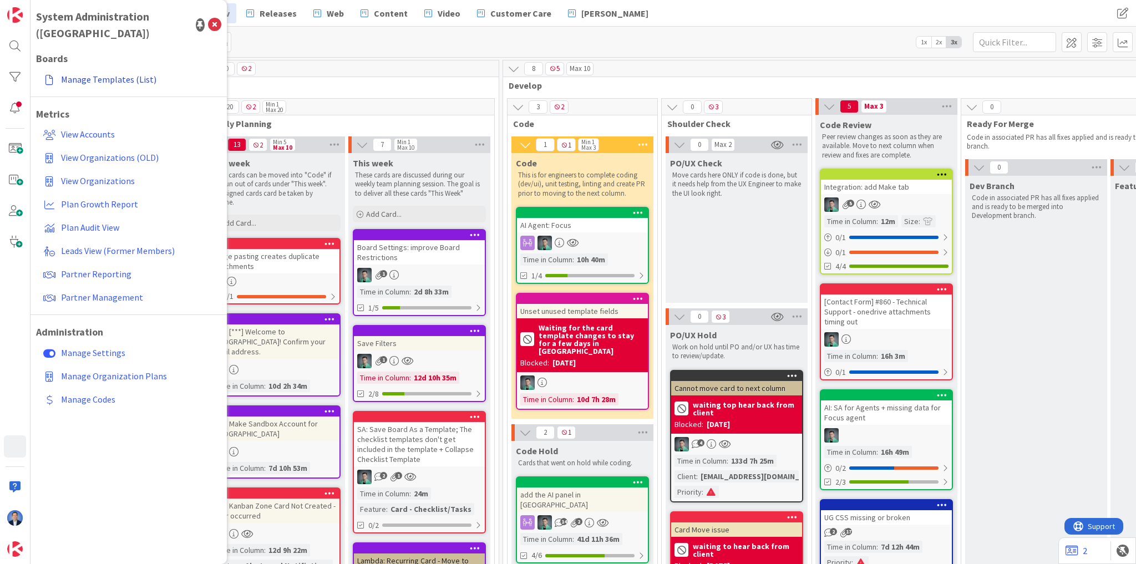
click at [124, 69] on link "Manage Templates (List)" at bounding box center [130, 79] width 183 height 20
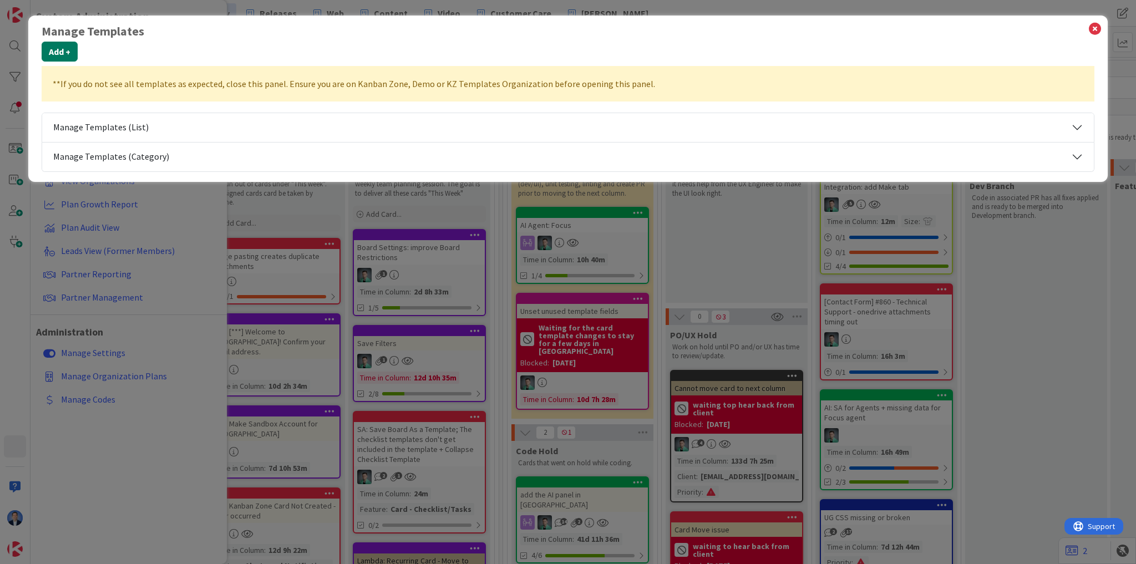
click at [60, 51] on button "Add +" at bounding box center [60, 52] width 36 height 20
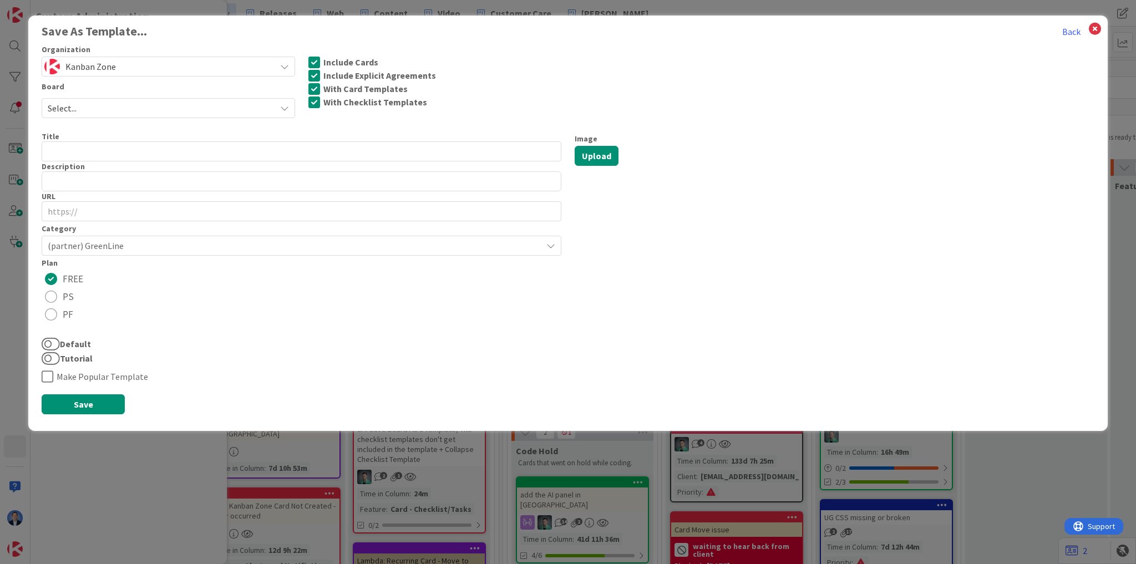
click at [144, 60] on span "Kanban Zone" at bounding box center [167, 67] width 204 height 16
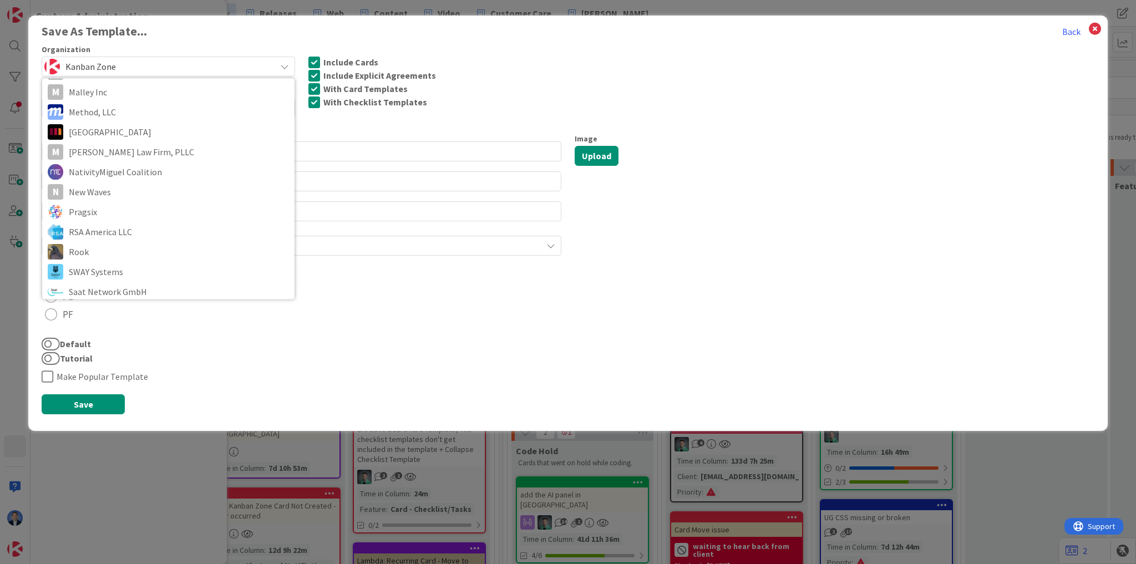
scroll to position [1176, 0]
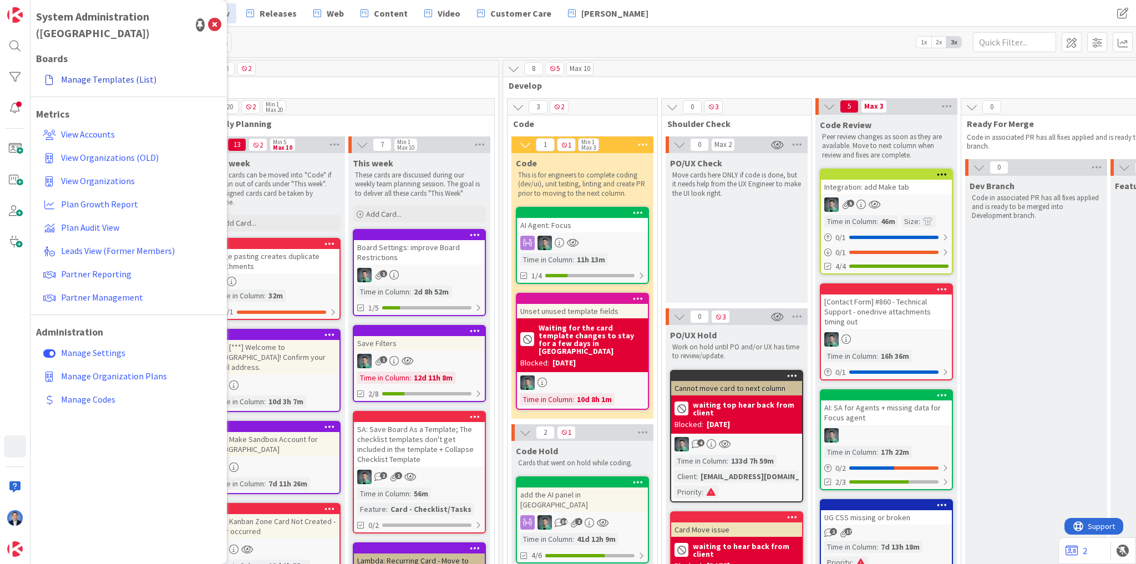
click at [115, 69] on link "Manage Templates (List)" at bounding box center [130, 79] width 183 height 20
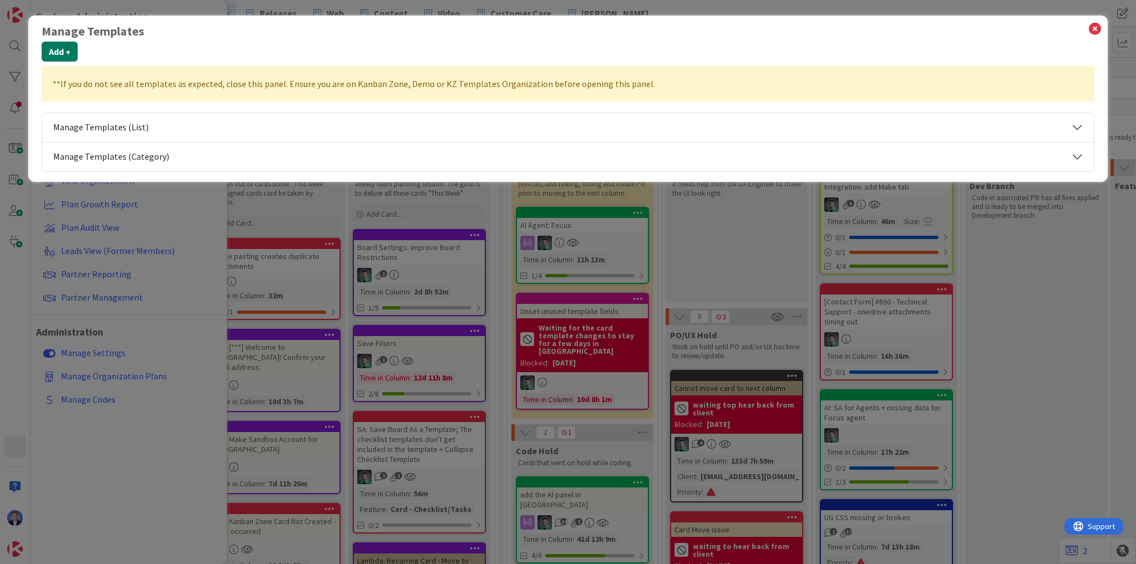
click at [68, 53] on button "Add +" at bounding box center [60, 52] width 36 height 20
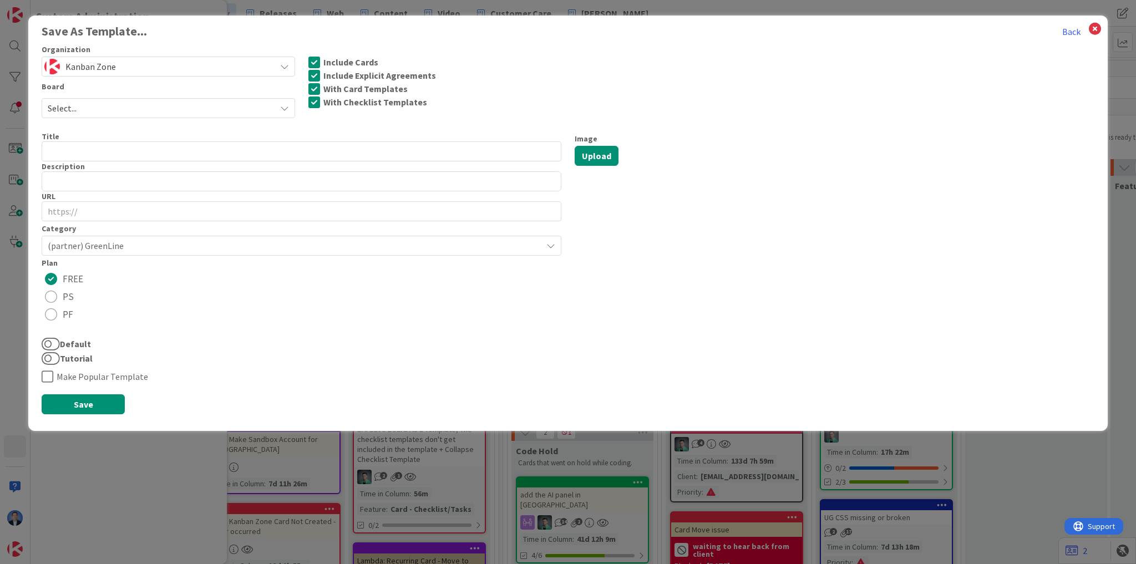
click at [122, 64] on span "Kanban Zone" at bounding box center [167, 67] width 204 height 16
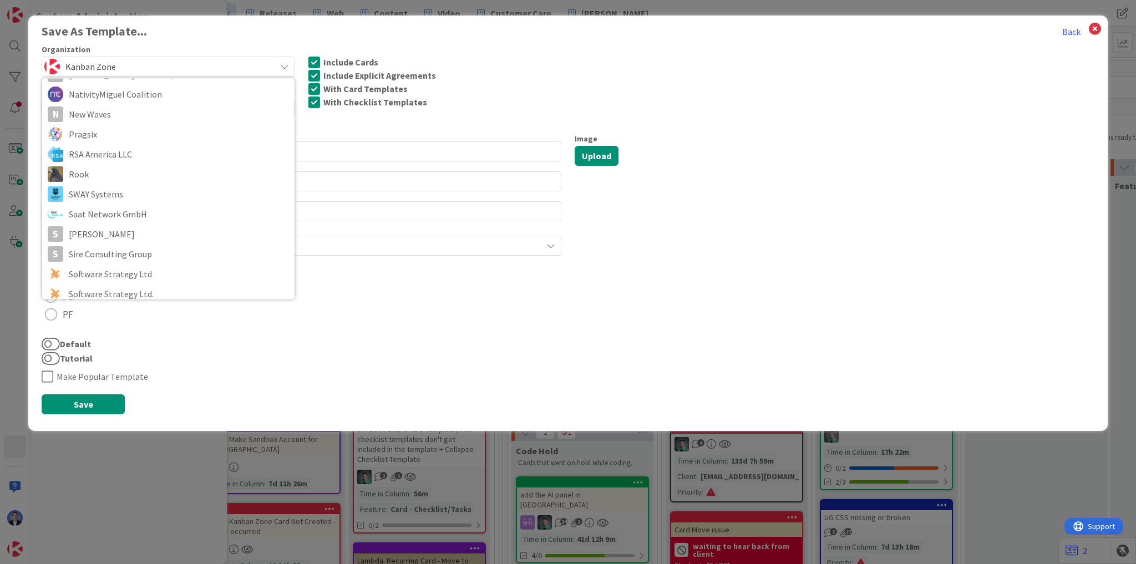
scroll to position [1154, 0]
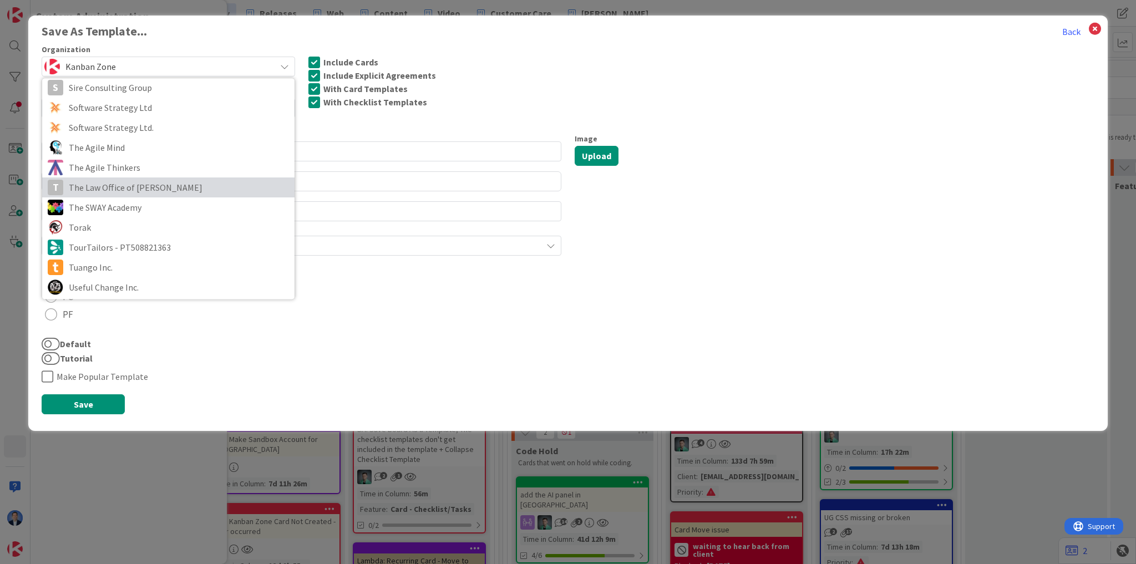
click at [135, 195] on link "T The Law Office of [PERSON_NAME]" at bounding box center [168, 188] width 252 height 20
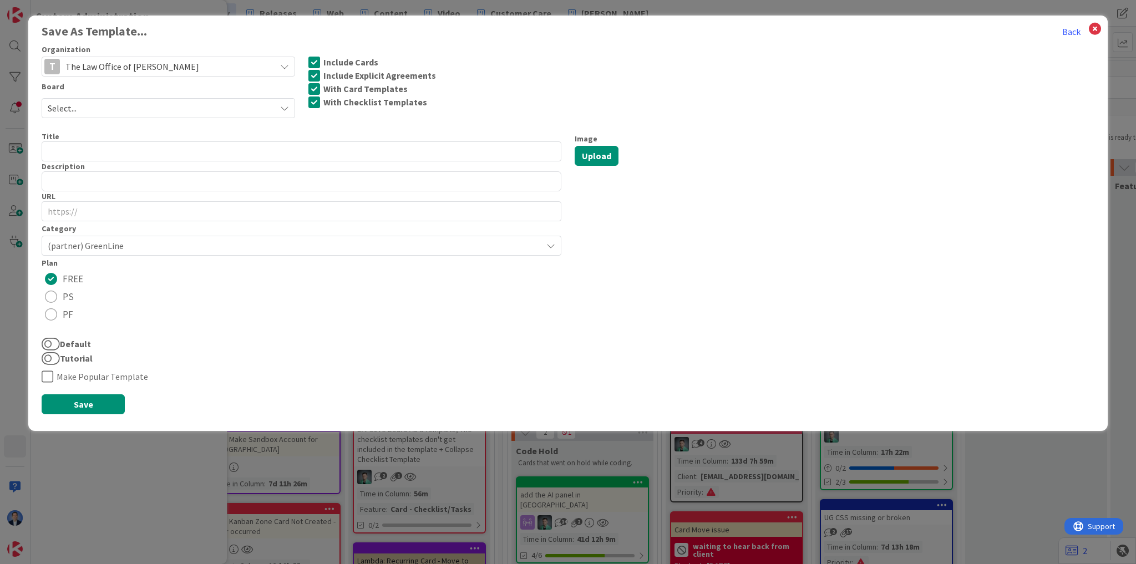
click at [140, 111] on span "Select..." at bounding box center [159, 108] width 222 height 16
click at [136, 155] on span "GreenLine Onboarding" at bounding box center [175, 154] width 226 height 17
click at [404, 148] on input "text" at bounding box center [302, 151] width 520 height 20
type input "GL Onboarding"
click at [133, 238] on span "(partner) GreenLine" at bounding box center [292, 246] width 489 height 16
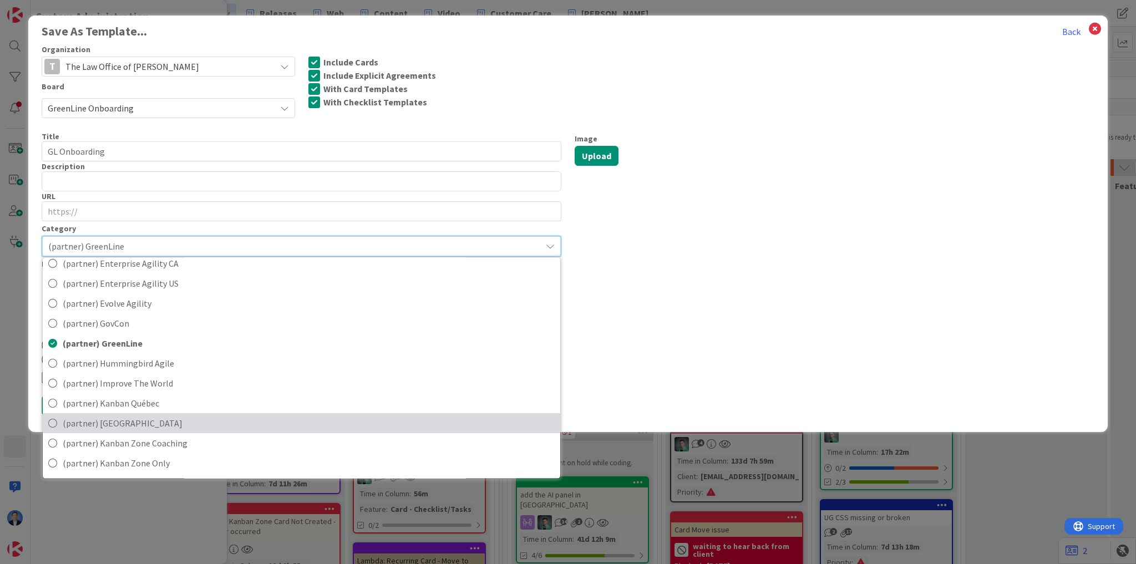
scroll to position [444, 0]
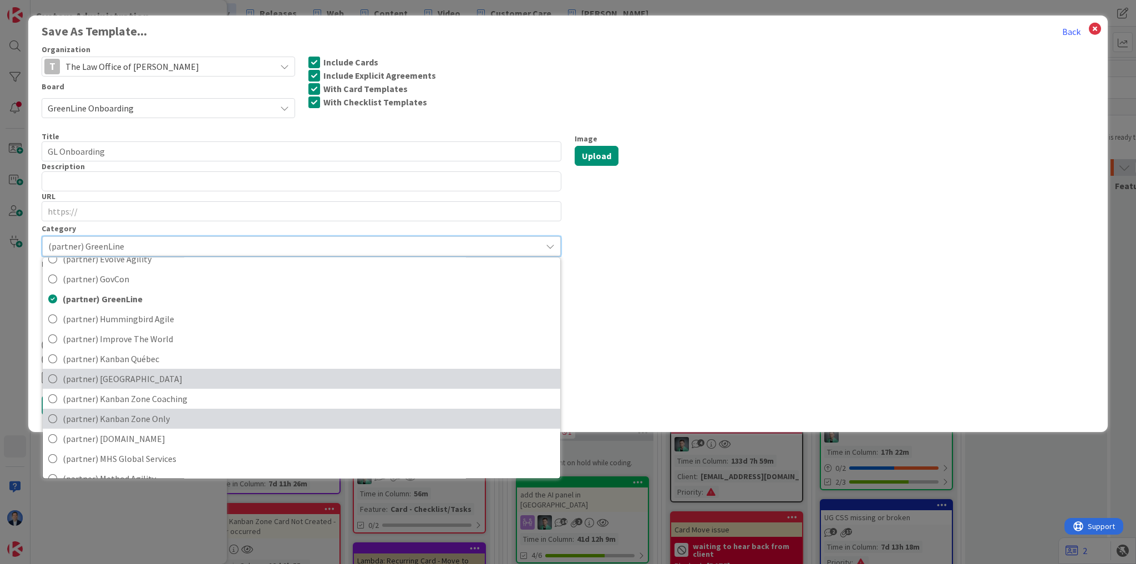
click at [181, 412] on span "(partner) Kanban Zone Only" at bounding box center [309, 419] width 492 height 17
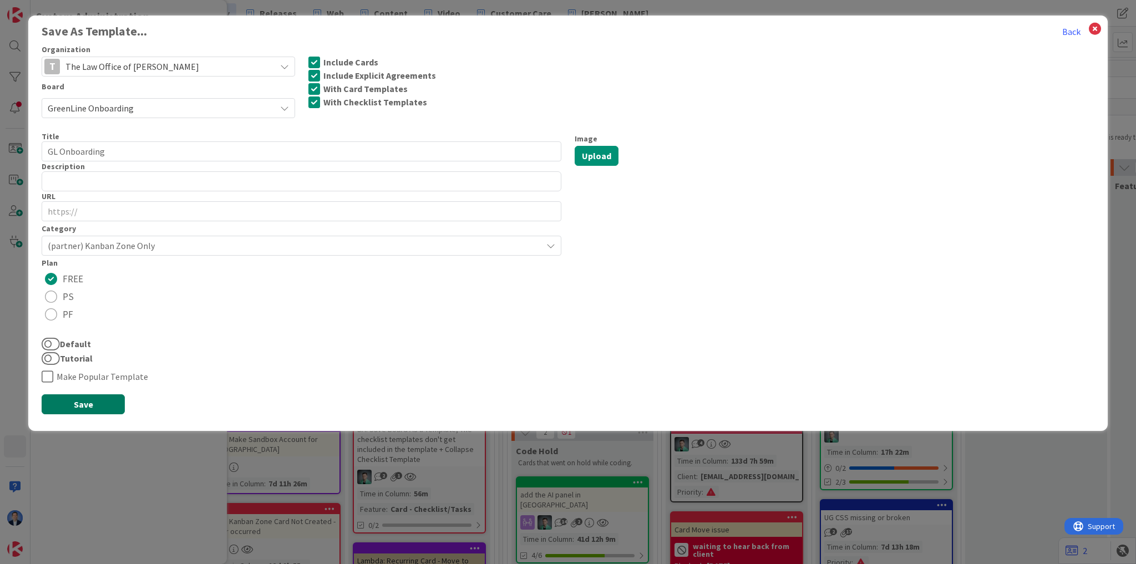
click at [94, 404] on button "Save" at bounding box center [83, 404] width 83 height 20
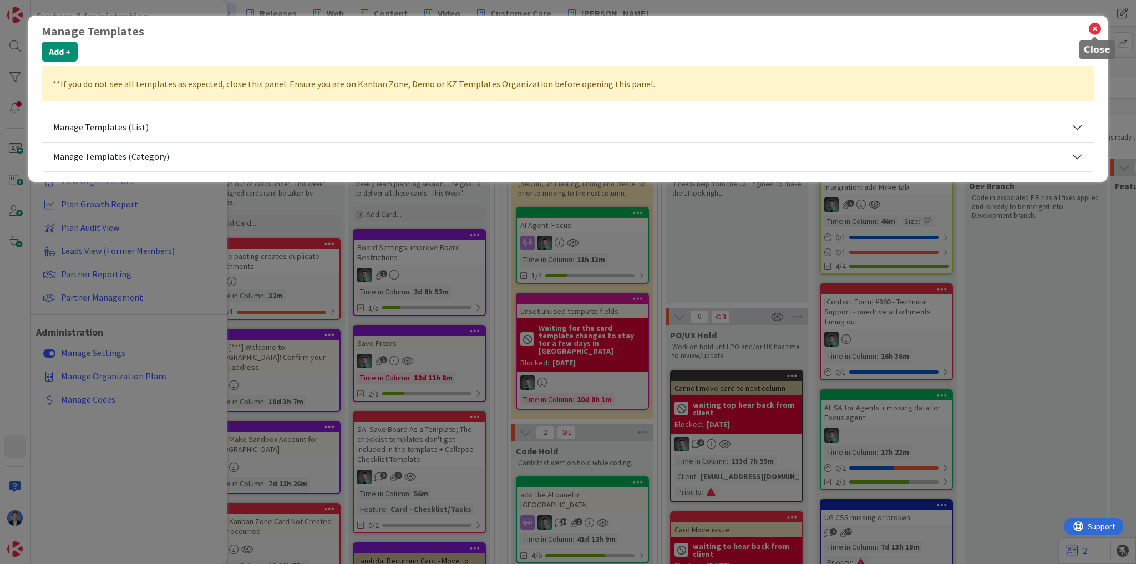
click at [1091, 32] on icon at bounding box center [1095, 29] width 14 height 16
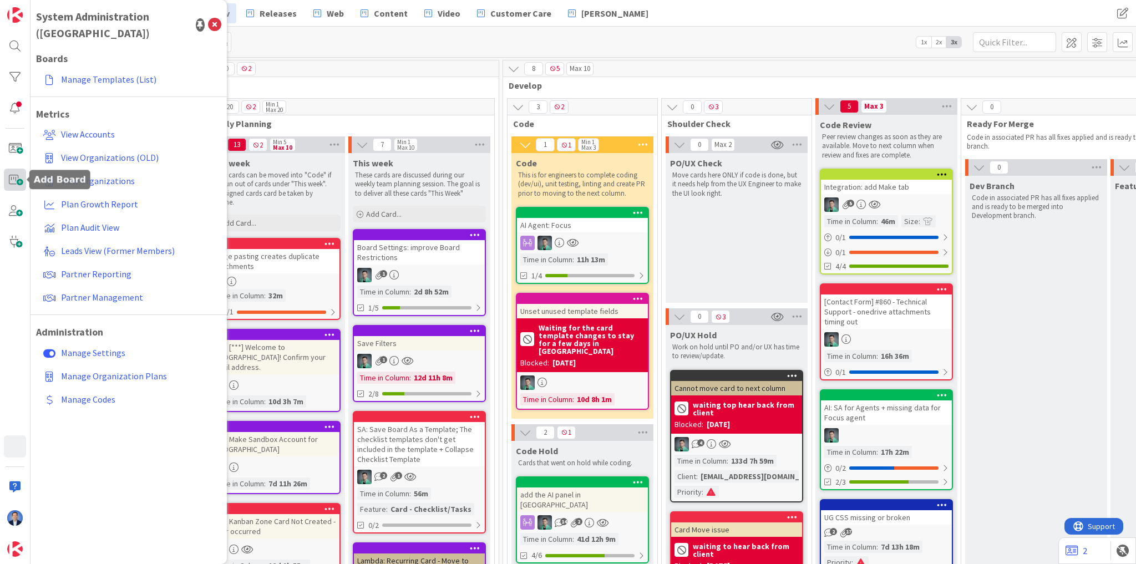
click at [13, 181] on span at bounding box center [15, 180] width 22 height 22
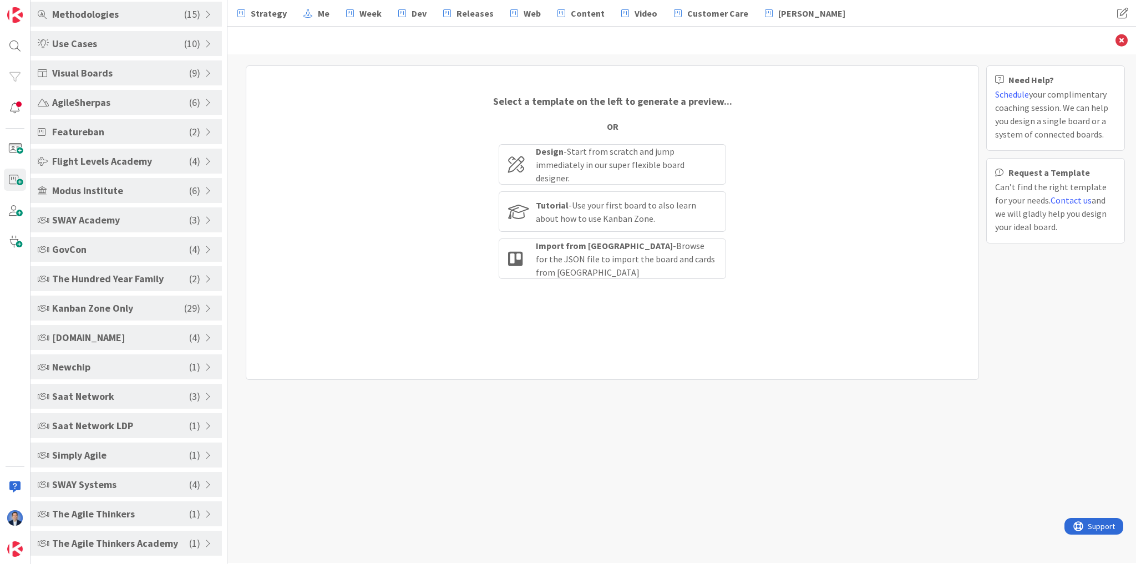
click at [125, 308] on span "Kanban Zone Only" at bounding box center [118, 308] width 132 height 15
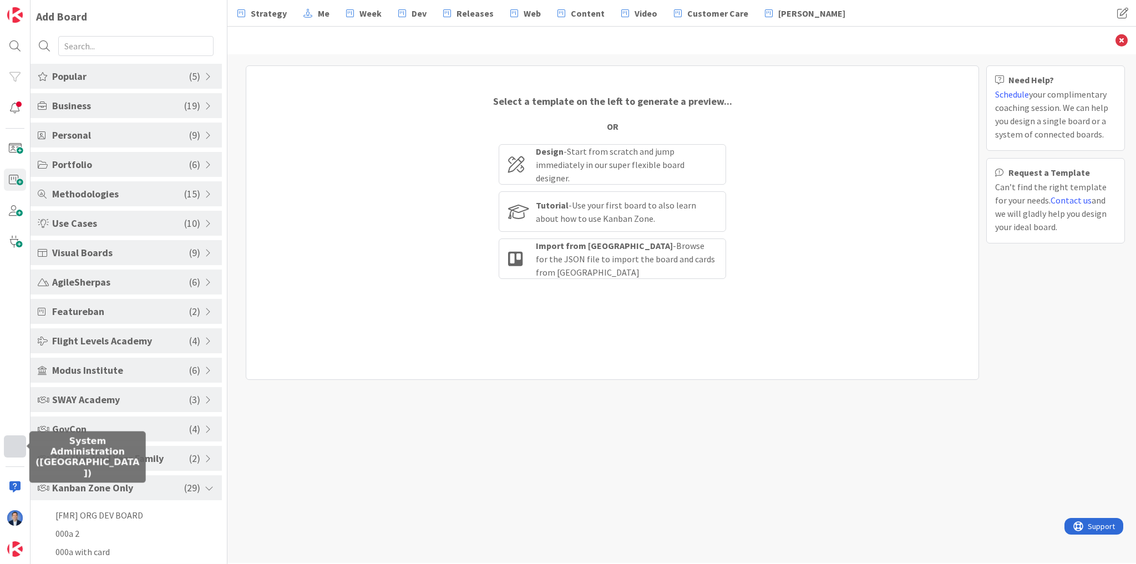
click at [9, 451] on div at bounding box center [15, 447] width 22 height 22
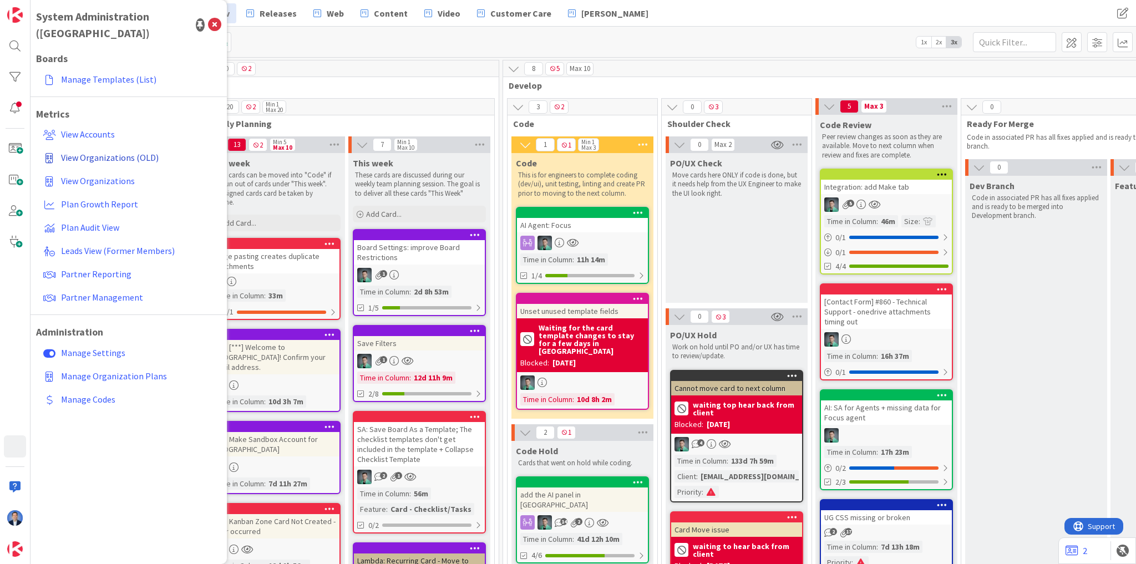
click at [142, 152] on span "View Organizations (OLD)" at bounding box center [110, 157] width 98 height 11
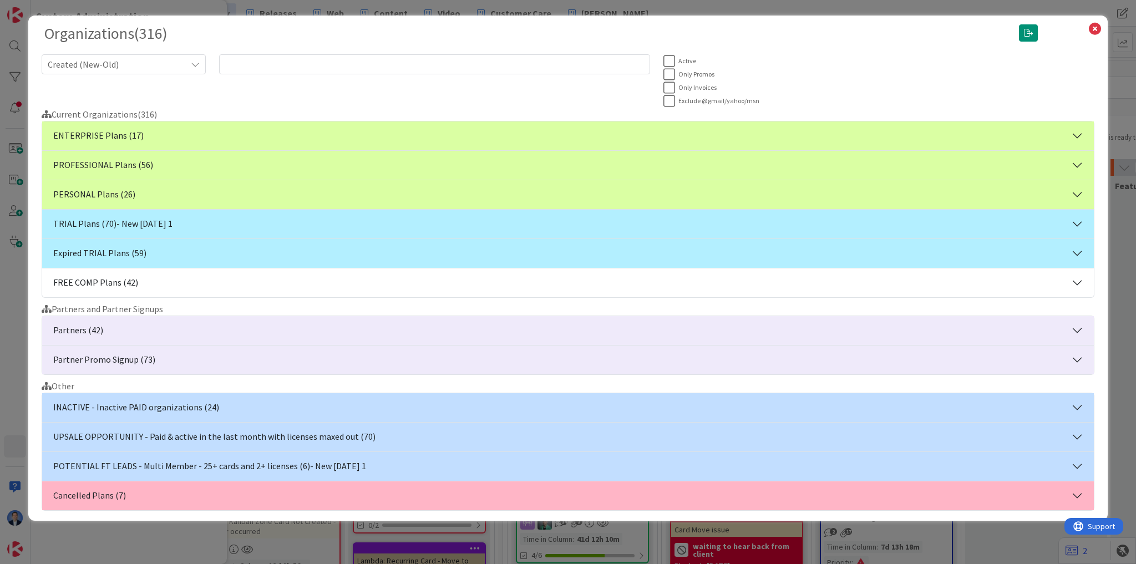
click at [179, 213] on button "TRIAL Plans (70) - New [DATE] 1" at bounding box center [568, 224] width 1052 height 29
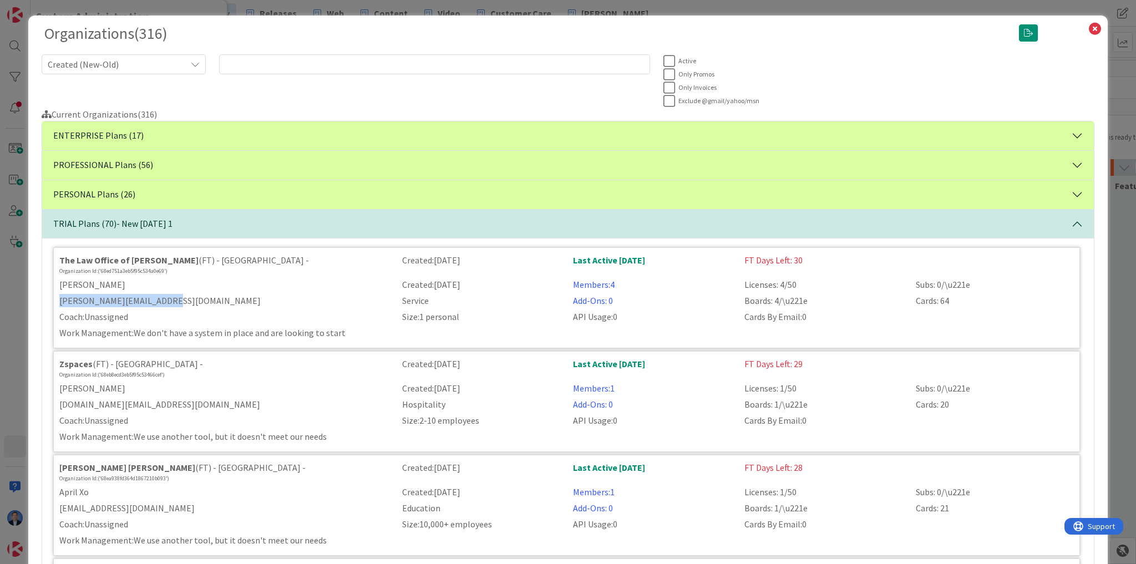
drag, startPoint x: 186, startPoint y: 300, endPoint x: 60, endPoint y: 304, distance: 126.6
click at [60, 304] on div "[PERSON_NAME][EMAIL_ADDRESS][DOMAIN_NAME]" at bounding box center [224, 300] width 343 height 13
copy div "[PERSON_NAME][EMAIL_ADDRESS][DOMAIN_NAME]"
click at [1088, 33] on icon at bounding box center [1095, 29] width 14 height 16
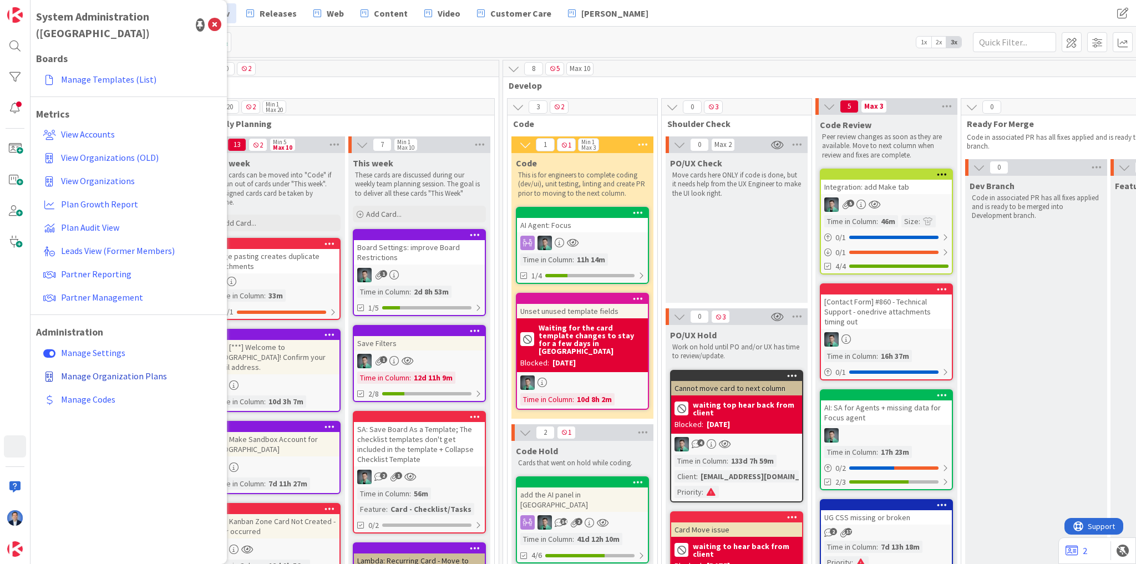
click at [110, 371] on span "Manage Organization Plans" at bounding box center [114, 376] width 106 height 11
select select "EN"
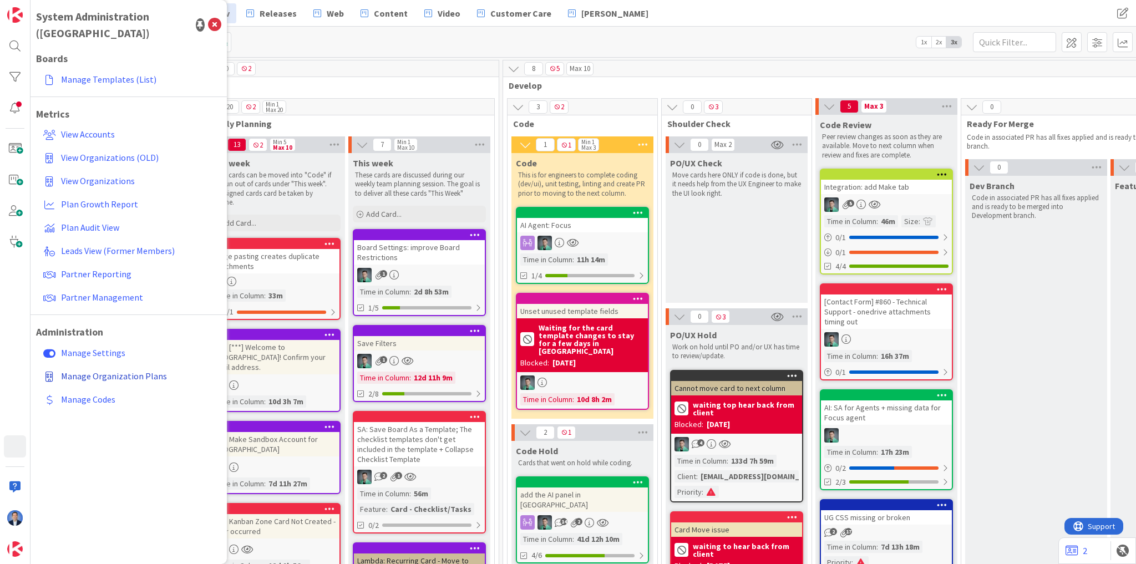
select select "EN"
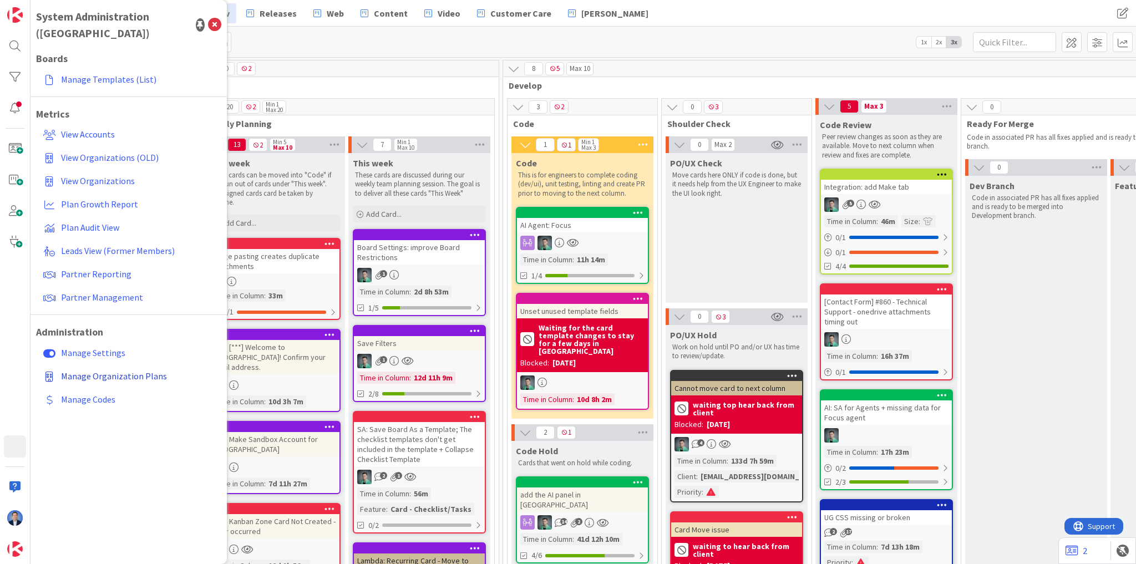
select select "EN"
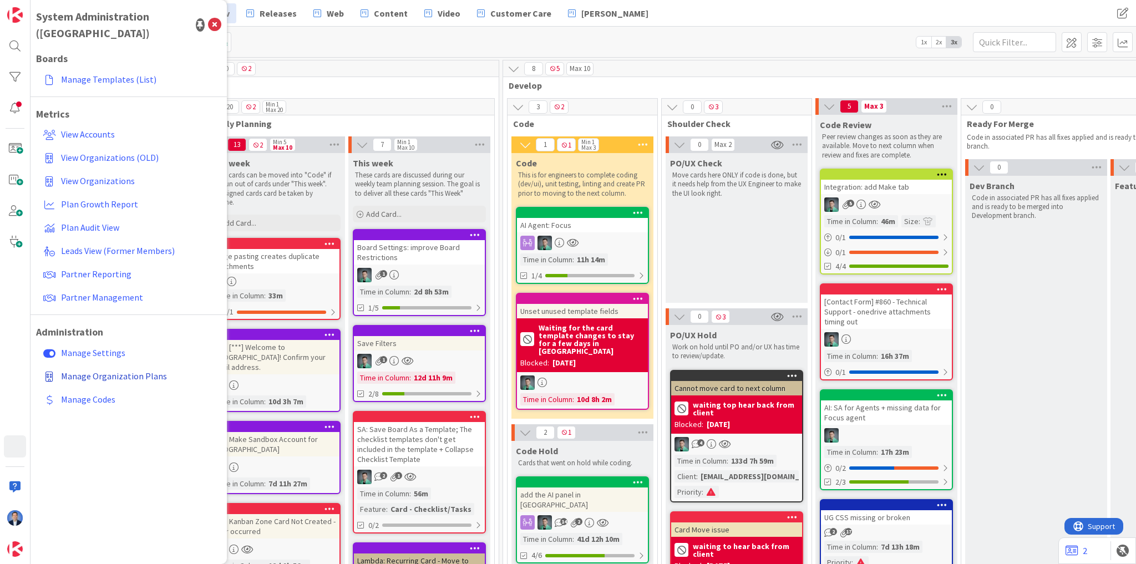
select select "EN"
select select "PF"
select select "EN"
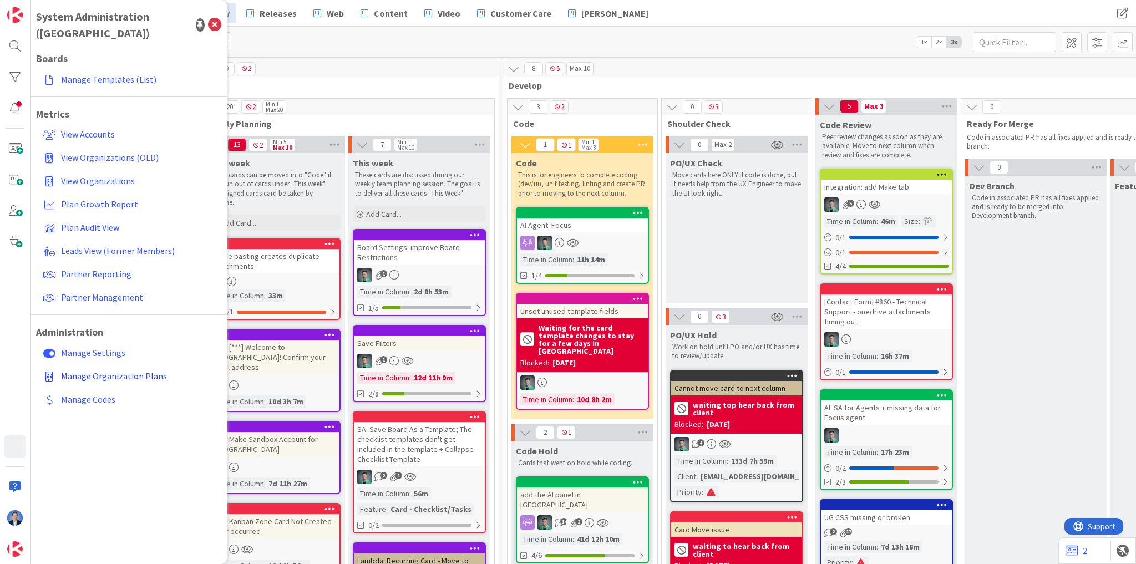
select select "PF"
select select "EN"
select select "PF"
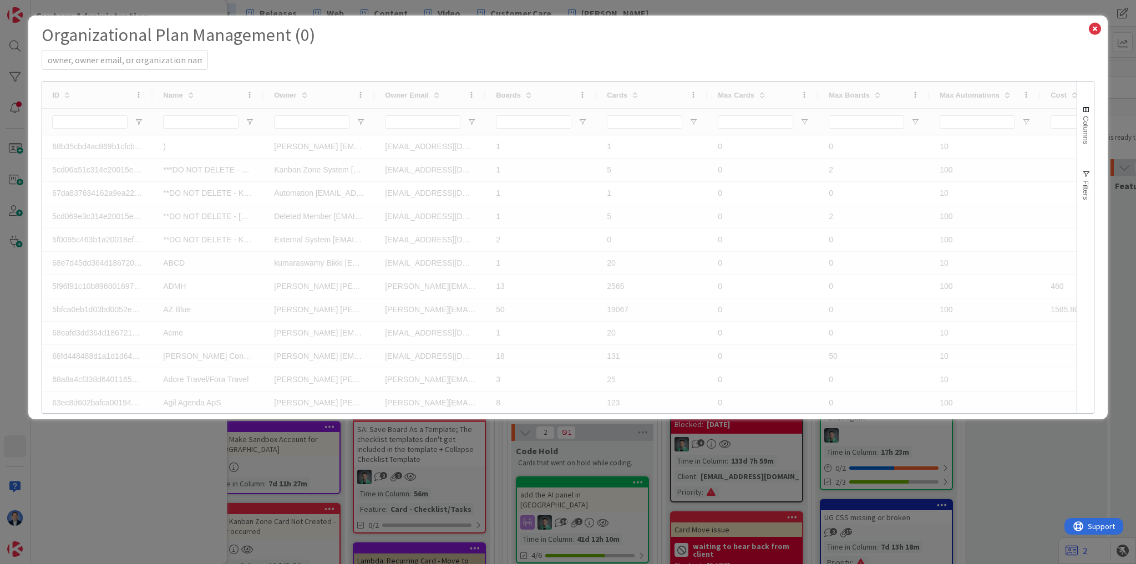
select select "EN"
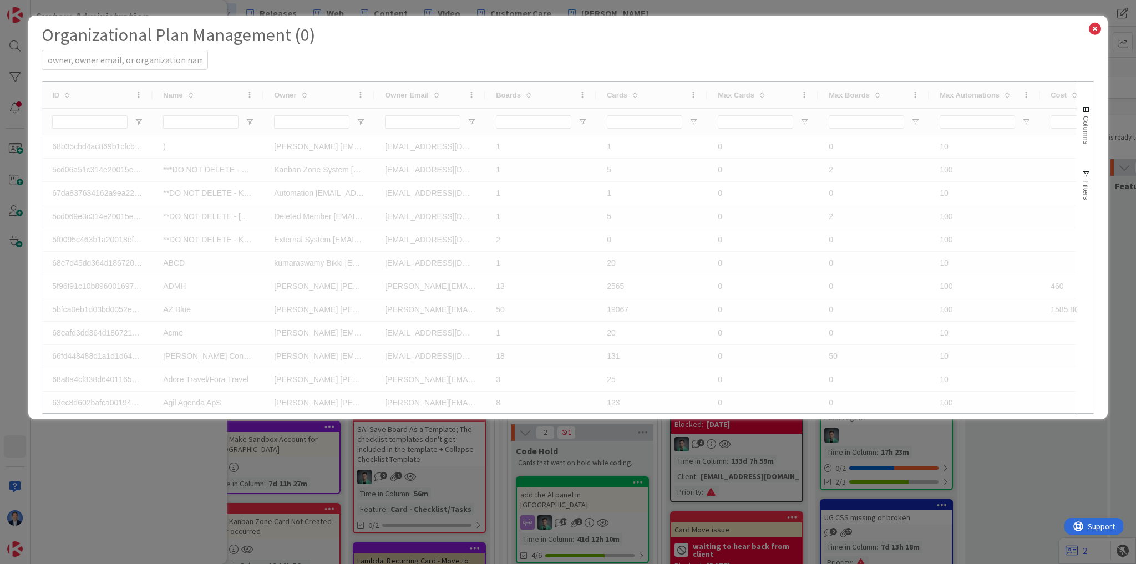
select select "EN"
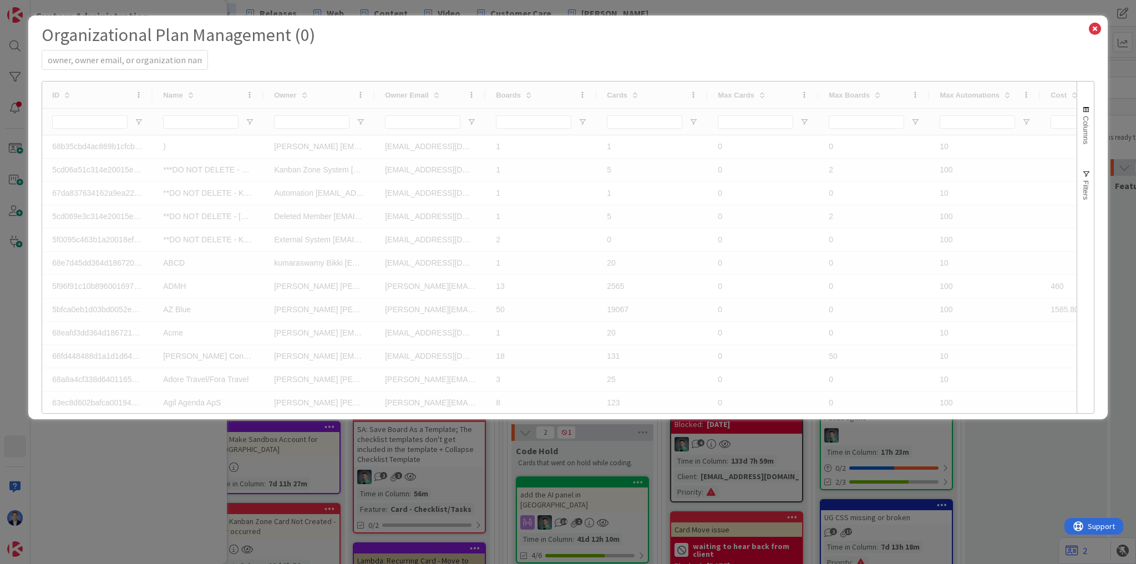
select select "EN"
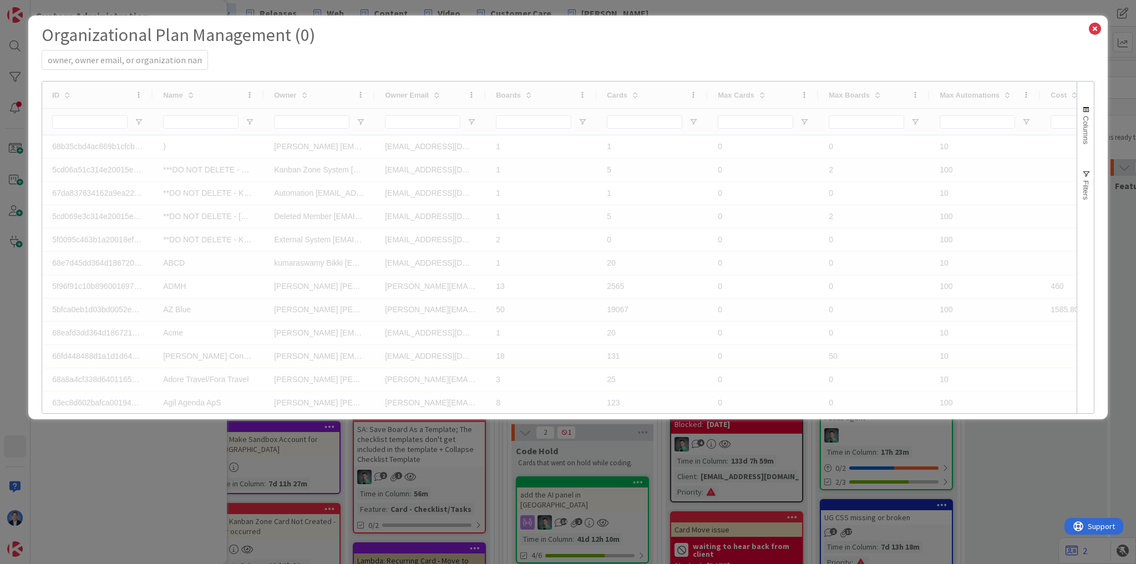
select select "EN"
select select "PF"
select select "EN"
select select "PF"
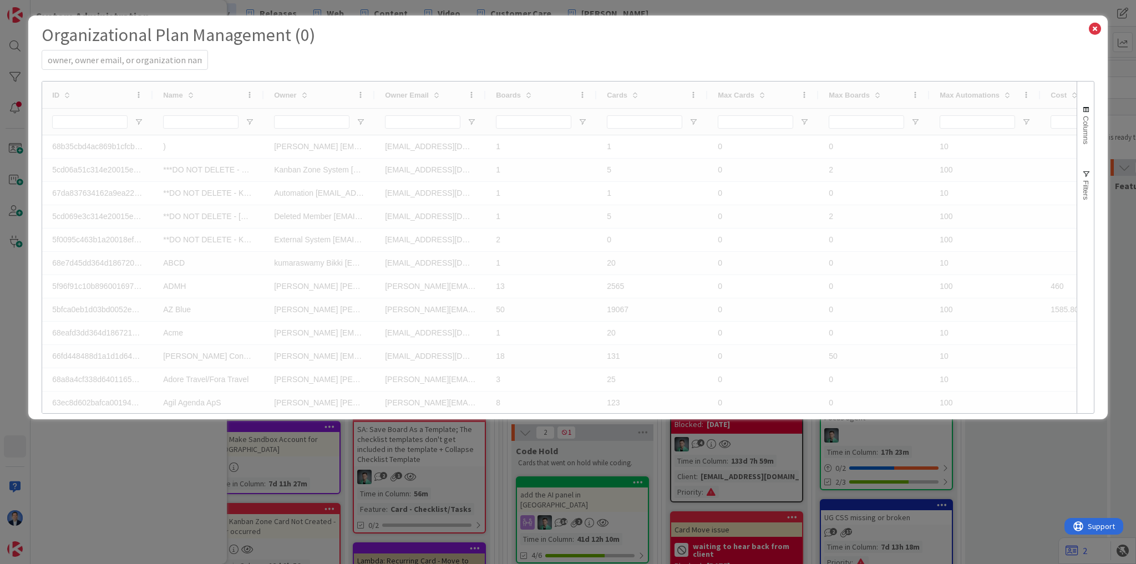
select select "EN"
select select "PF"
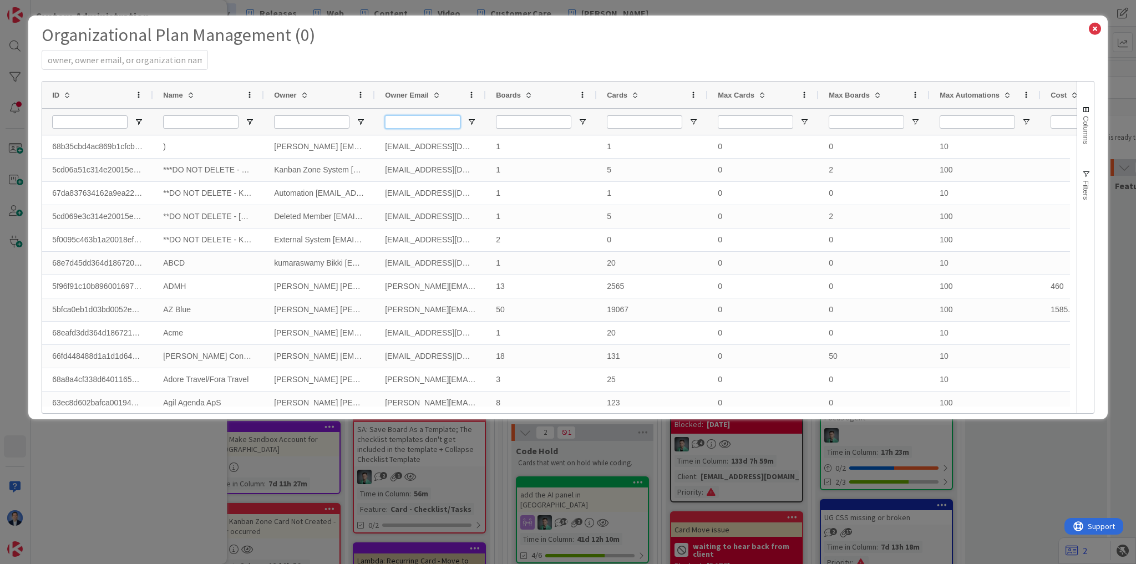
click at [412, 120] on input "Owner Email Filter Input" at bounding box center [422, 121] width 75 height 13
paste input "[PERSON_NAME][EMAIL_ADDRESS][DOMAIN_NAME]"
type input "[PERSON_NAME][EMAIL_ADDRESS][DOMAIN_NAME]"
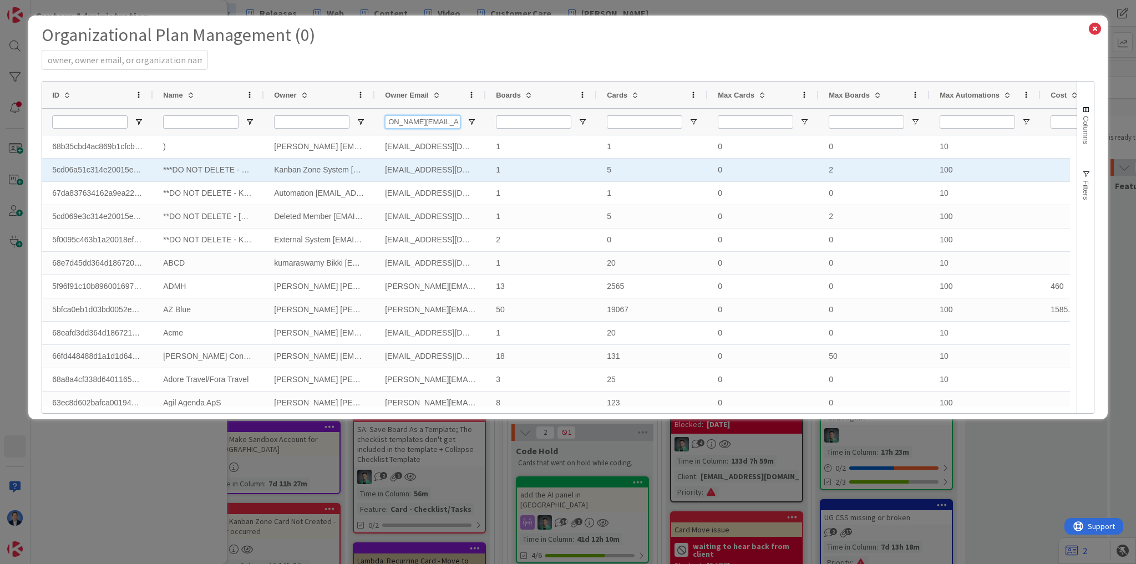
select select "EN"
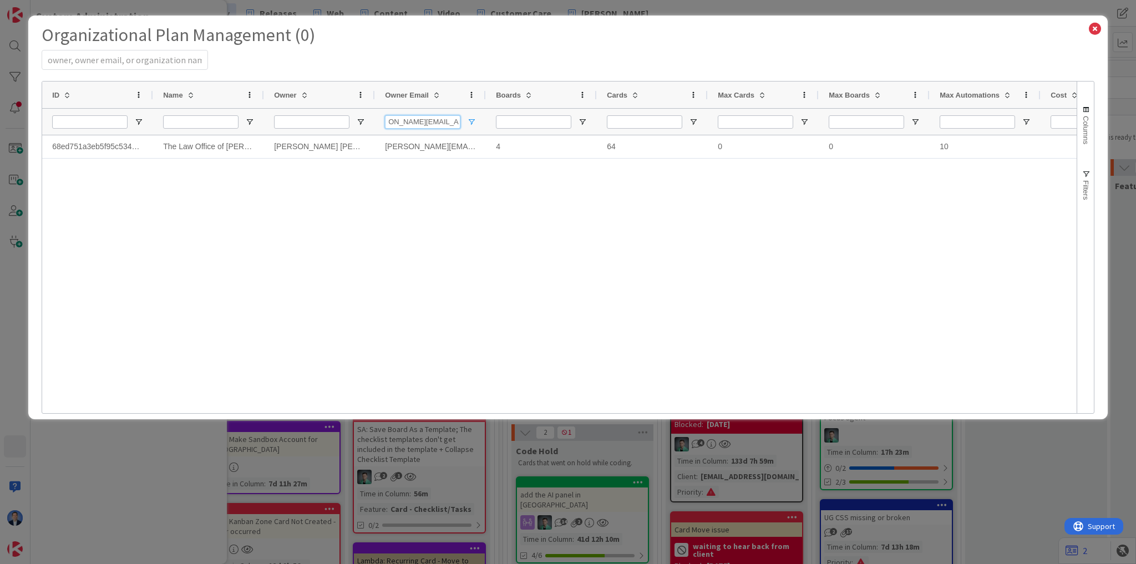
type input "[PERSON_NAME][EMAIL_ADDRESS][DOMAIN_NAME]"
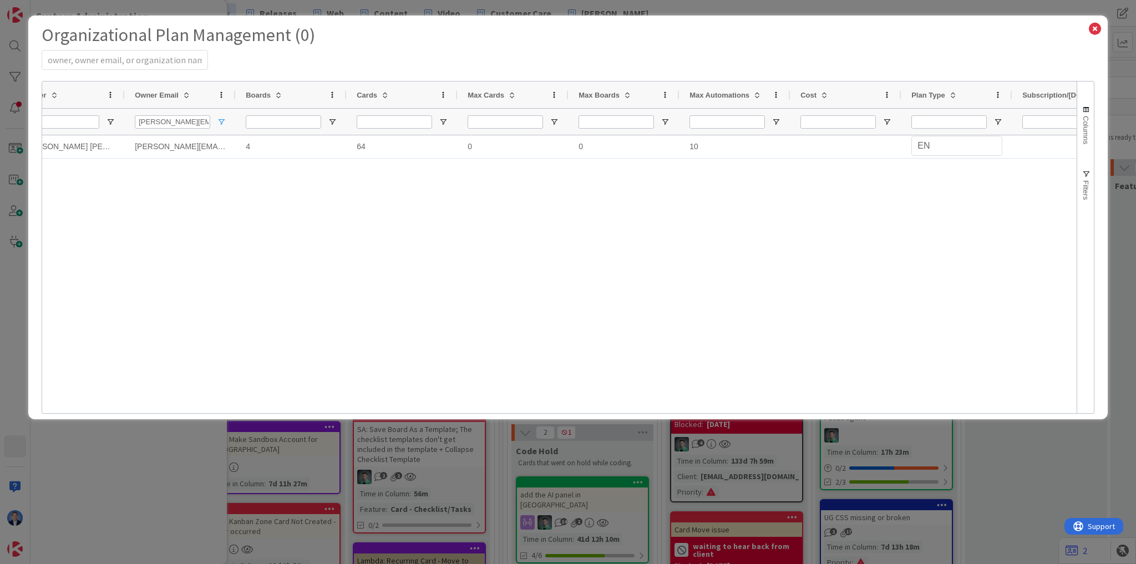
scroll to position [0, 368]
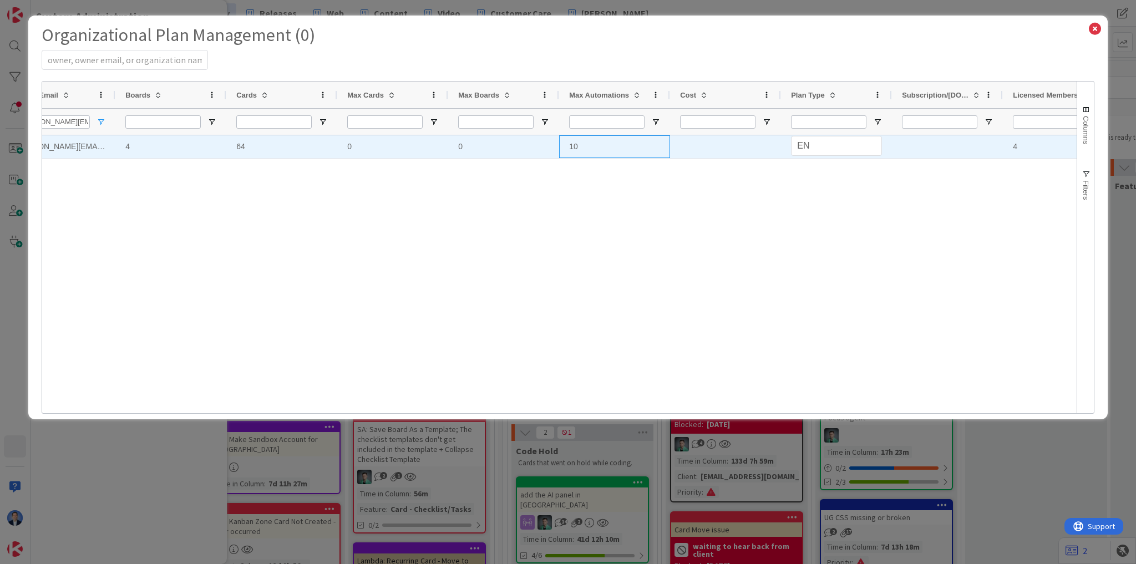
click at [575, 148] on div "10" at bounding box center [614, 146] width 111 height 23
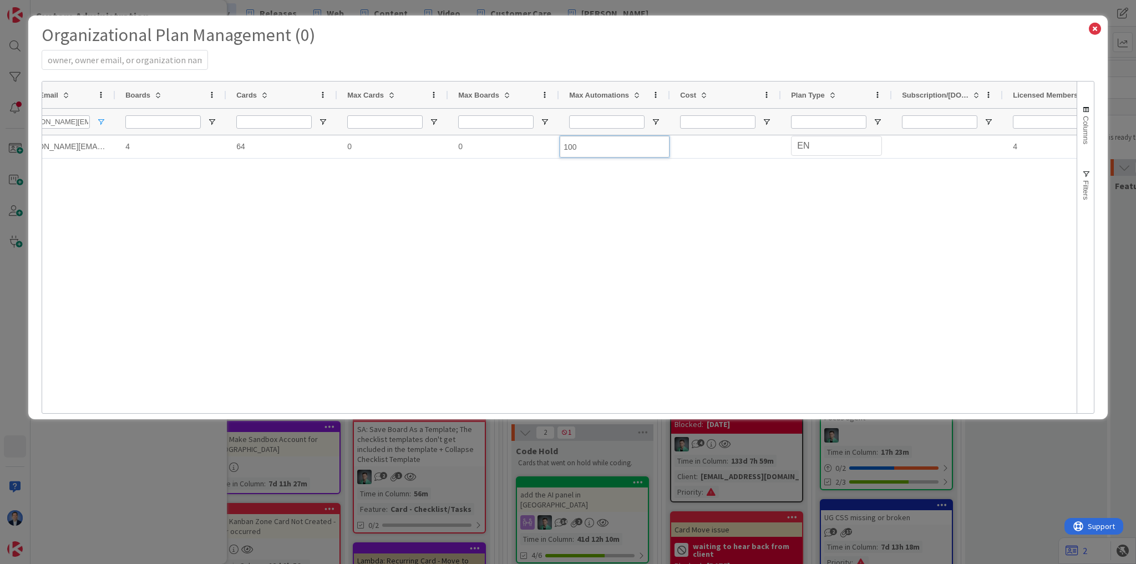
type input "100"
click at [588, 200] on div "[PERSON_NAME] [PERSON_NAME][EMAIL_ADDRESS][PERSON_NAME][DOMAIN_NAME] [PERSON_NA…" at bounding box center [559, 270] width 1035 height 271
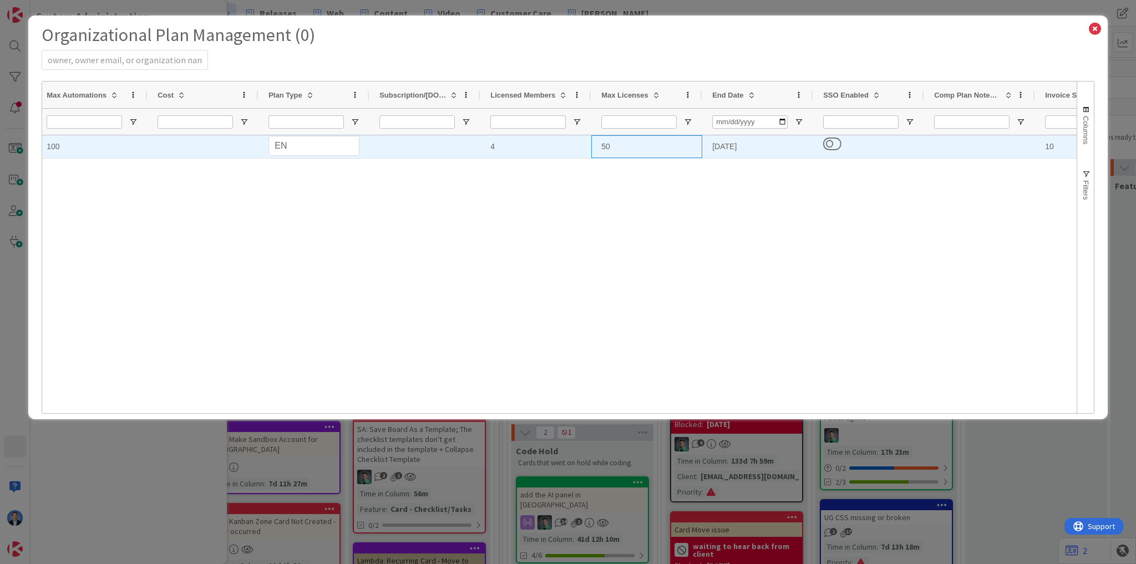
click at [605, 145] on div "50" at bounding box center [646, 146] width 111 height 23
select select "EN"
click at [608, 144] on div "50" at bounding box center [646, 146] width 111 height 23
click at [608, 144] on input "50" at bounding box center [647, 147] width 110 height 22
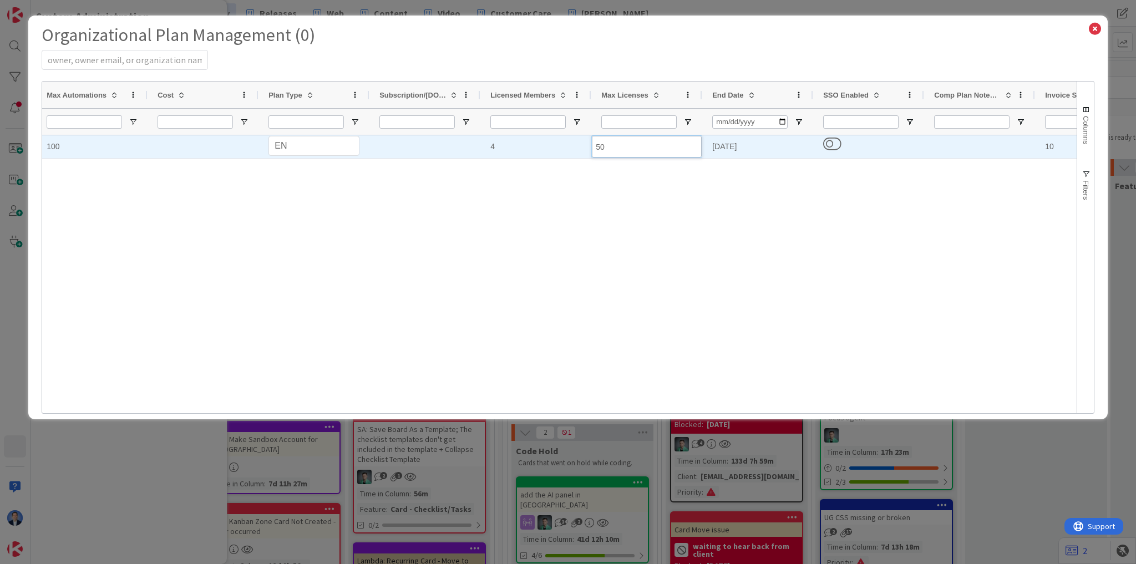
type input "5"
click at [745, 146] on div "0 100 PS PF EN Personal Professional Enterprise 4 5 [DATE] 10 [DATE]" at bounding box center [702, 146] width 3107 height 23
select select "EN"
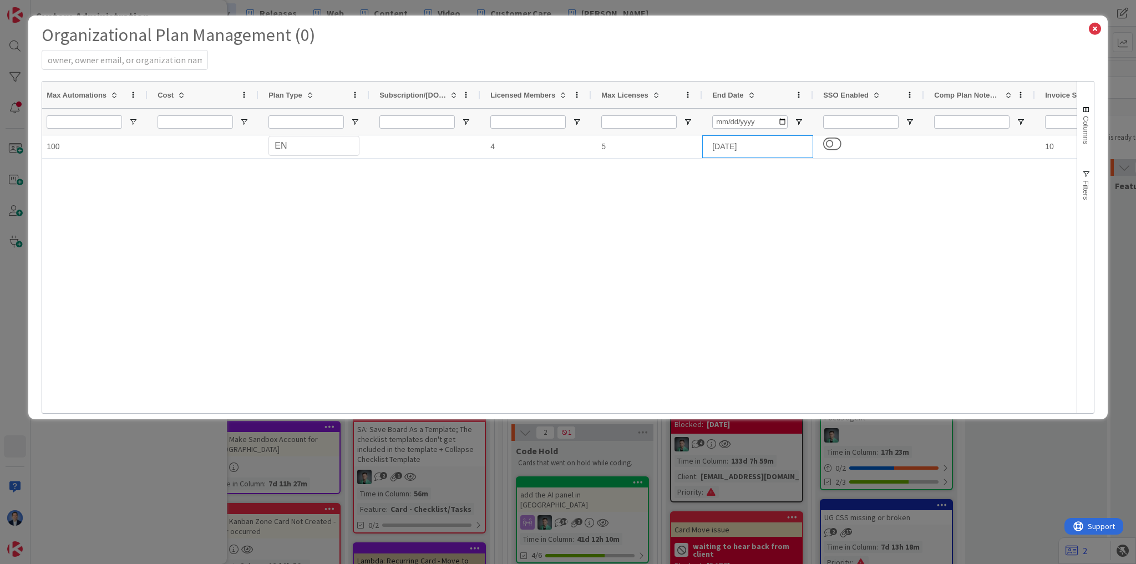
click at [745, 146] on div "[DATE]" at bounding box center [757, 146] width 111 height 23
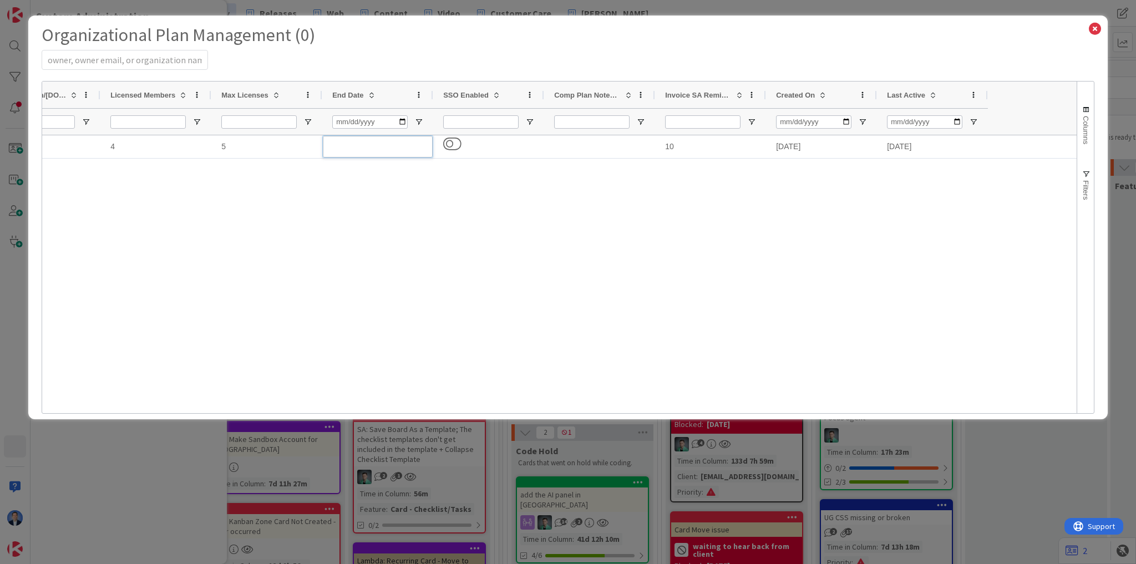
select select "3"
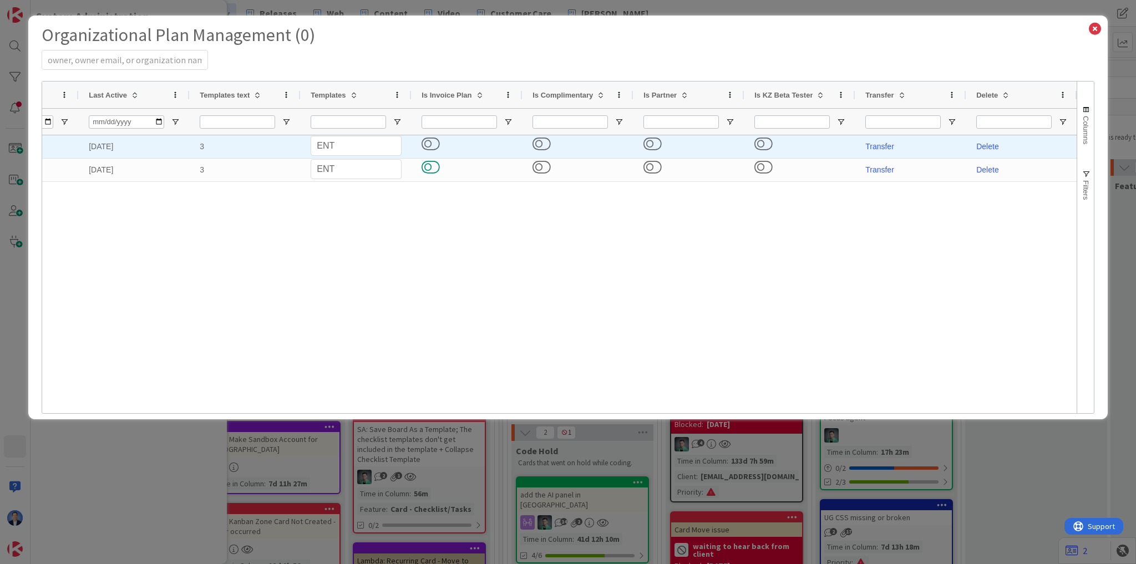
select select "3"
click at [437, 140] on button at bounding box center [431, 143] width 18 height 14
select select "3"
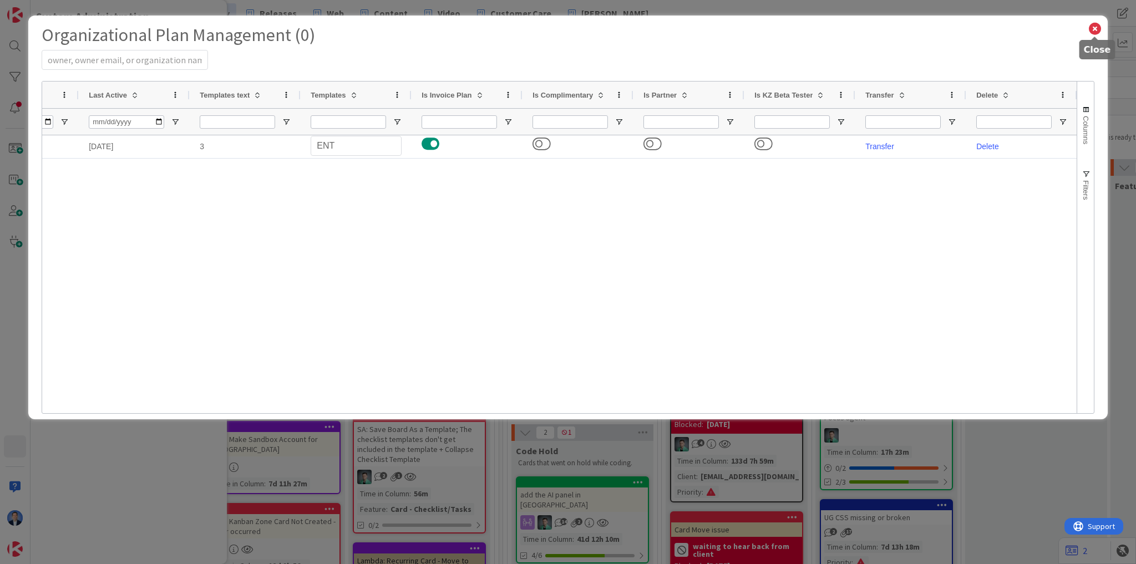
click at [1092, 27] on icon at bounding box center [1095, 29] width 14 height 16
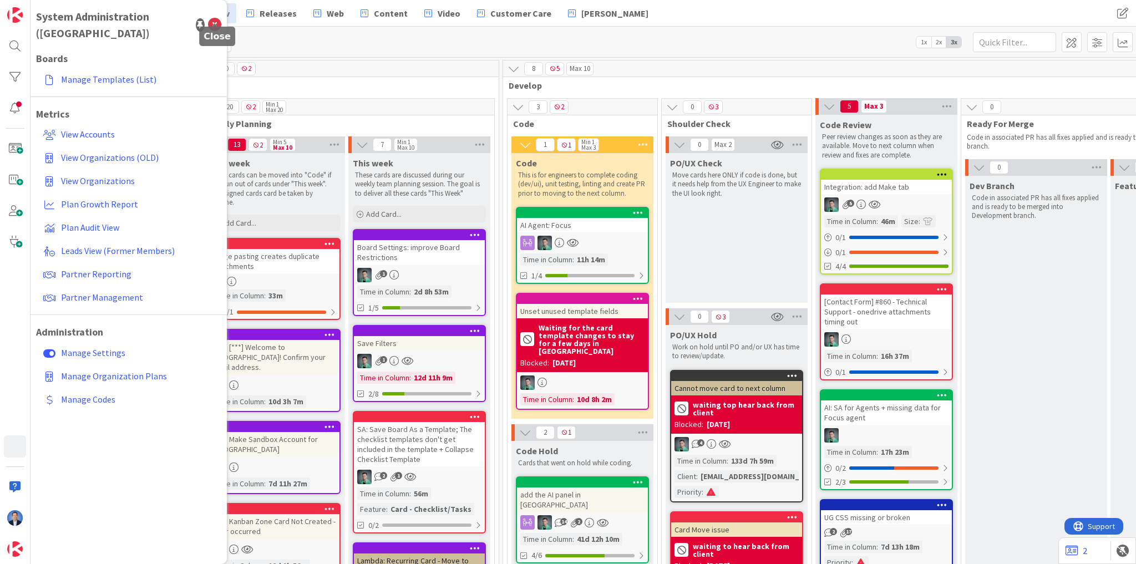
click at [217, 18] on icon at bounding box center [214, 24] width 13 height 13
